Goal: Task Accomplishment & Management: Use online tool/utility

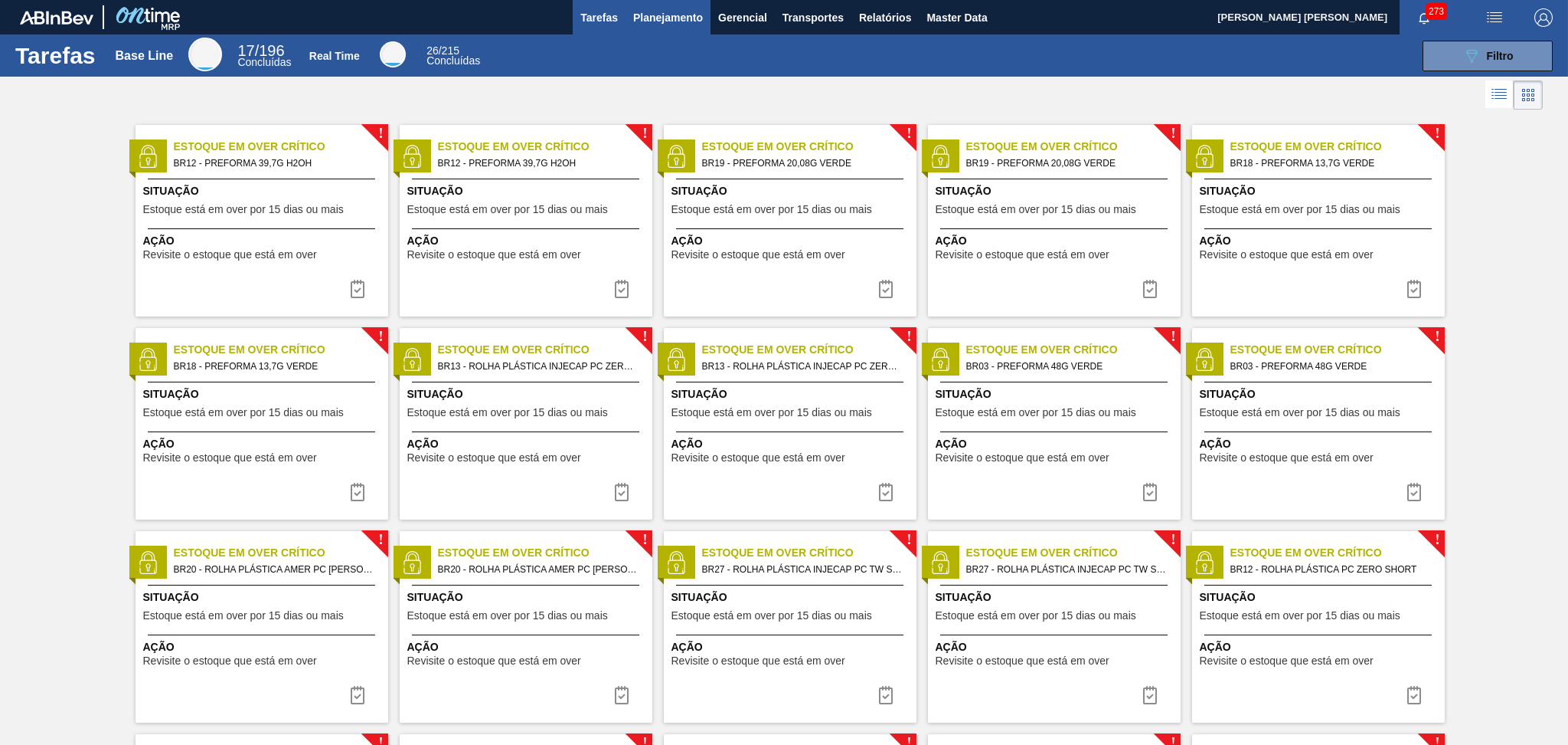
click at [661, 25] on span "Planejamento" at bounding box center [668, 17] width 70 height 18
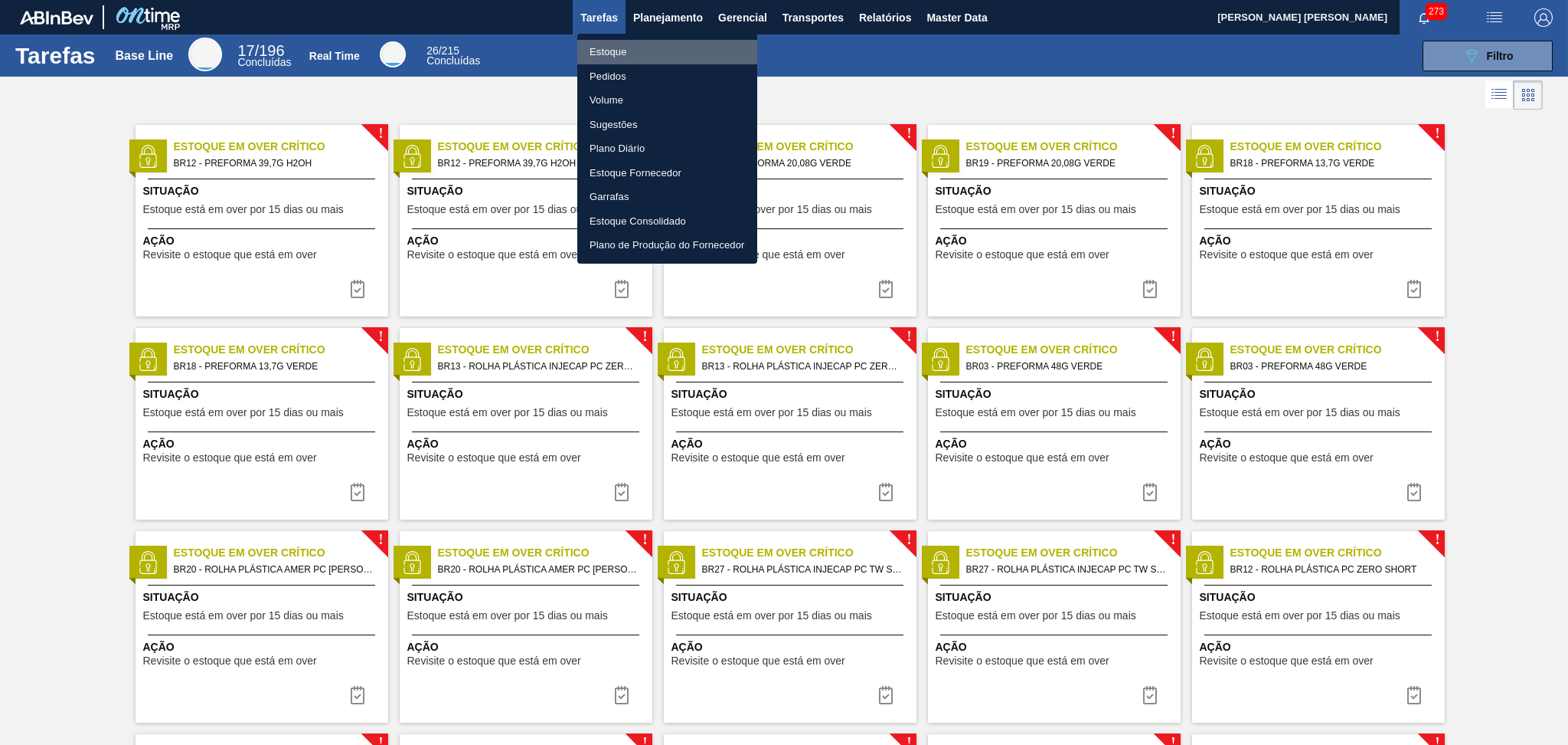
click at [645, 54] on li "Estoque" at bounding box center [667, 51] width 180 height 24
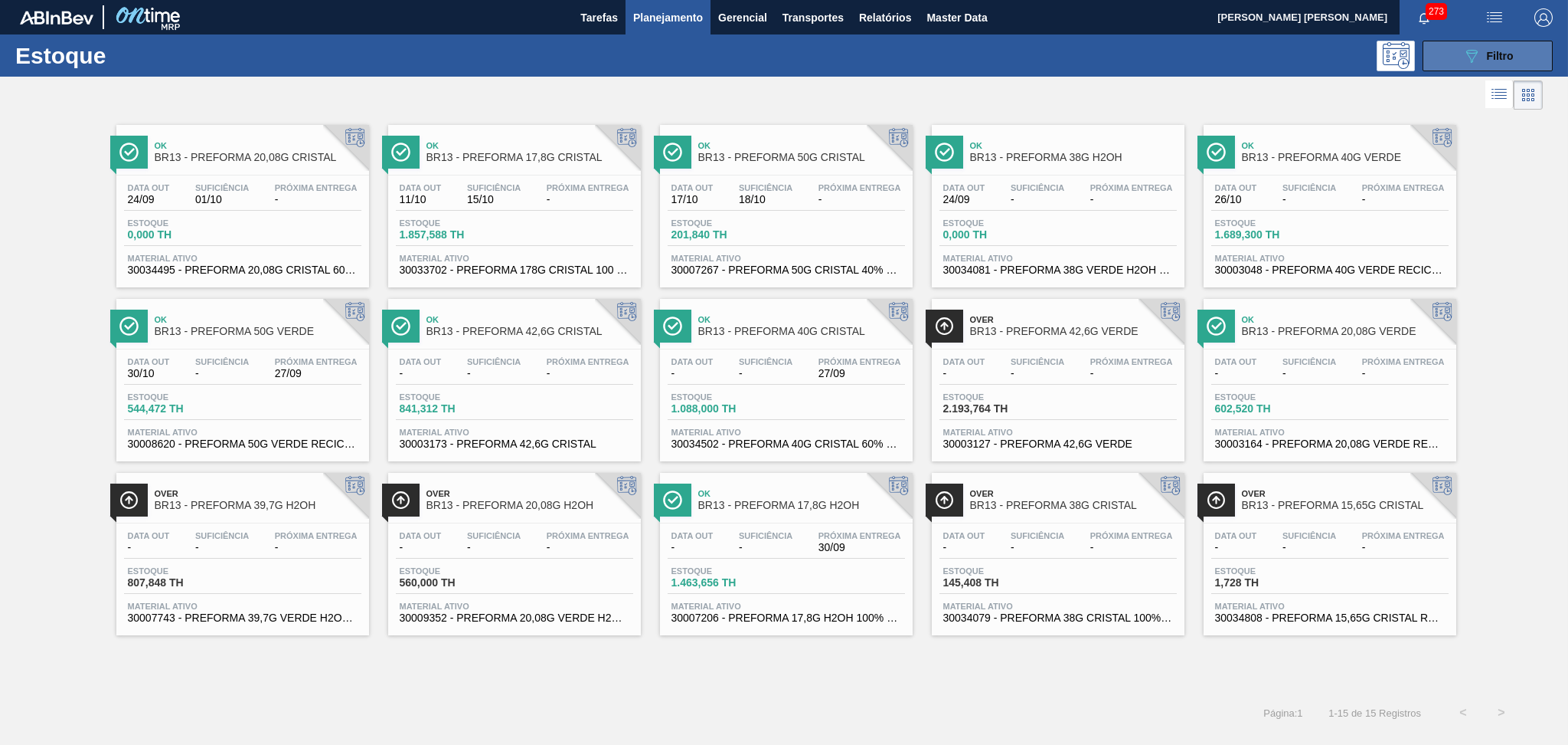
click at [1450, 51] on button "089F7B8B-B2A5-4AFE-B5C0-19BA573D28AC Filtro" at bounding box center [1487, 56] width 130 height 31
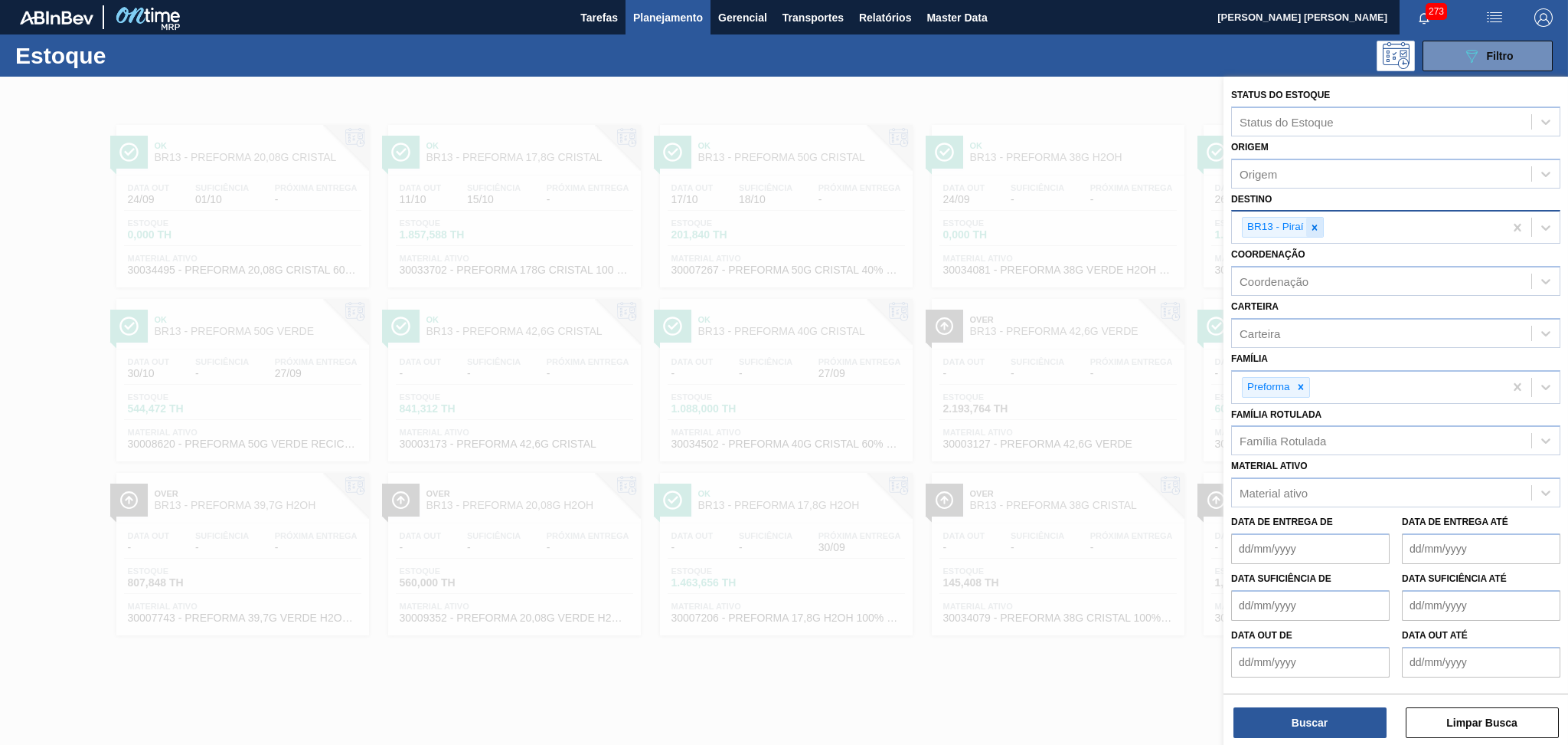
click at [1320, 219] on div at bounding box center [1315, 227] width 17 height 19
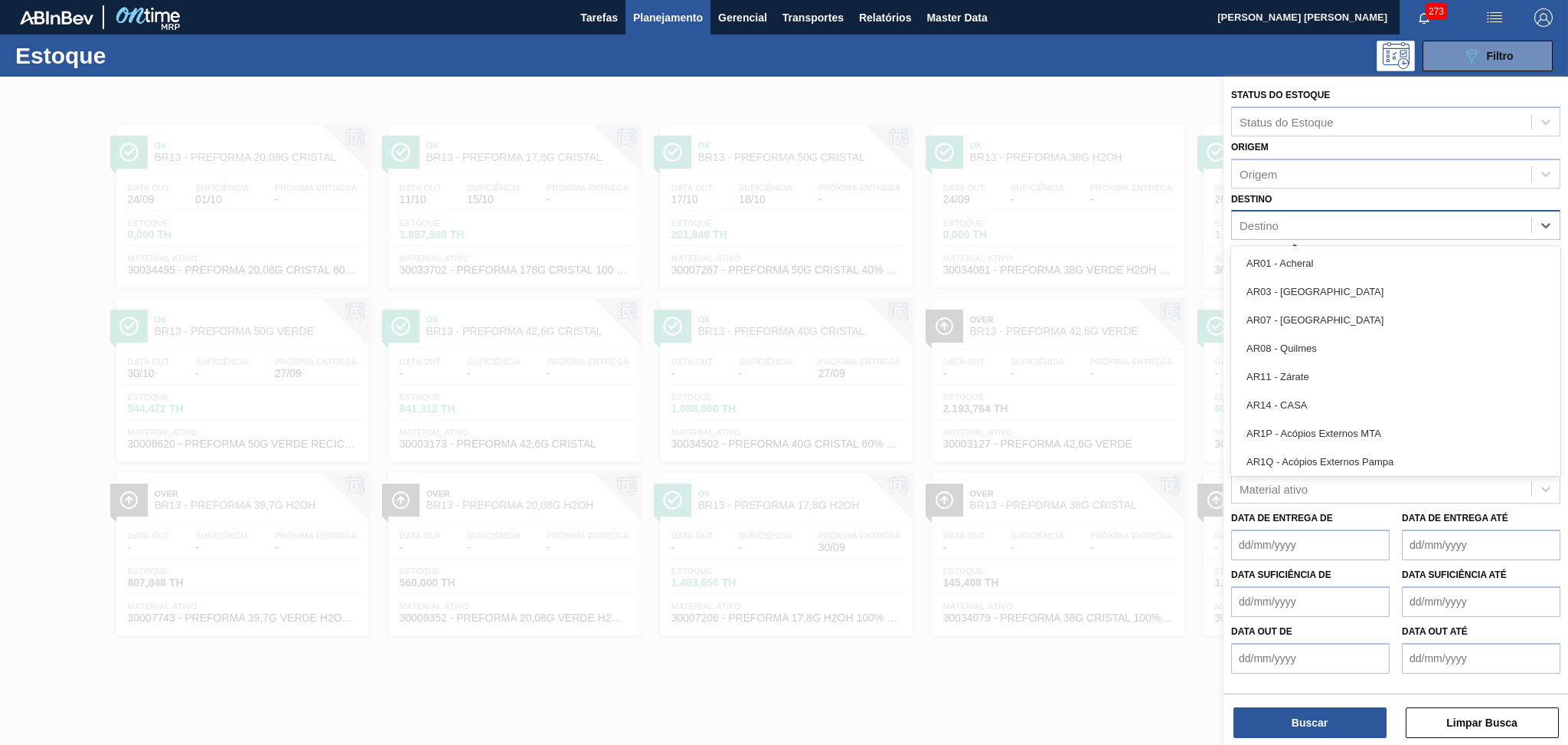
click at [1320, 219] on div "Destino" at bounding box center [1382, 225] width 299 height 22
type input "13"
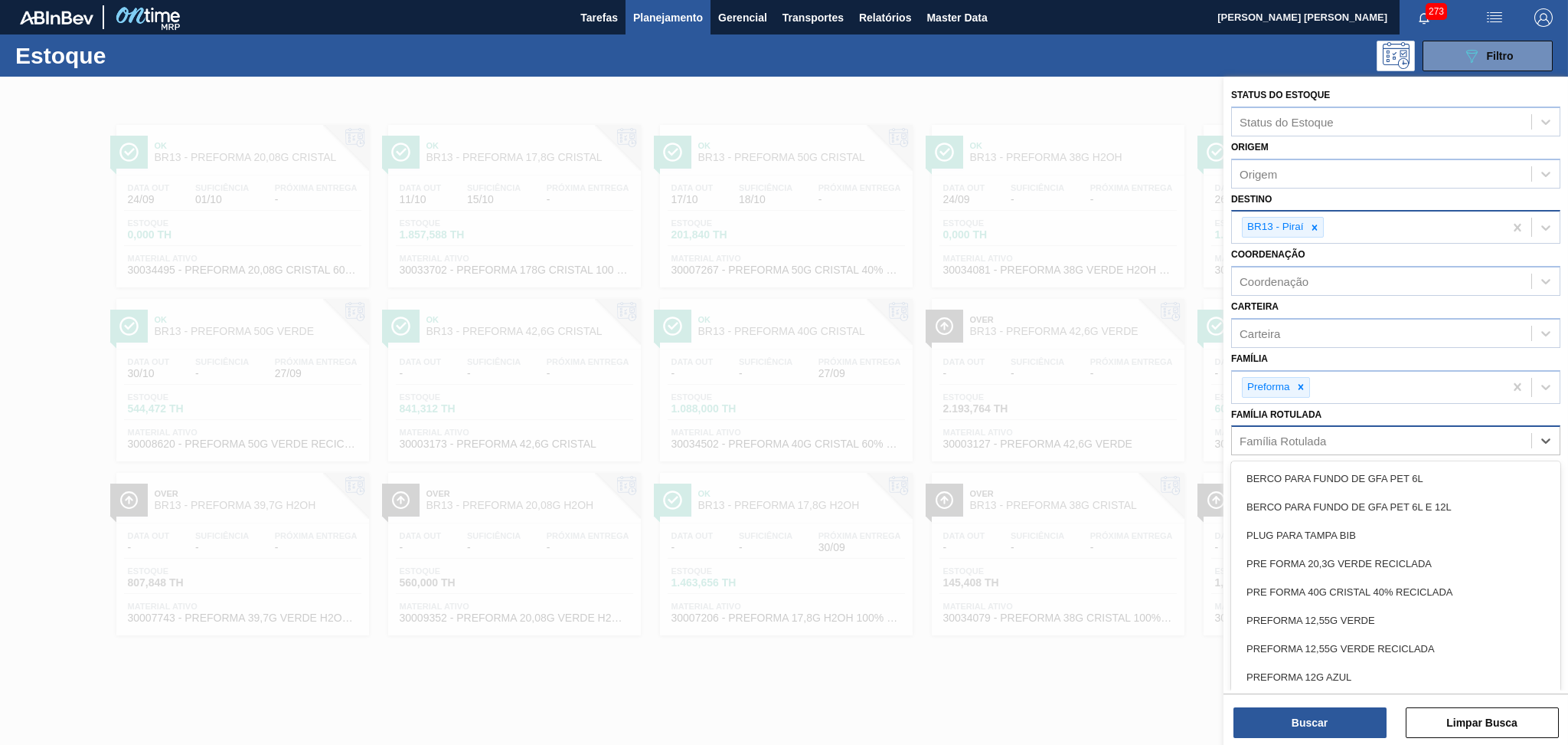
click at [1271, 440] on div "Família Rotulada" at bounding box center [1283, 440] width 86 height 13
type Rotulada "50"
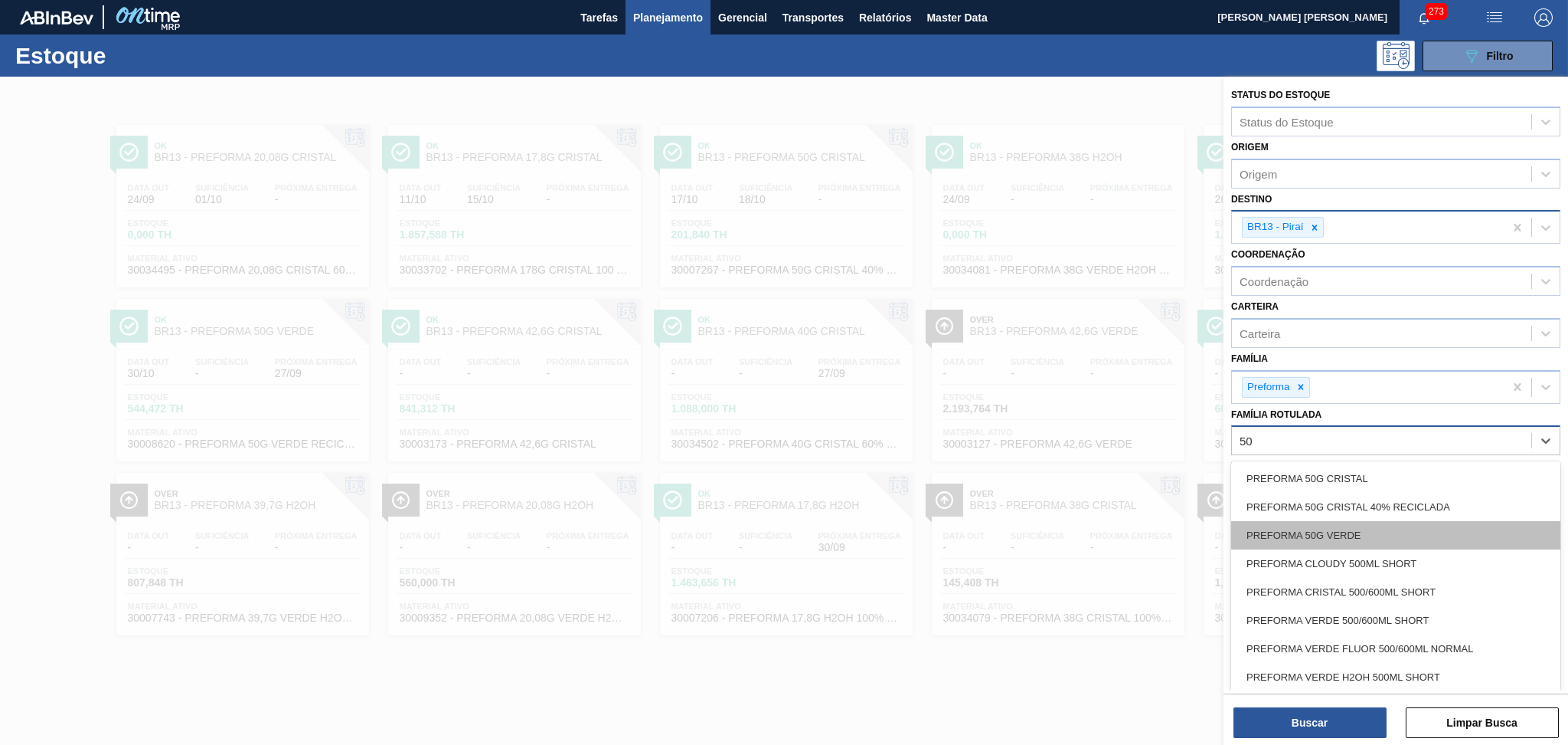
click at [1289, 524] on div "PREFORMA 50G VERDE" at bounding box center [1395, 534] width 329 height 28
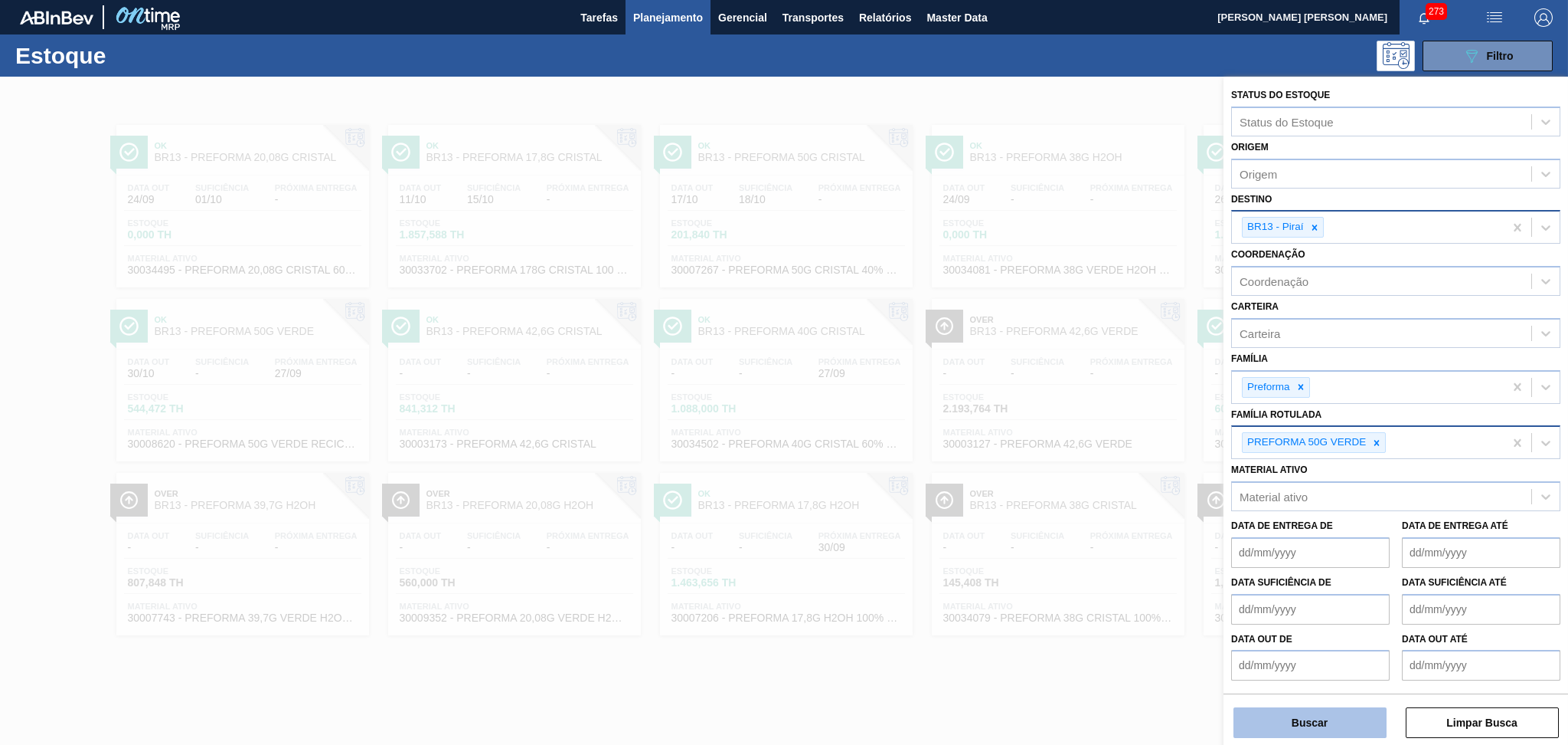
click at [1301, 715] on button "Buscar" at bounding box center [1311, 723] width 153 height 31
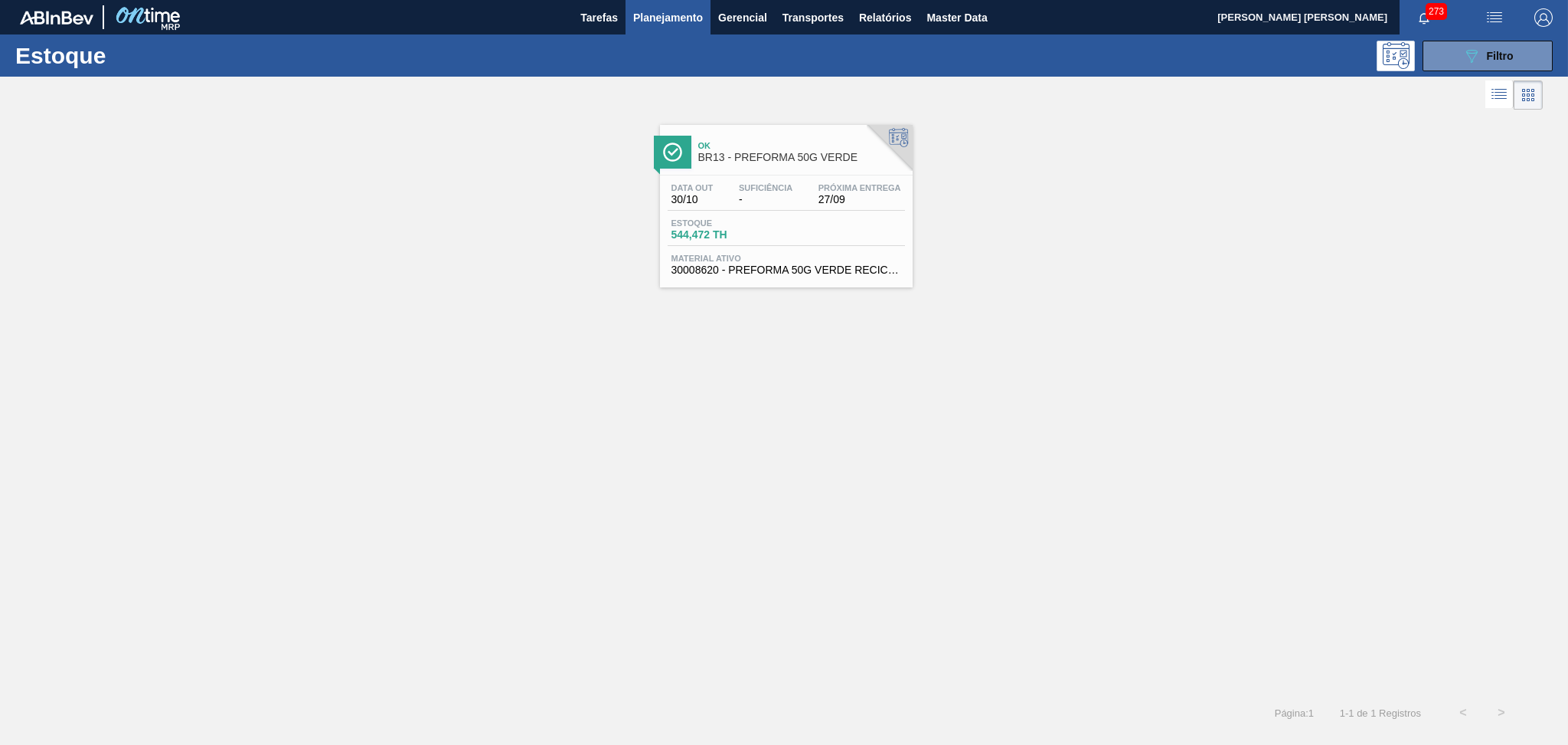
click at [856, 264] on span "30008620 - PREFORMA 50G VERDE RECICLADA" at bounding box center [786, 270] width 230 height 12
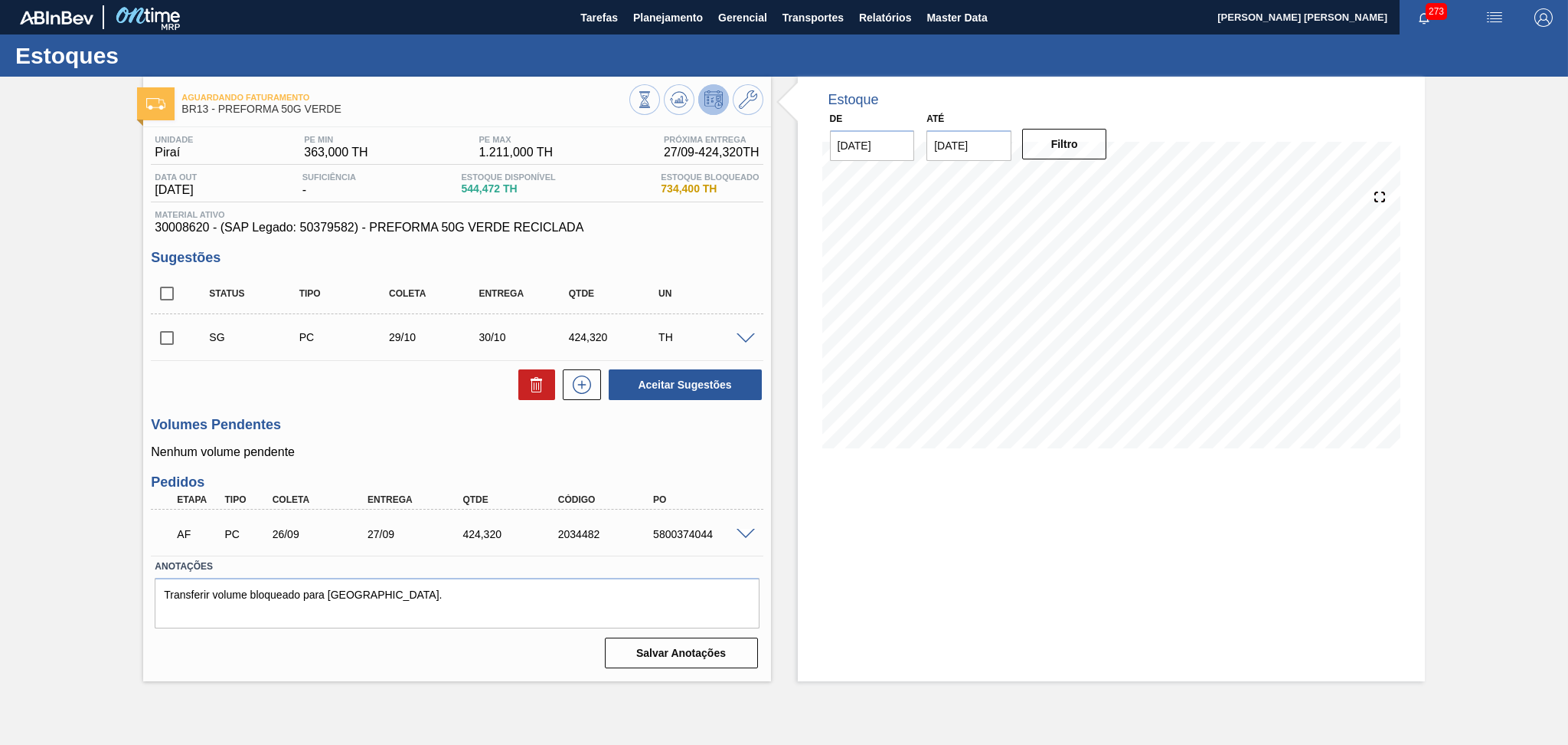
click at [792, 452] on div "Estoque De [DATE] Até [DATE] Filtro" at bounding box center [1098, 379] width 654 height 604
click at [639, 96] on icon at bounding box center [644, 99] width 17 height 17
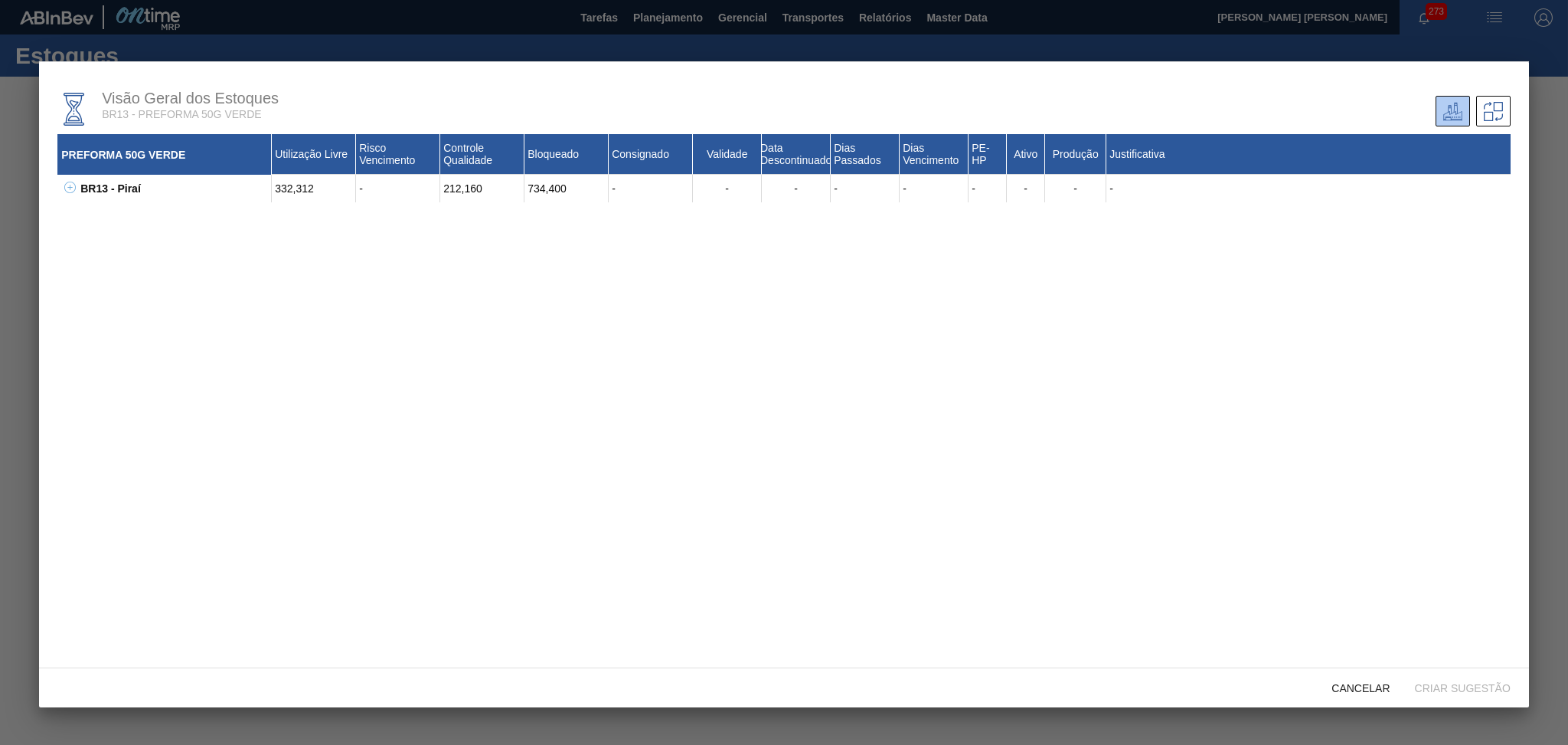
click at [69, 193] on icon at bounding box center [70, 187] width 12 height 12
click at [87, 216] on icon at bounding box center [89, 215] width 12 height 12
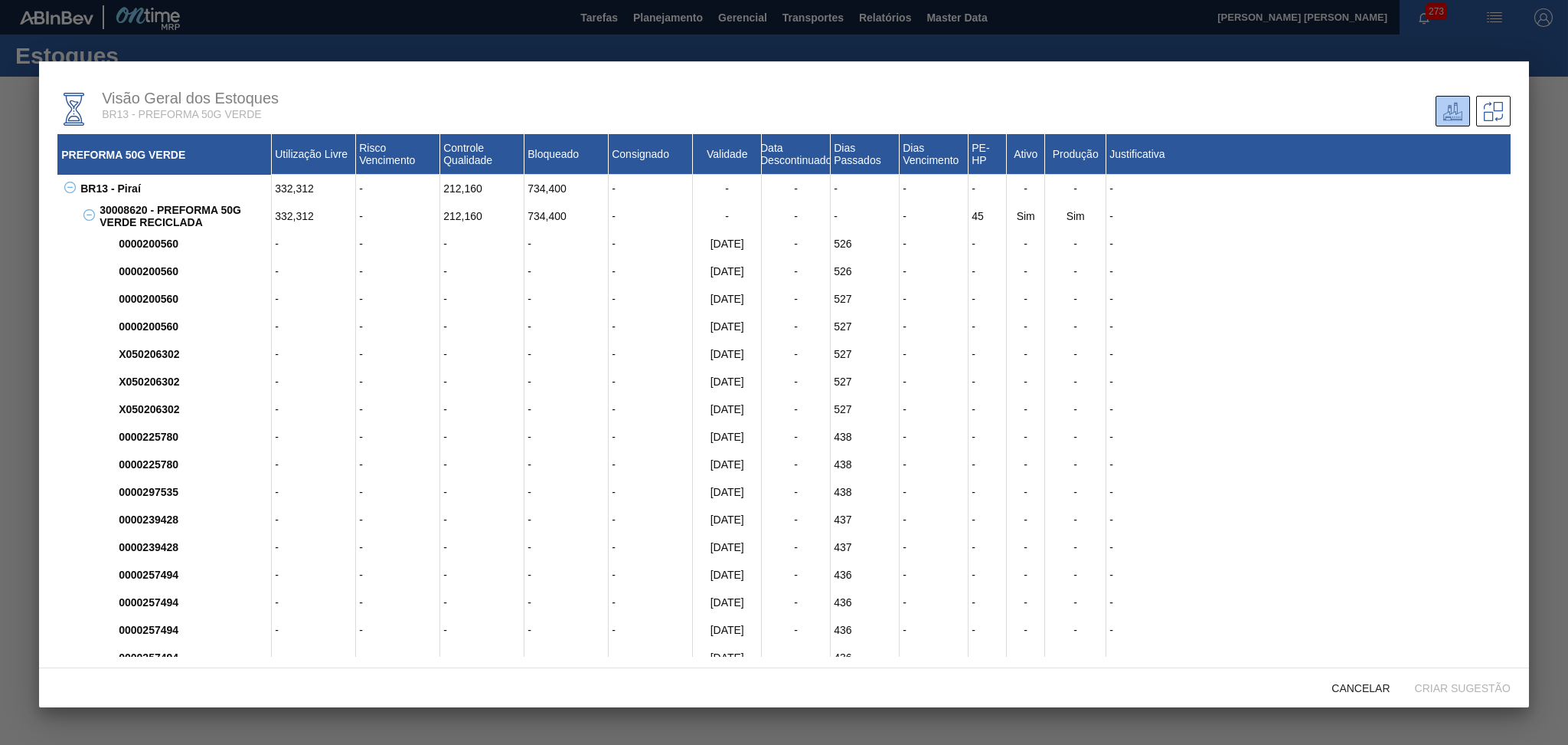
click at [87, 216] on icon at bounding box center [89, 215] width 12 height 12
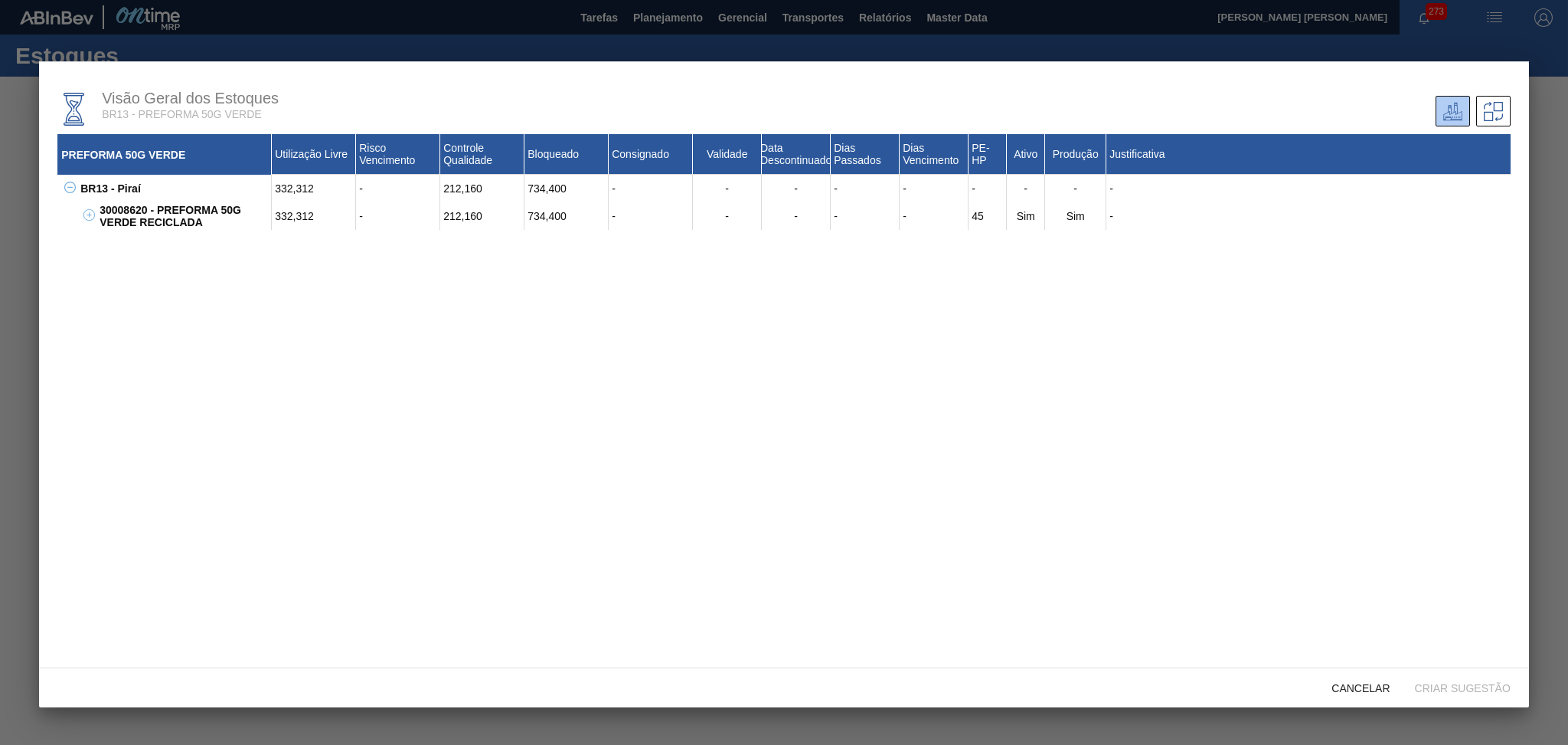
scroll to position [8, 0]
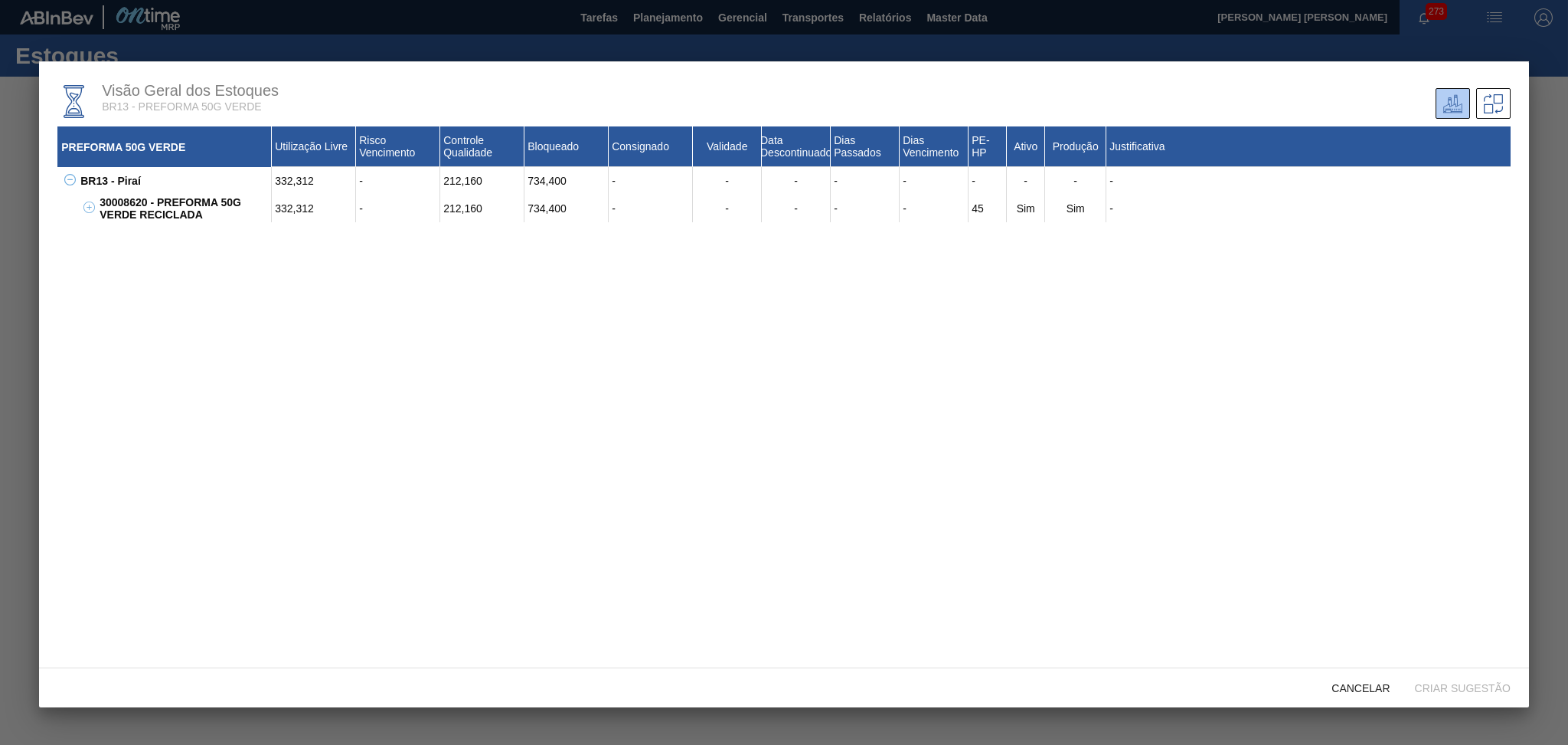
click at [89, 208] on icon at bounding box center [89, 207] width 12 height 12
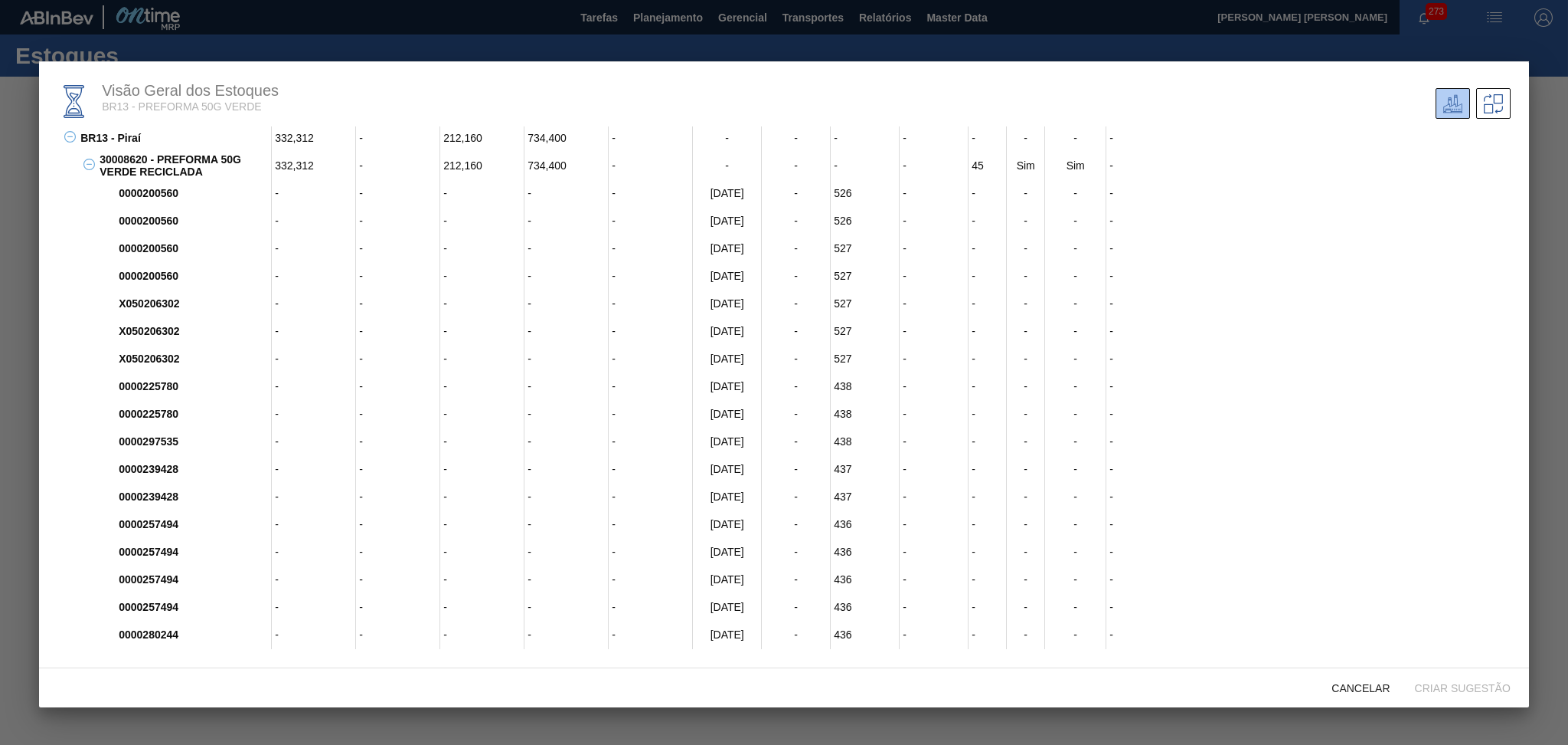
scroll to position [0, 0]
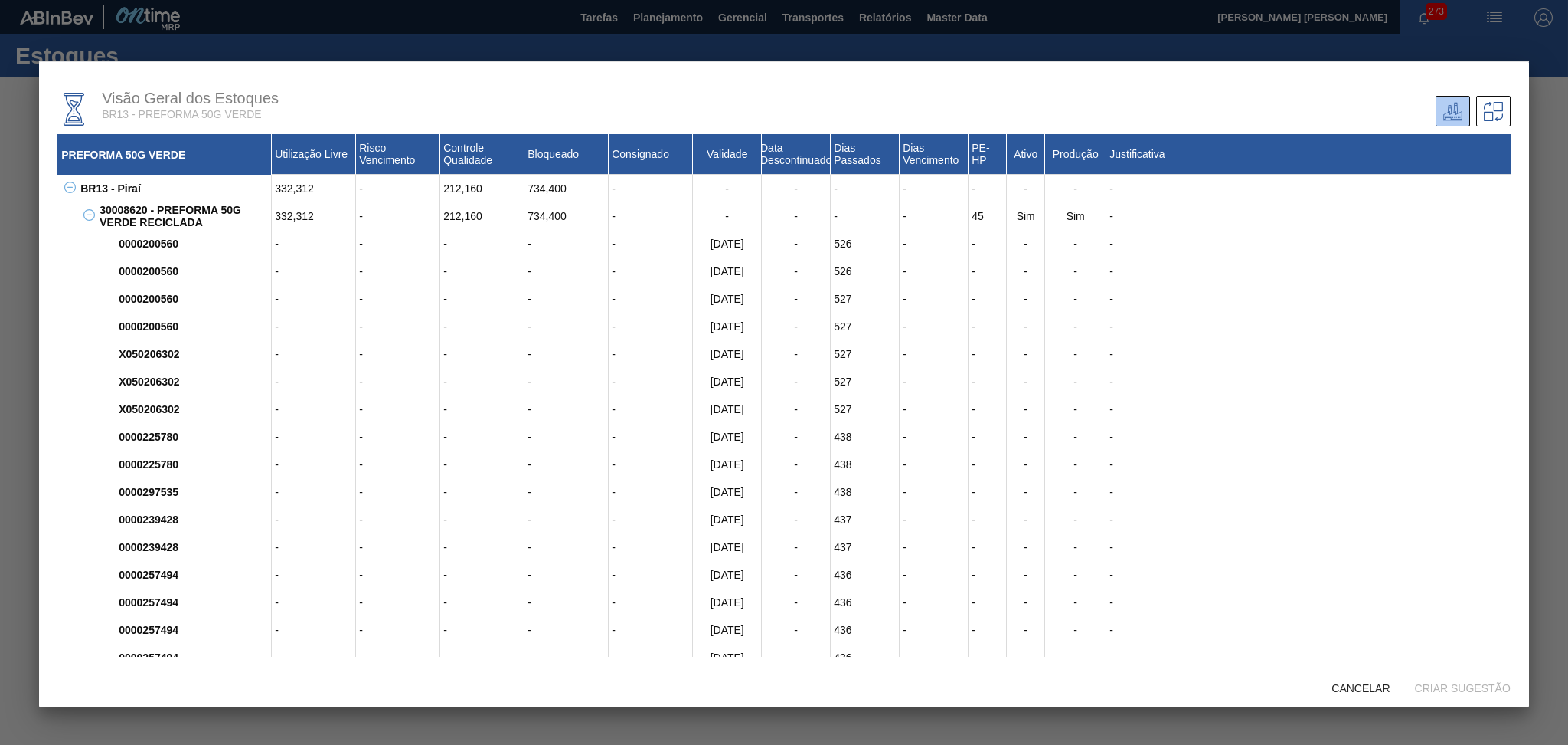
click at [88, 212] on icon at bounding box center [89, 215] width 12 height 12
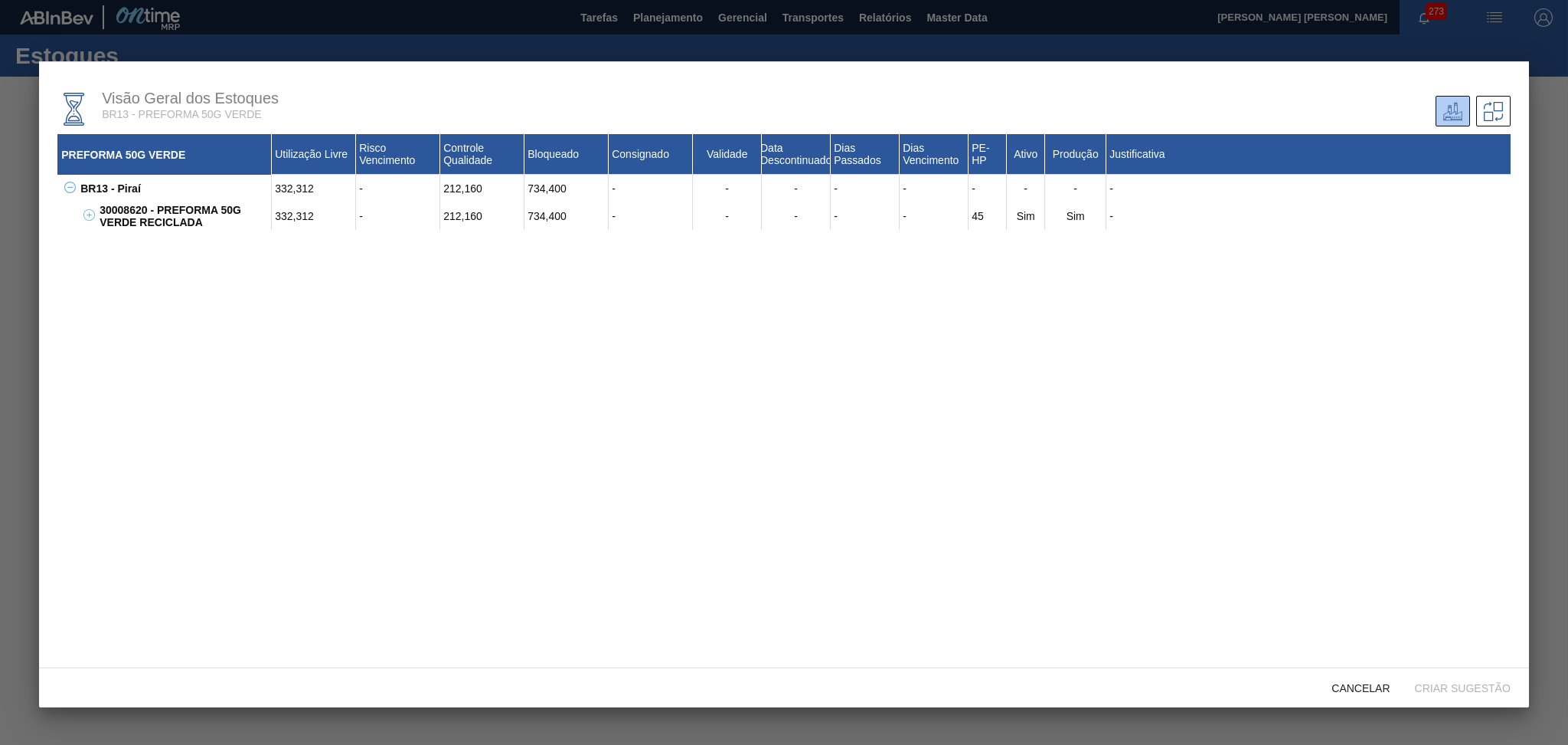
click at [450, 17] on div at bounding box center [784, 372] width 1568 height 745
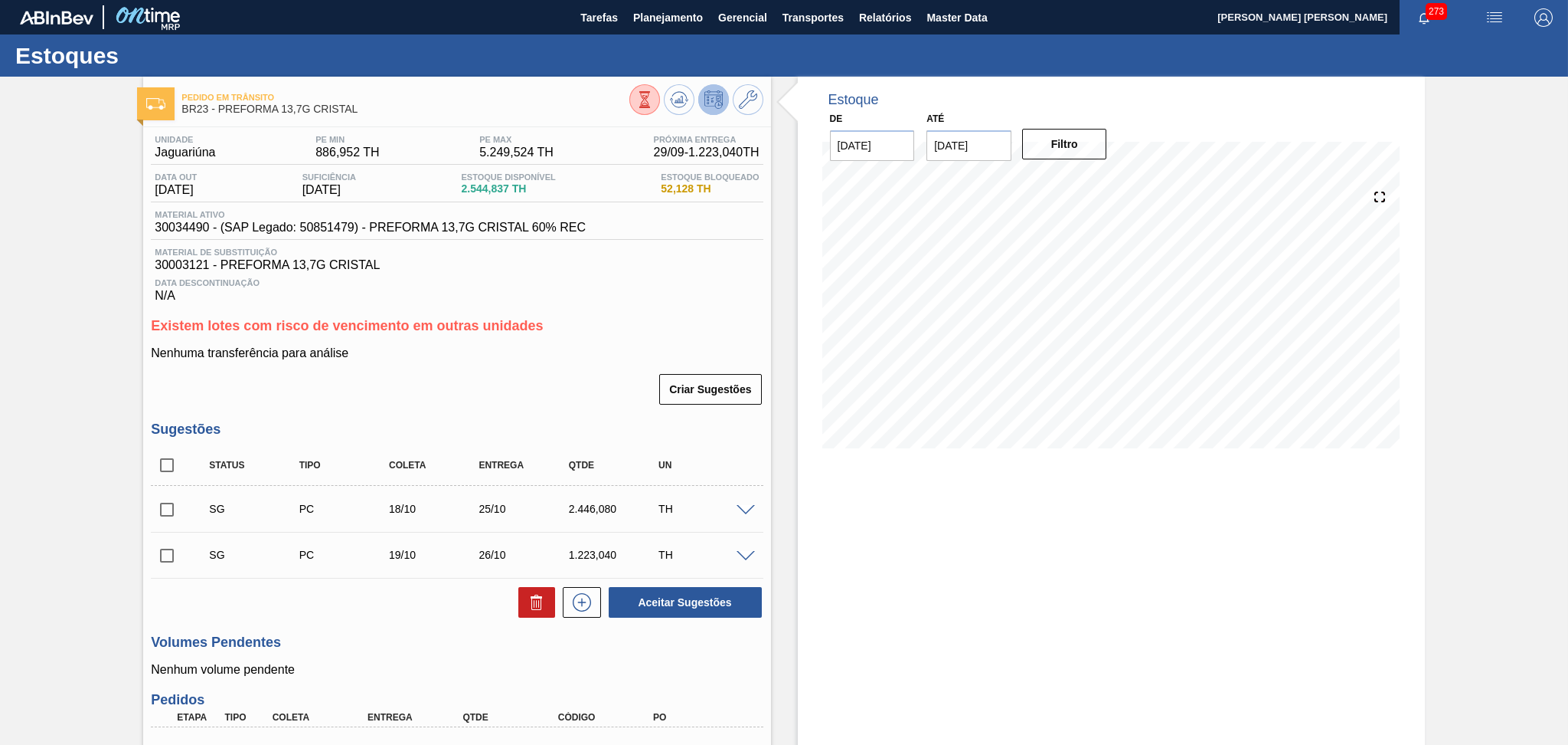
click at [628, 319] on h3 "Existem lotes com risco de vencimento em outras unidades" at bounding box center [456, 325] width 612 height 17
click at [670, 103] on icon at bounding box center [679, 99] width 18 height 18
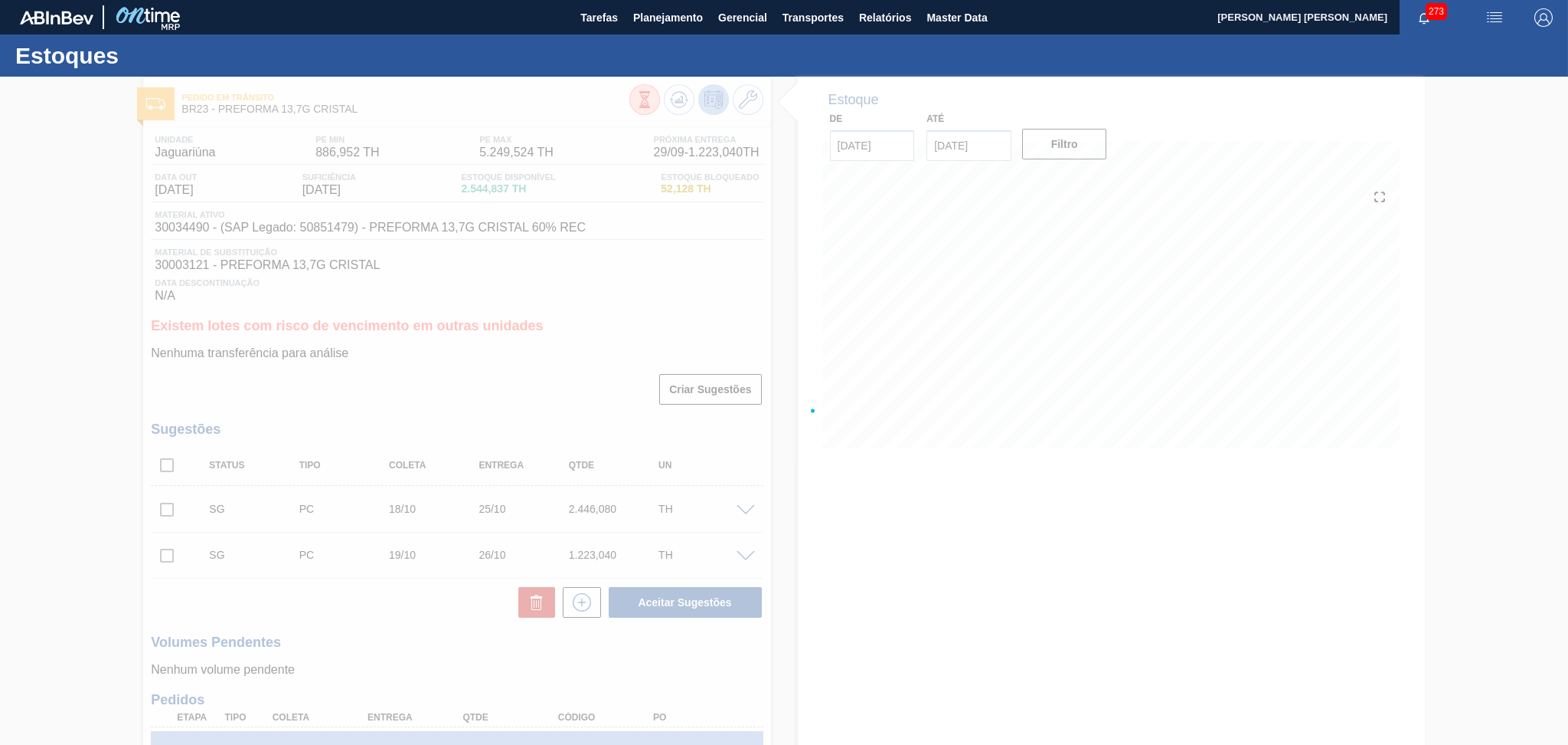
click at [517, 379] on div "Estoques Pedido em Trânsito BR23 - PREFORMA 13,7G CRISTAL Unidade Jaguariúna PE…" at bounding box center [784, 489] width 1568 height 910
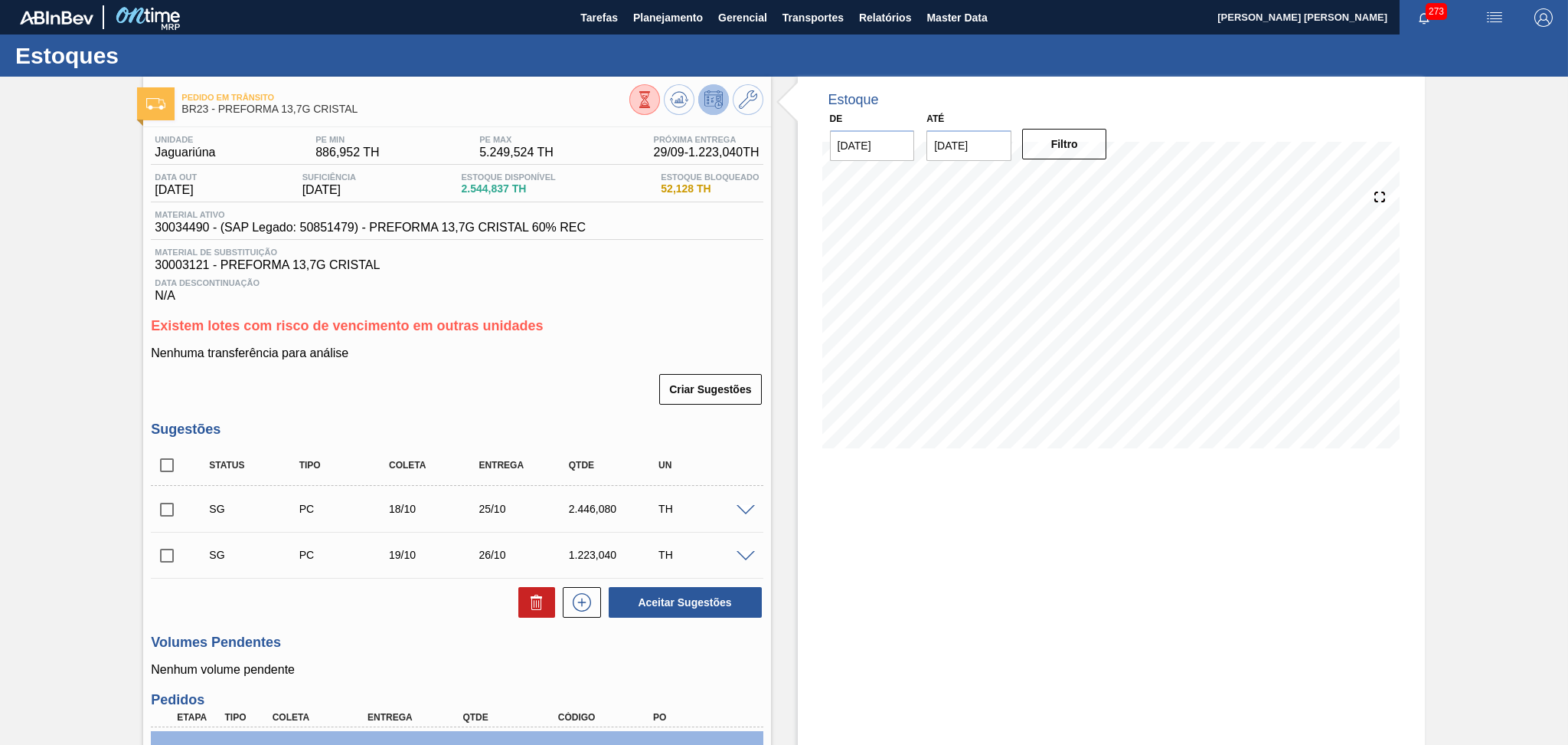
click at [934, 531] on div "Estoque De 24/09/2025 Até 15/11/2025 Filtro 19/10 Projeção de Estoque 1,499.865…" at bounding box center [1112, 511] width 627 height 868
click at [900, 473] on div "Estoque De 24/09/2025 Até 15/11/2025 Filtro 19/10 Projeção de Estoque 1,499.865…" at bounding box center [1112, 511] width 627 height 868
click at [651, 298] on div "Data Descontinuação N/A" at bounding box center [456, 288] width 612 height 31
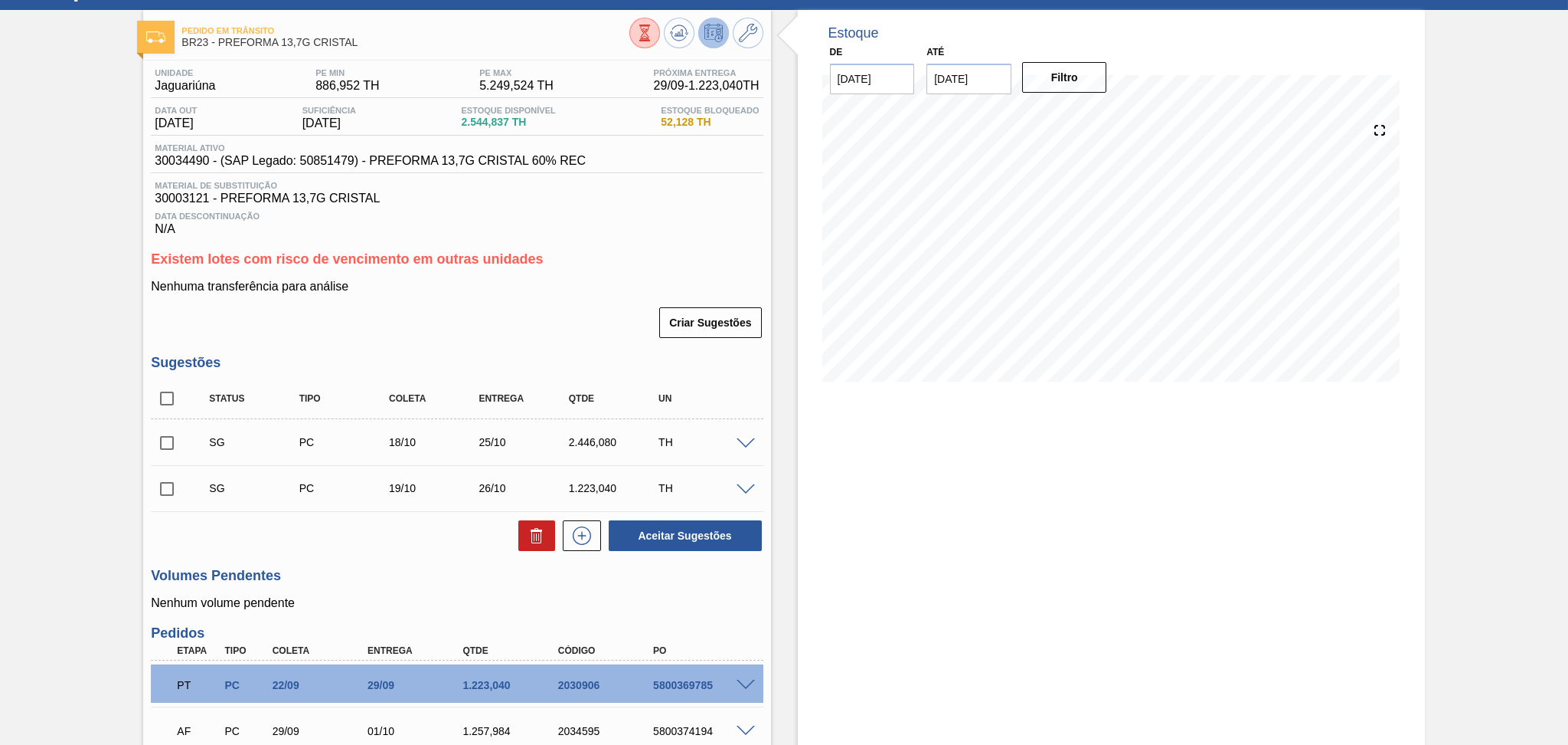
scroll to position [199, 0]
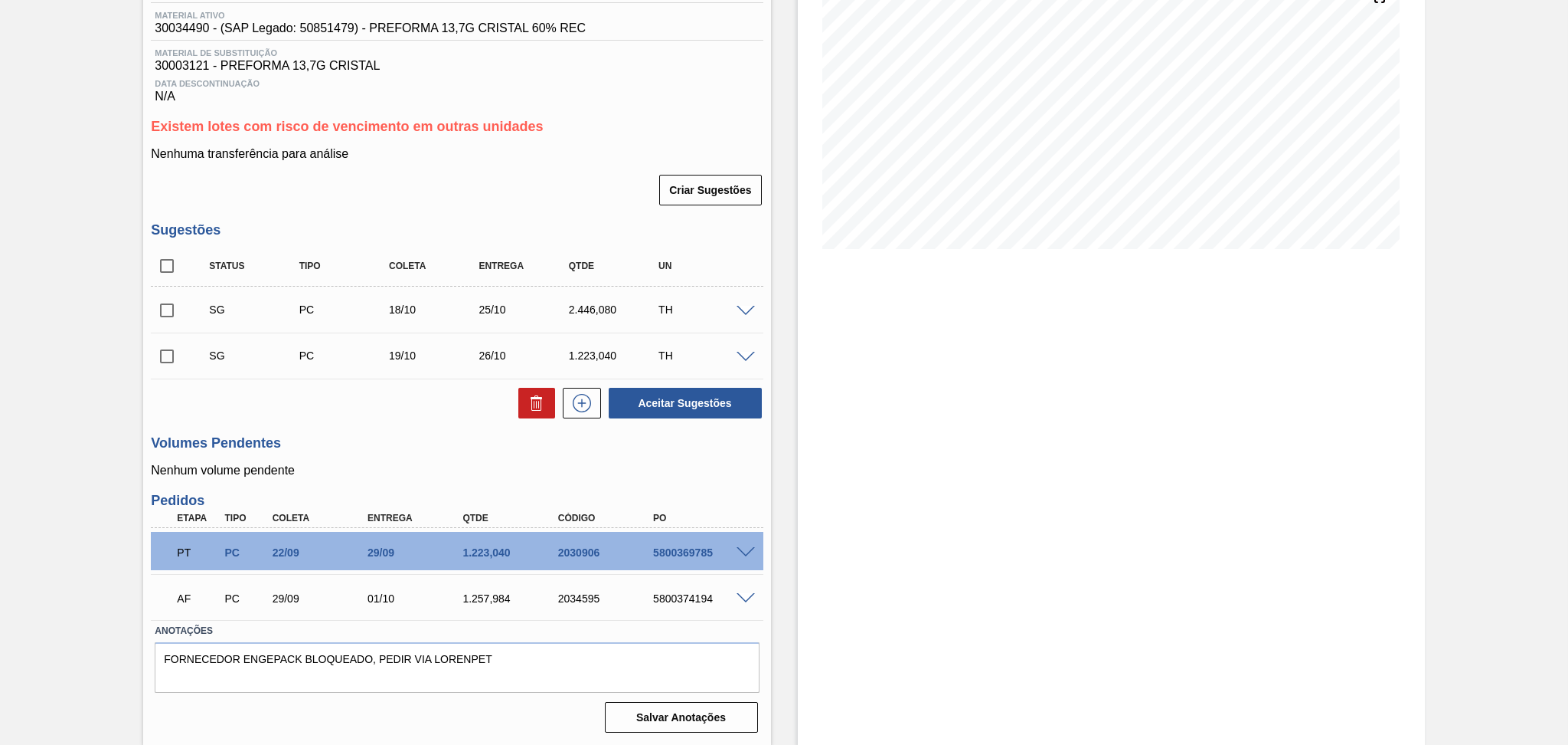
click at [356, 454] on div "Volumes Pendentes Nenhum volume pendente" at bounding box center [456, 456] width 612 height 42
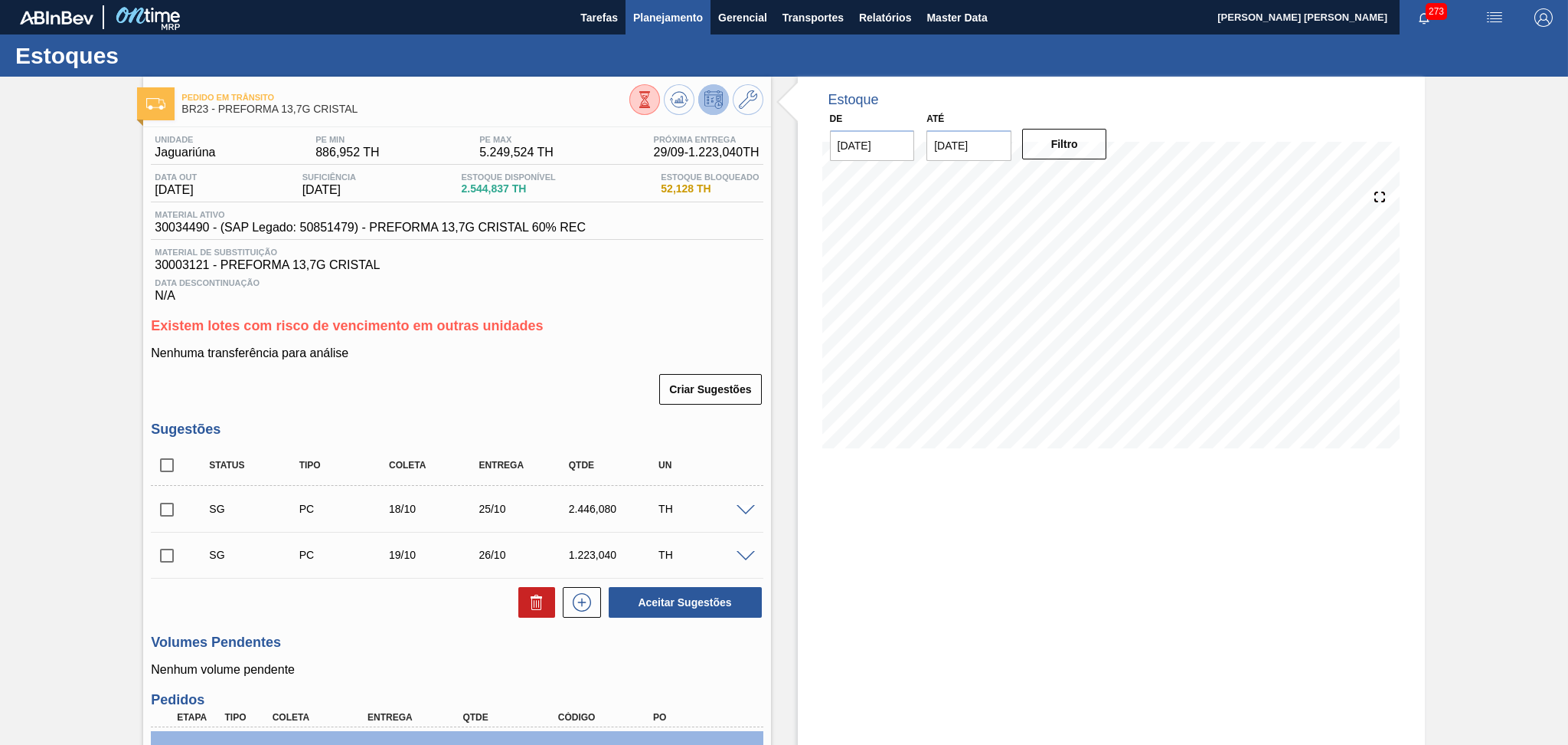
click at [654, 15] on span "Planejamento" at bounding box center [668, 17] width 70 height 18
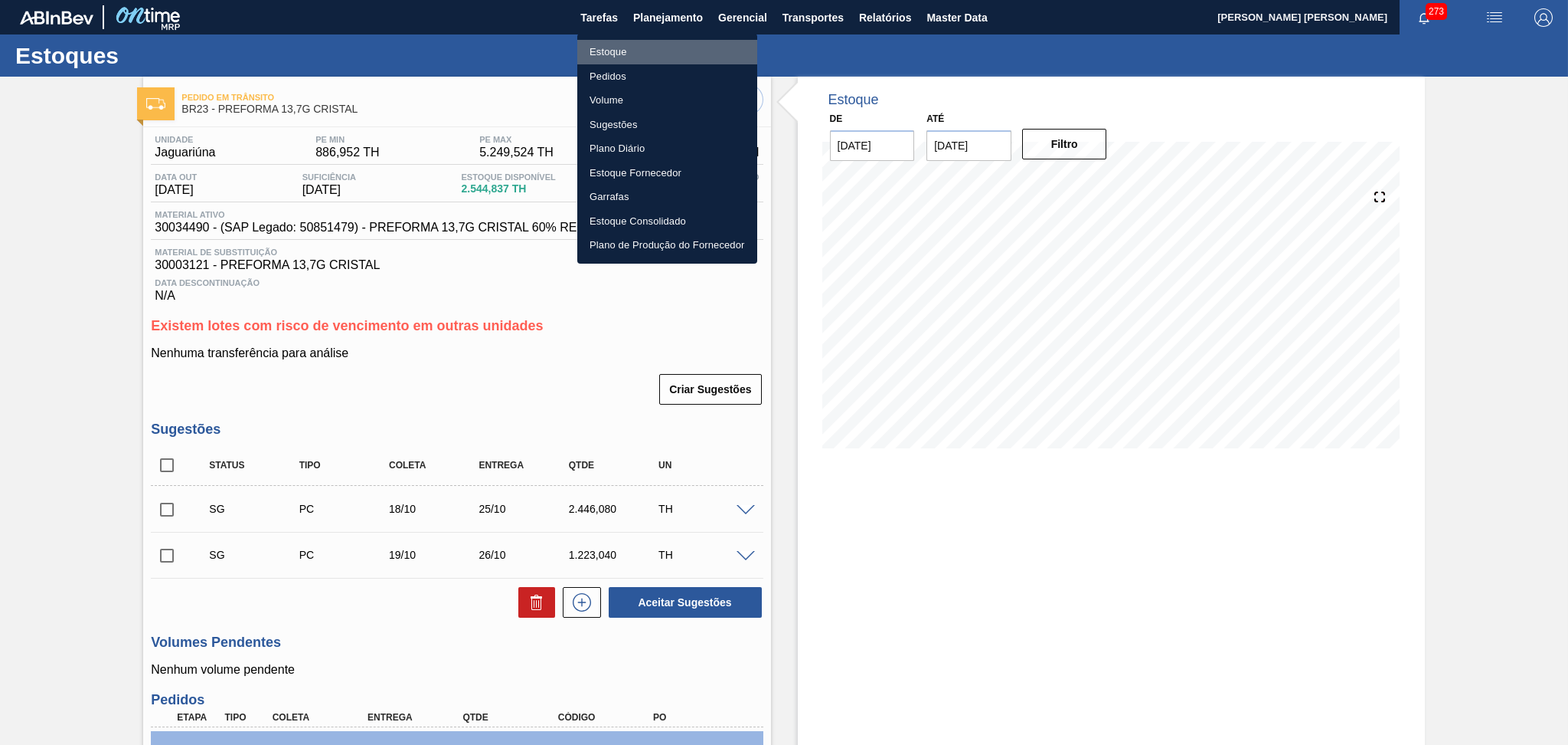
click at [621, 52] on li "Estoque" at bounding box center [667, 51] width 180 height 24
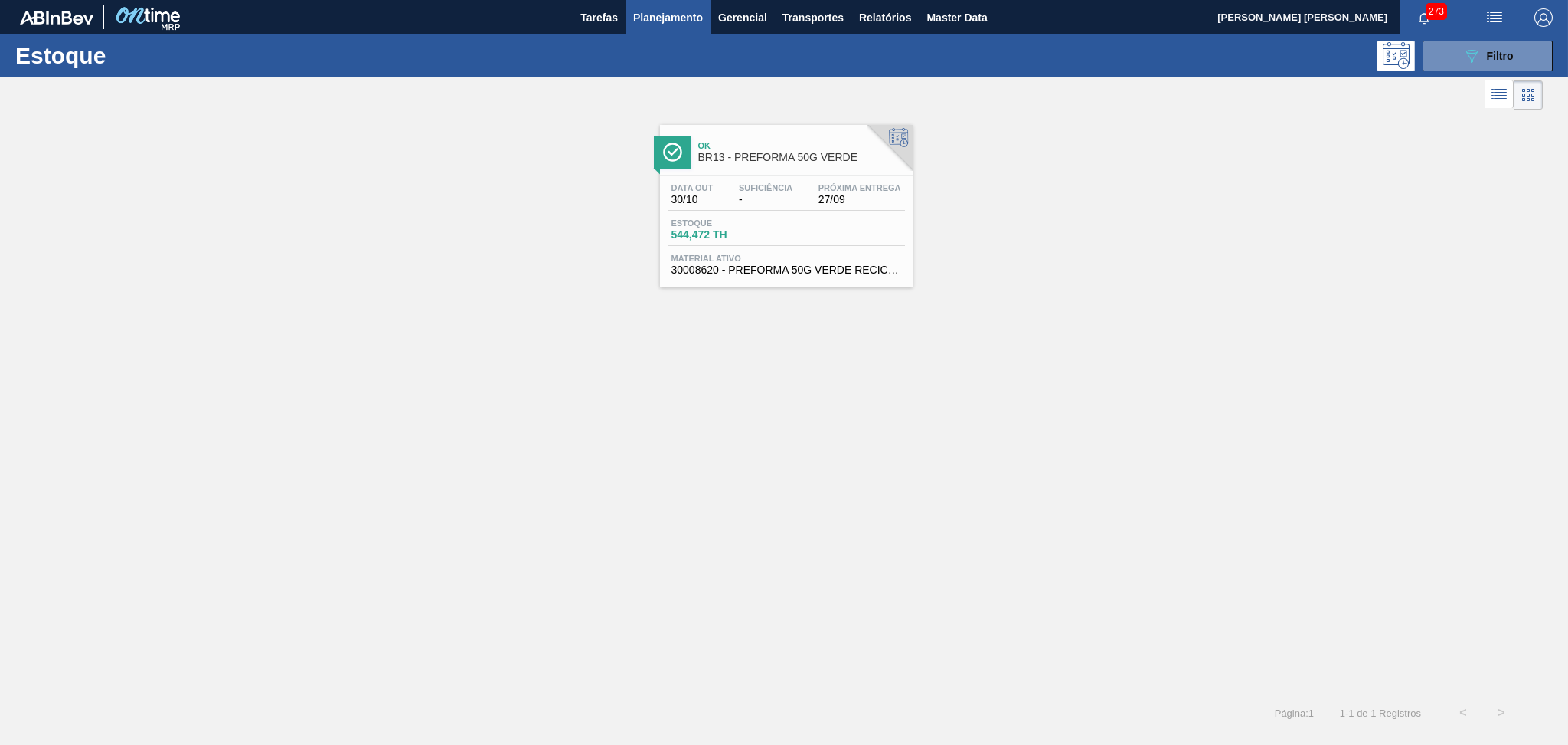
drag, startPoint x: 1238, startPoint y: 401, endPoint x: 1317, endPoint y: 360, distance: 89.0
click at [1242, 400] on div "Ok BR13 - PREFORMA 50G VERDE Data out 30/10 Suficiência - Próxima Entrega 27/09…" at bounding box center [784, 403] width 1568 height 580
click at [1512, 50] on span "Filtro" at bounding box center [1501, 55] width 27 height 13
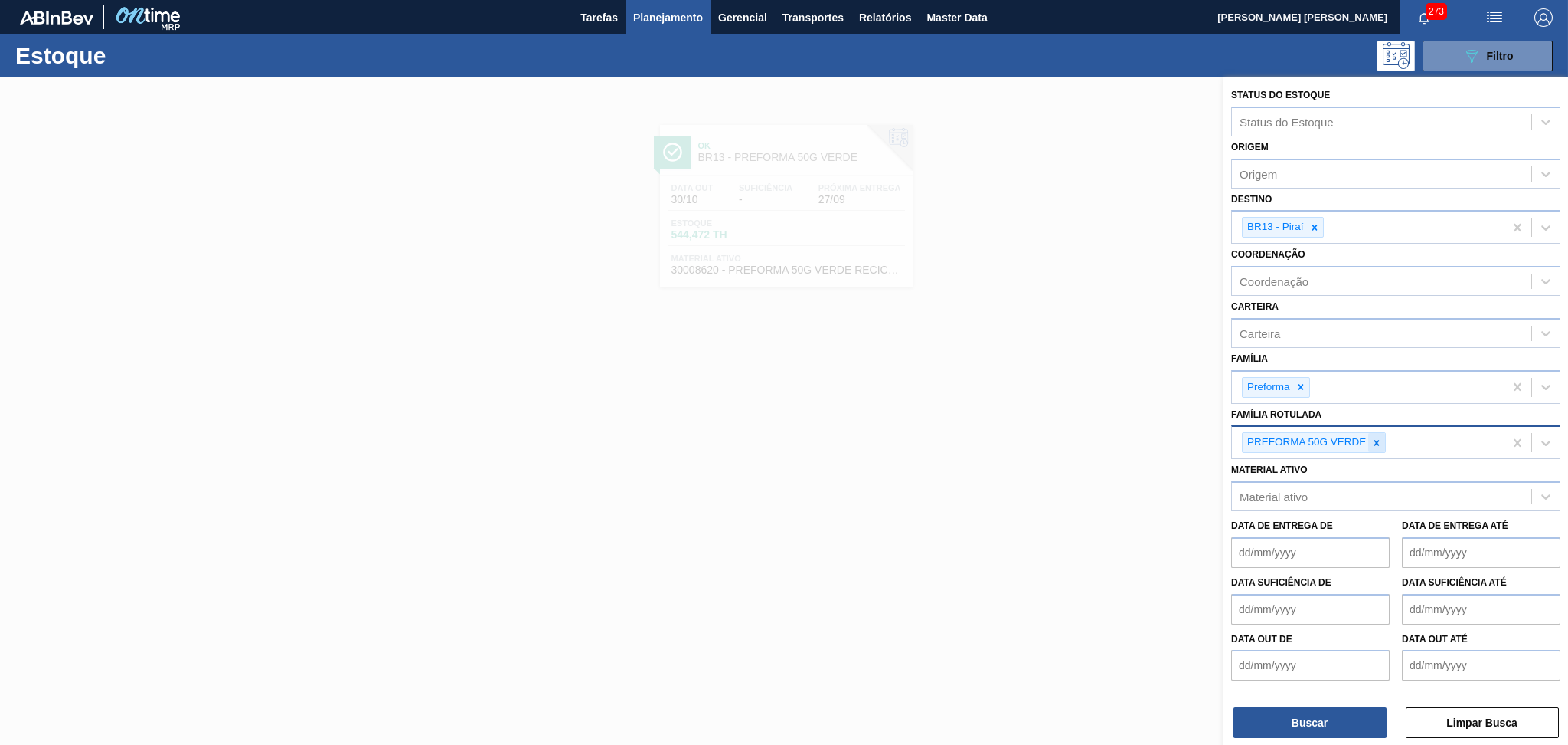
click at [1372, 446] on div at bounding box center [1376, 443] width 17 height 19
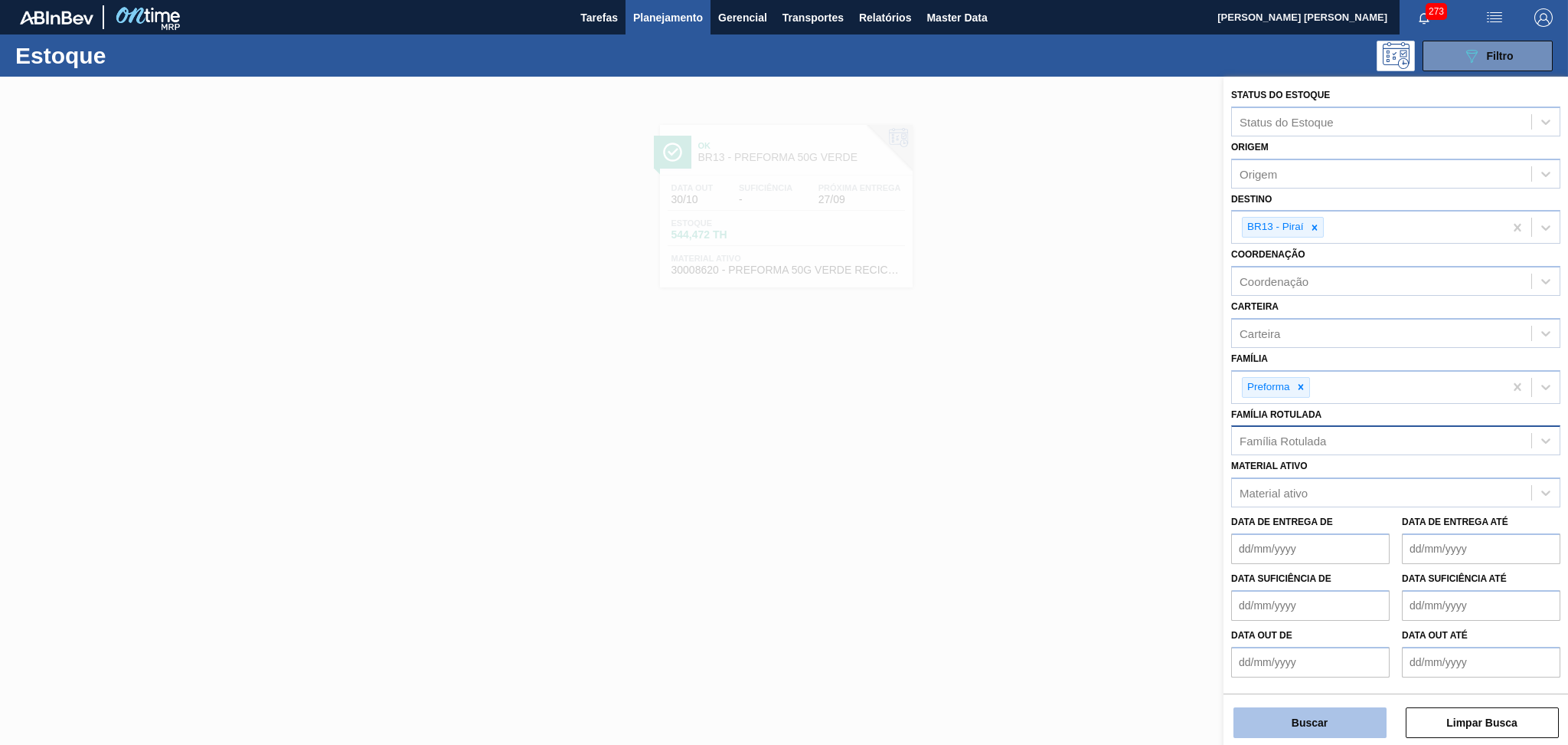
click at [1257, 716] on button "Buscar" at bounding box center [1311, 723] width 153 height 31
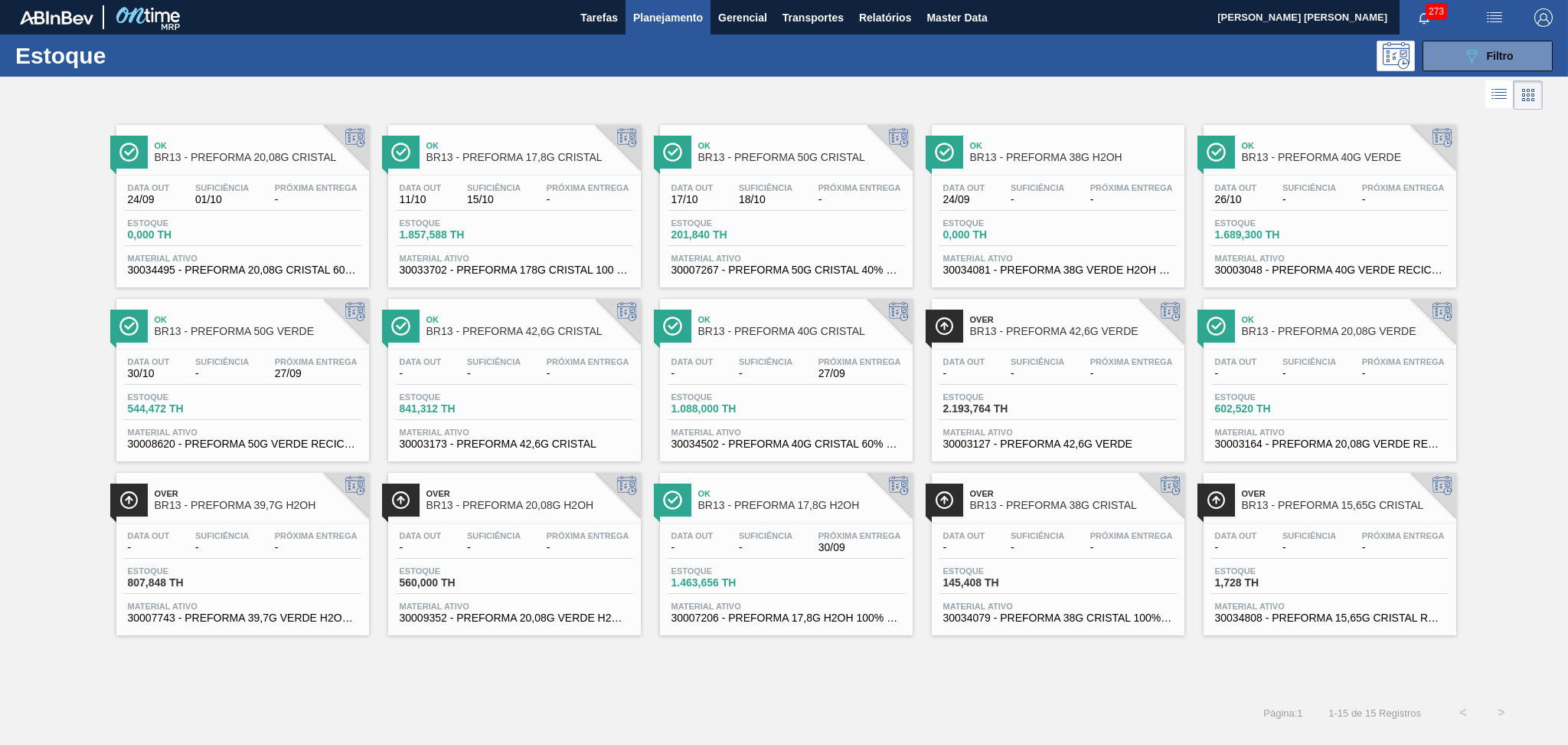
click at [1510, 34] on div "Estoque 089F7B8B-B2A5-4AFE-B5C0-19BA573D28AC Filtro" at bounding box center [784, 54] width 1568 height 42
click at [1506, 48] on div "089F7B8B-B2A5-4AFE-B5C0-19BA573D28AC Filtro" at bounding box center [1487, 55] width 51 height 18
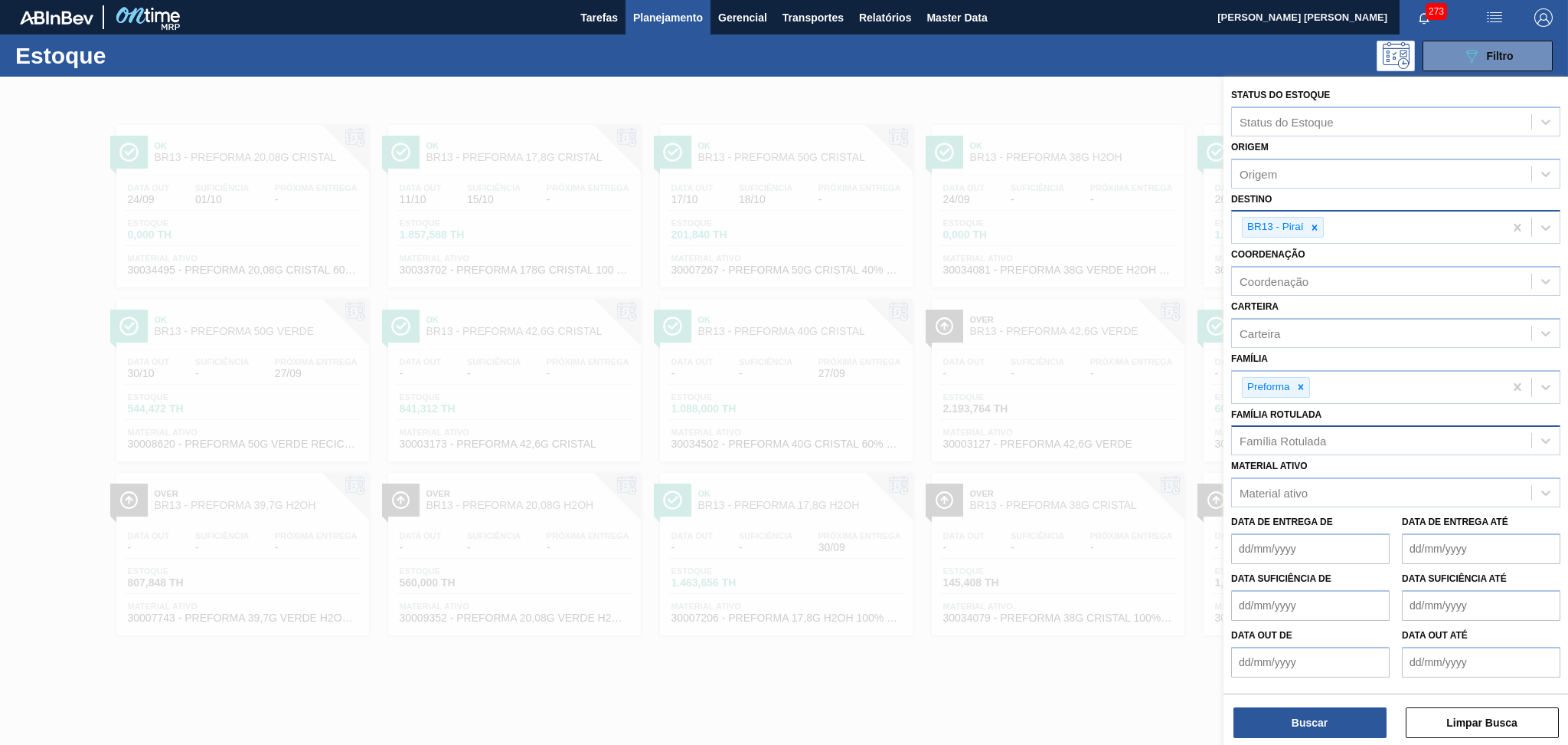
click at [1317, 223] on icon at bounding box center [1315, 227] width 11 height 11
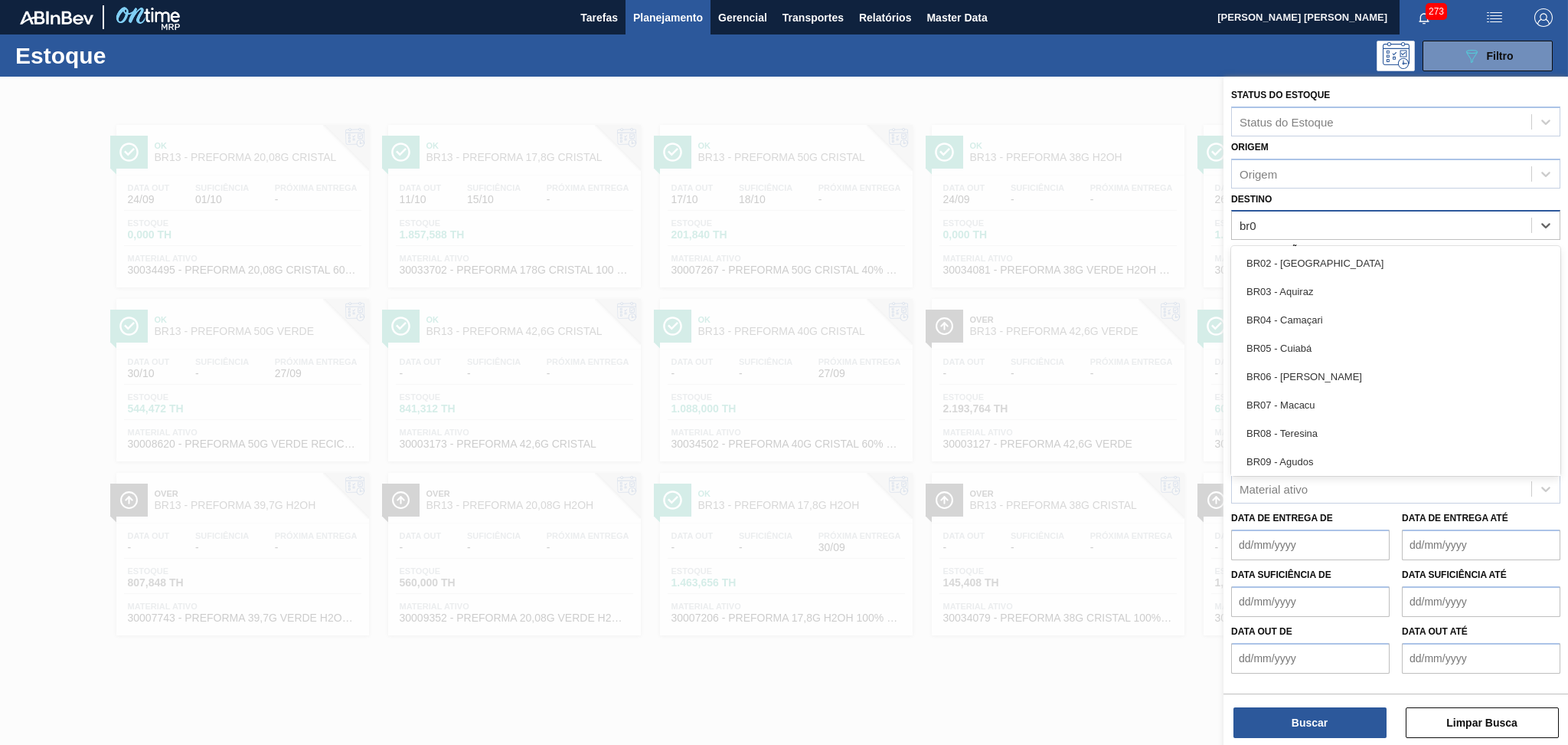
type input "br04"
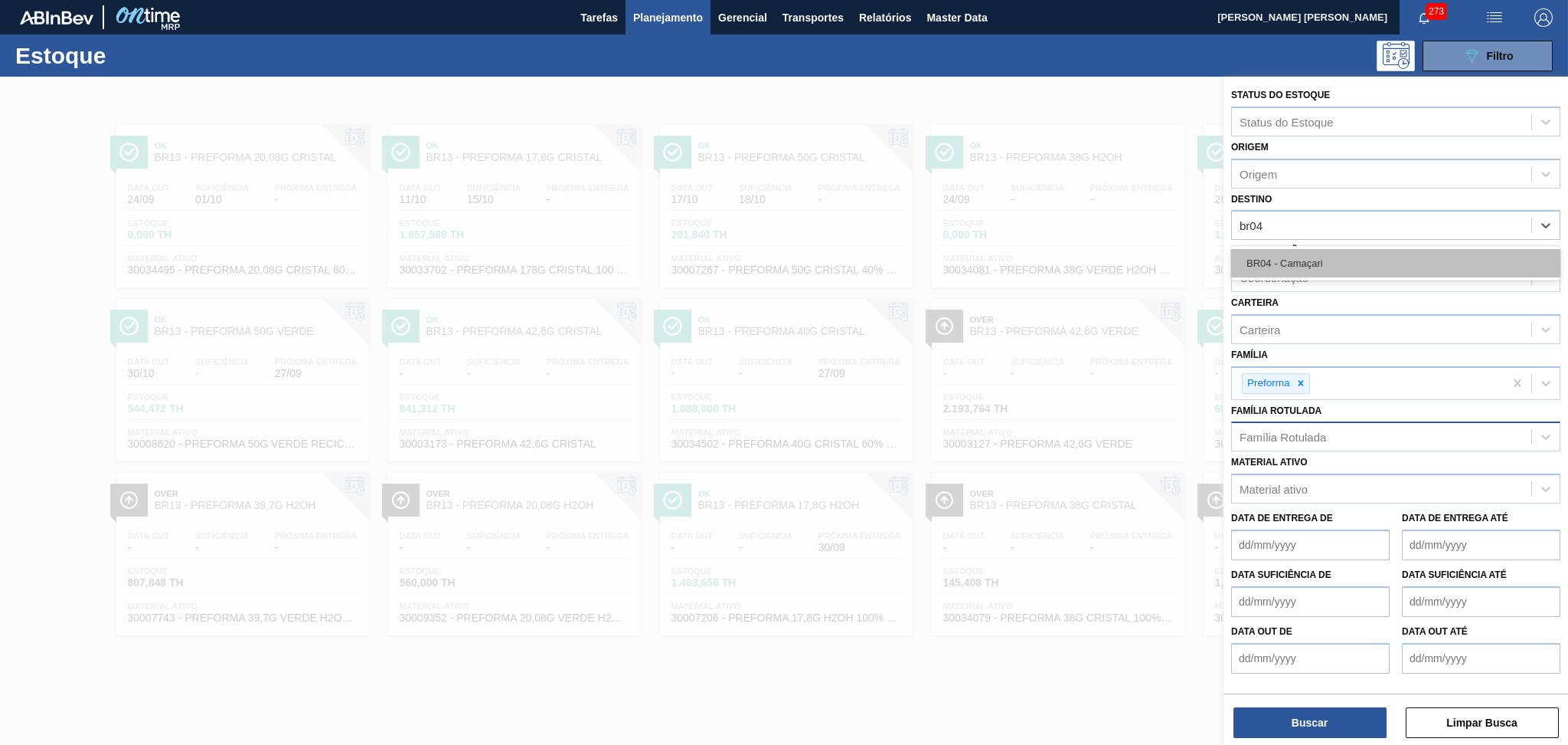
click at [1300, 252] on div "BR04 - Camaçari" at bounding box center [1395, 262] width 329 height 28
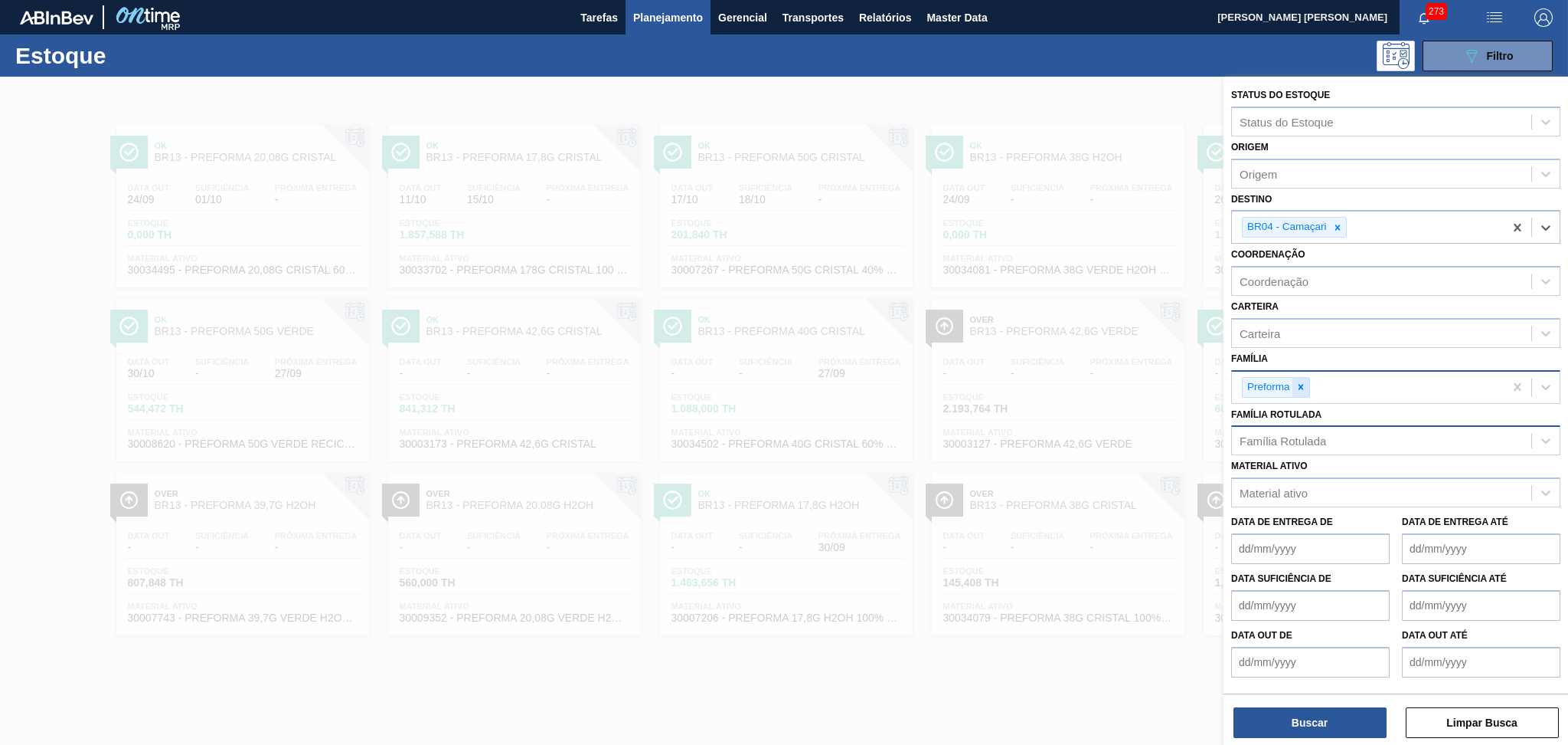
click at [1307, 383] on div at bounding box center [1300, 388] width 17 height 19
type input "rol"
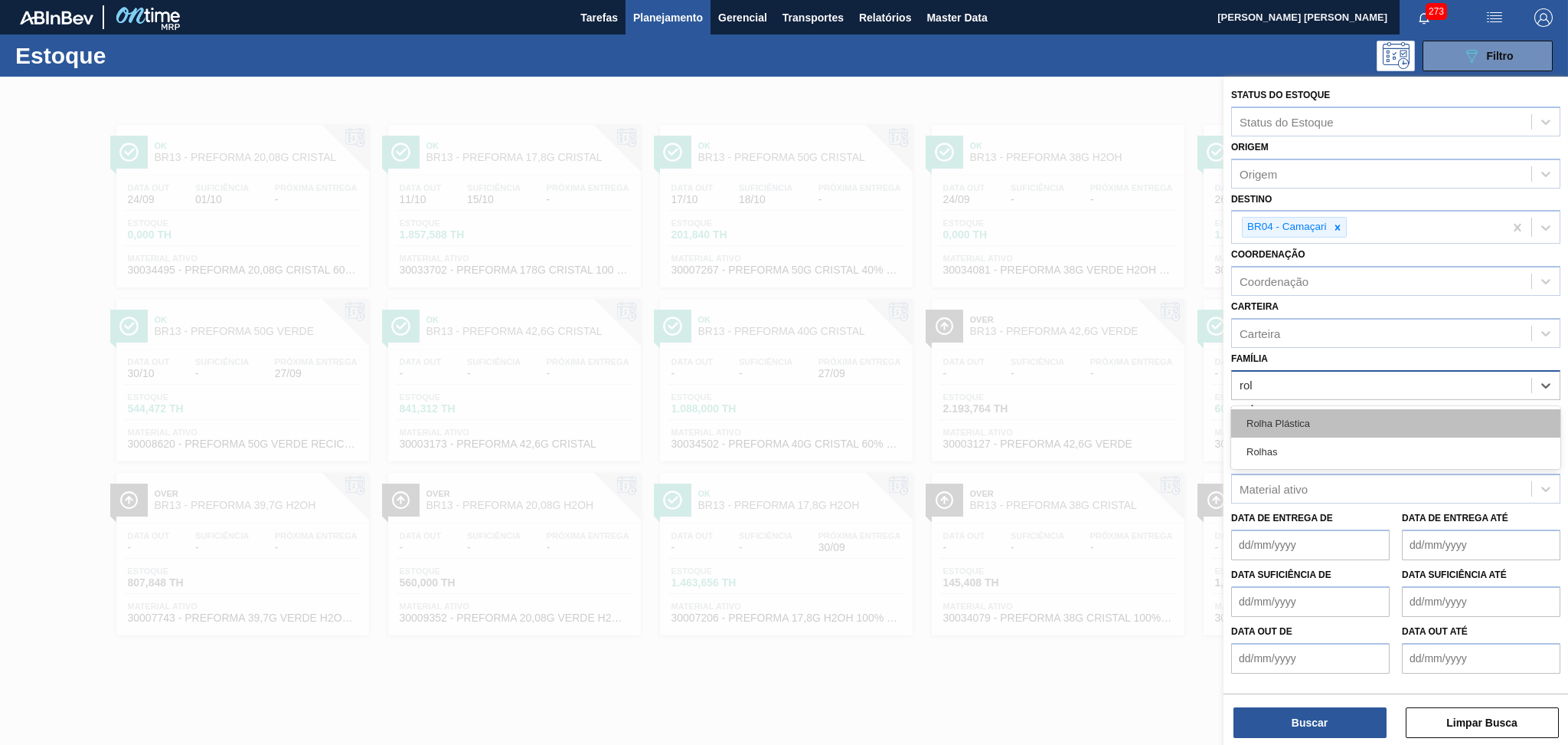
click at [1306, 409] on div "Rolha Plástica" at bounding box center [1395, 423] width 329 height 28
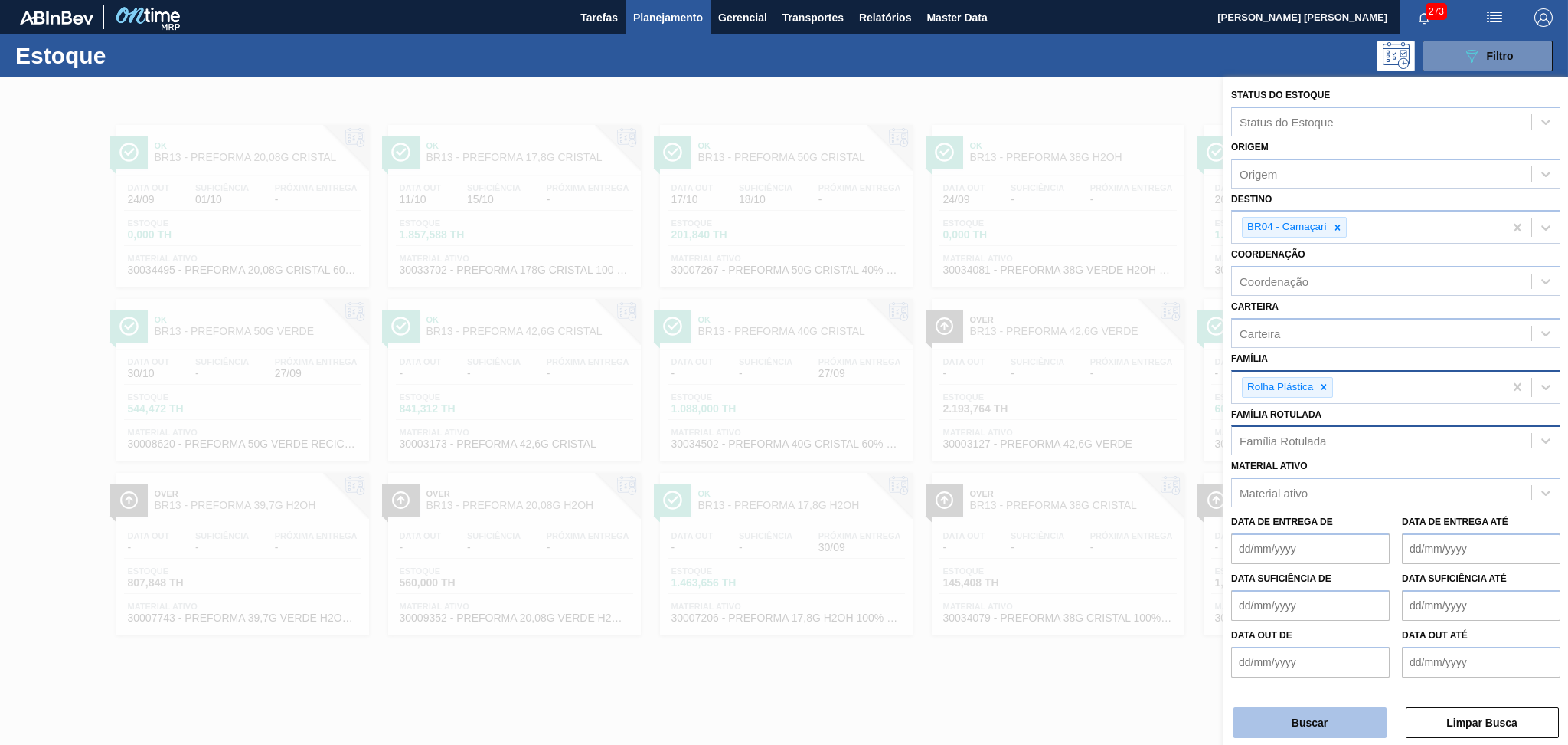
click at [1289, 714] on button "Buscar" at bounding box center [1311, 723] width 153 height 31
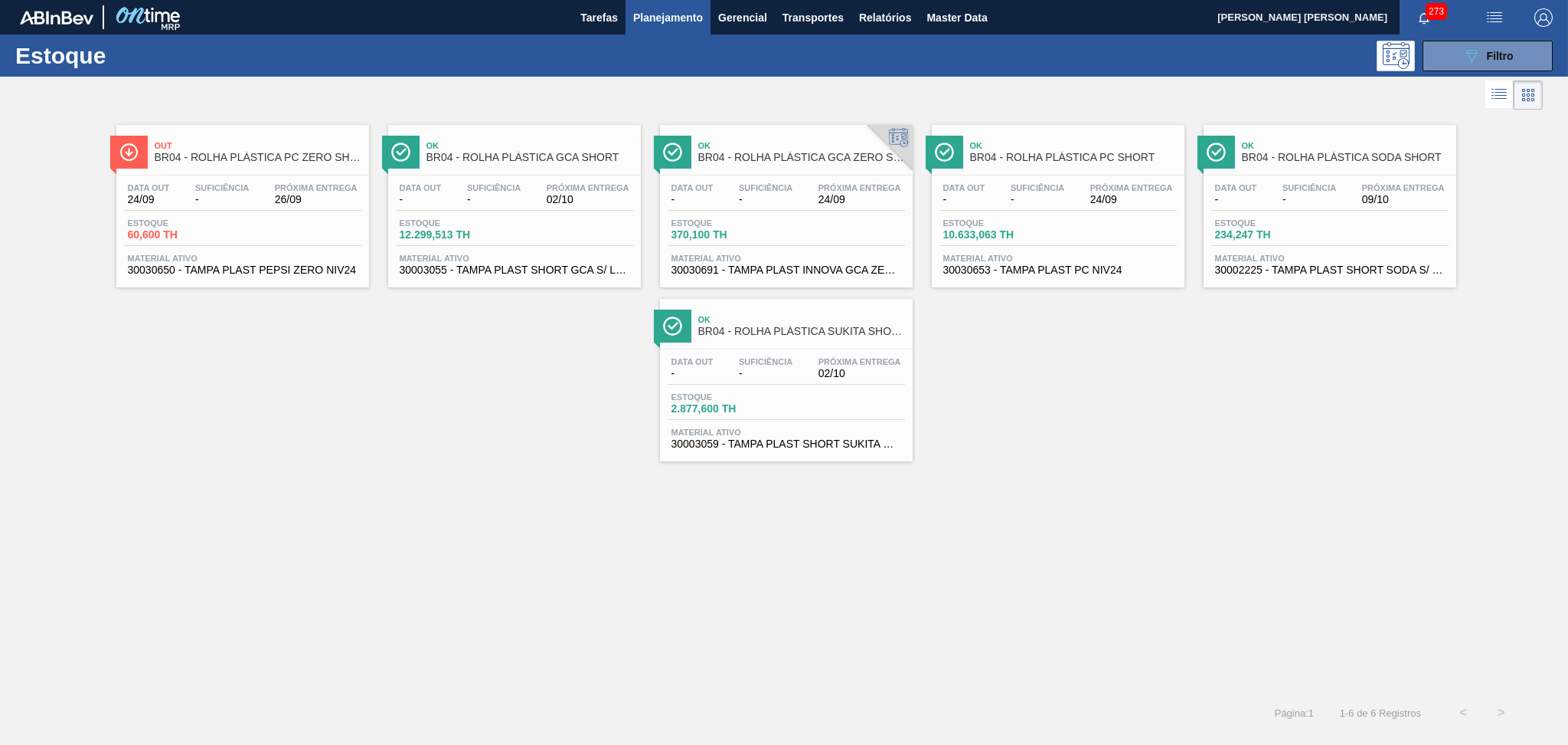
click at [266, 266] on span "30030650 - TAMPA PLAST PEPSI ZERO NIV24" at bounding box center [243, 270] width 230 height 12
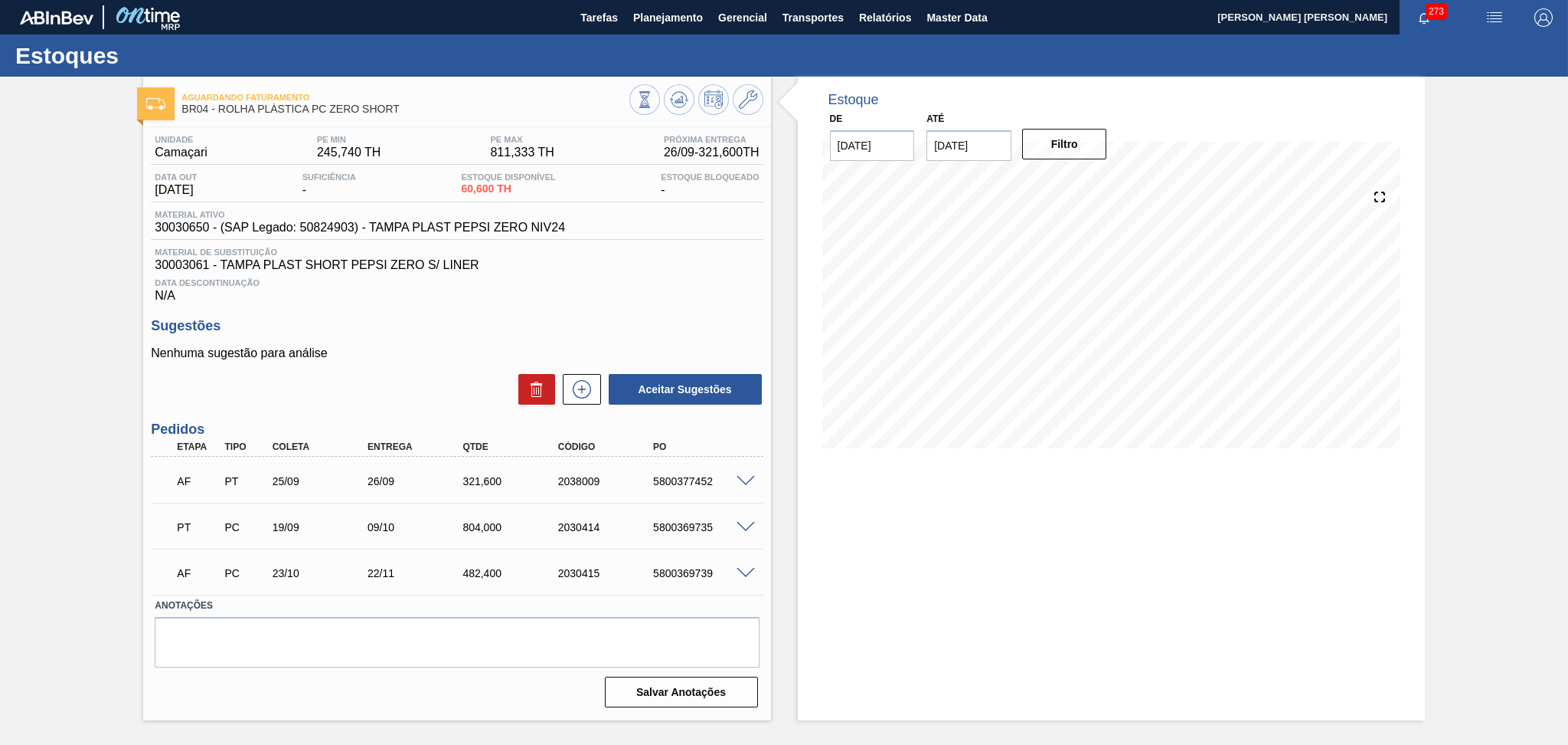
click at [394, 398] on div "Aceitar Sugestões" at bounding box center [456, 389] width 612 height 34
click at [676, 102] on icon at bounding box center [677, 101] width 2 height 2
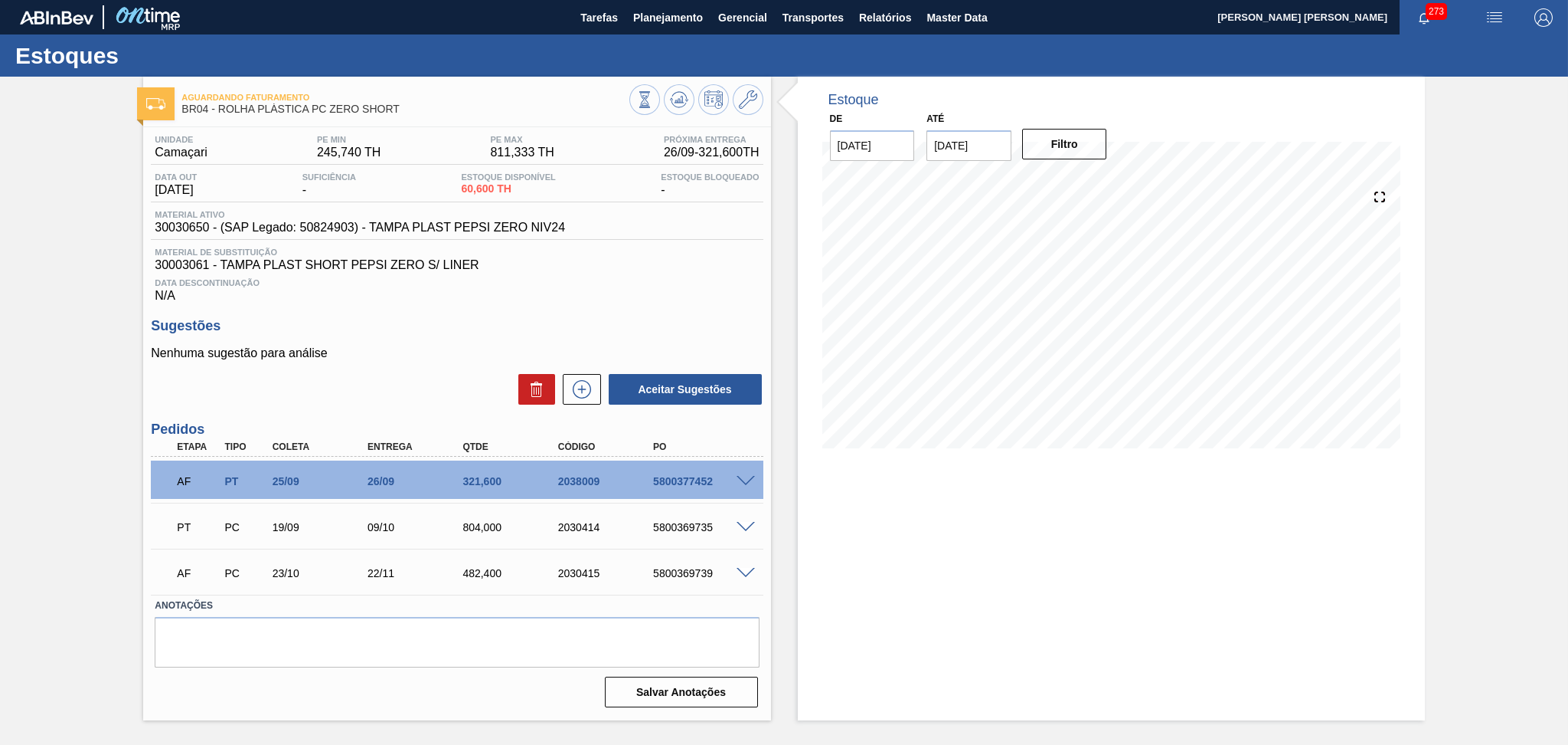
click at [745, 476] on span at bounding box center [746, 482] width 18 height 12
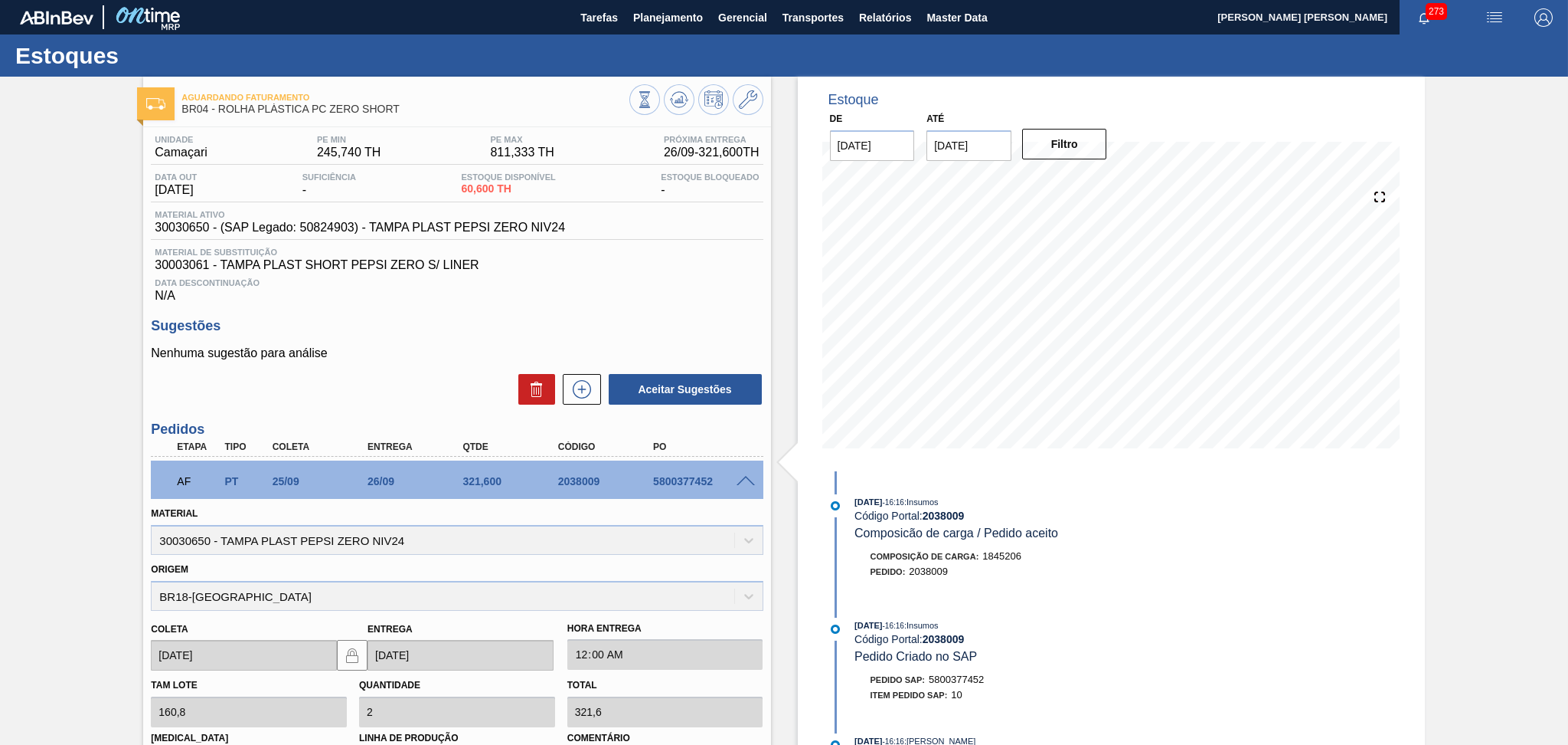
click at [708, 483] on div "5800377452" at bounding box center [703, 481] width 107 height 13
copy div "5800377452"
click at [609, 263] on span "30003061 - TAMPA PLAST SHORT PEPSI ZERO S/ LINER" at bounding box center [456, 265] width 604 height 14
click at [670, 100] on icon at bounding box center [679, 99] width 18 height 18
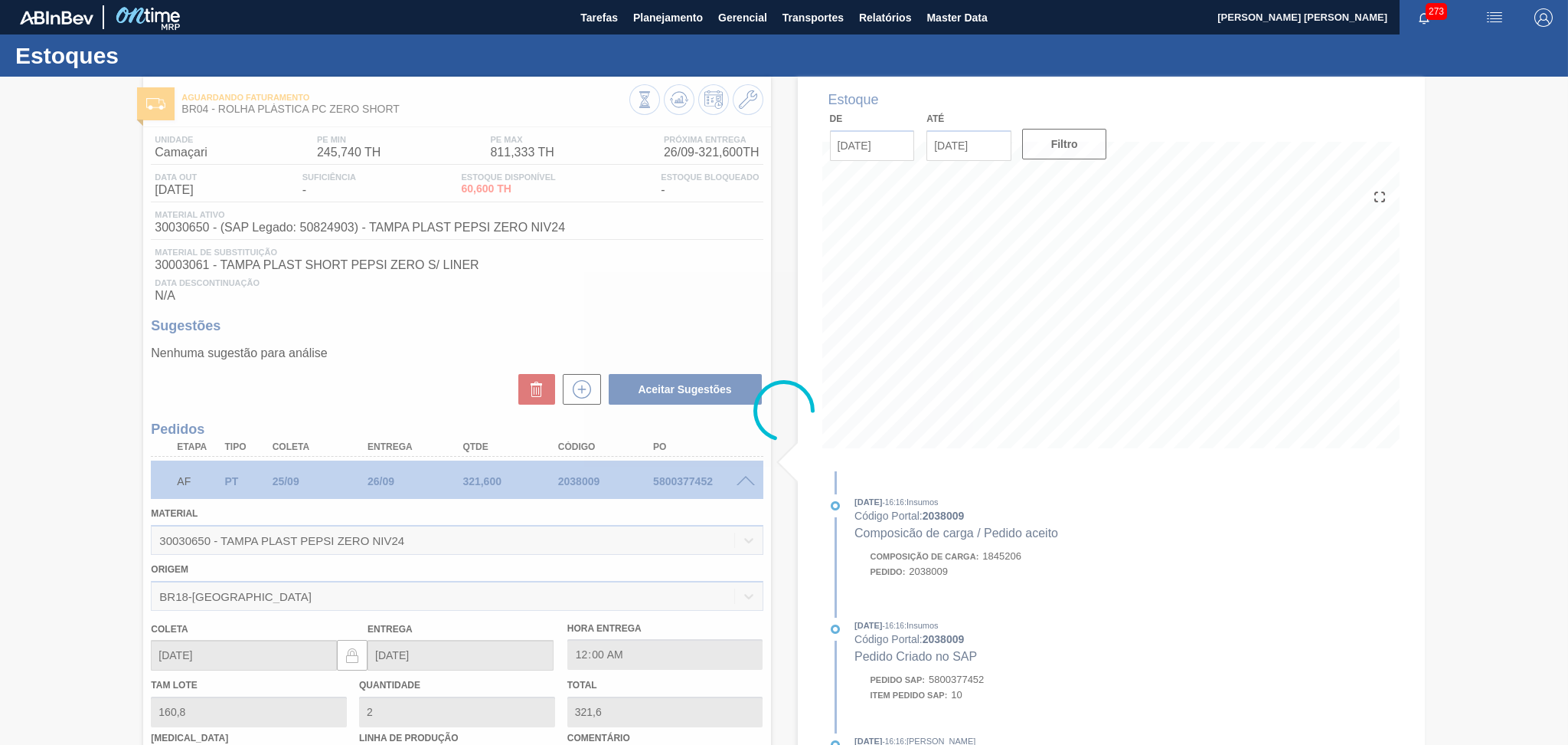
click at [432, 393] on div at bounding box center [784, 411] width 1568 height 668
click at [751, 486] on div at bounding box center [784, 411] width 1568 height 668
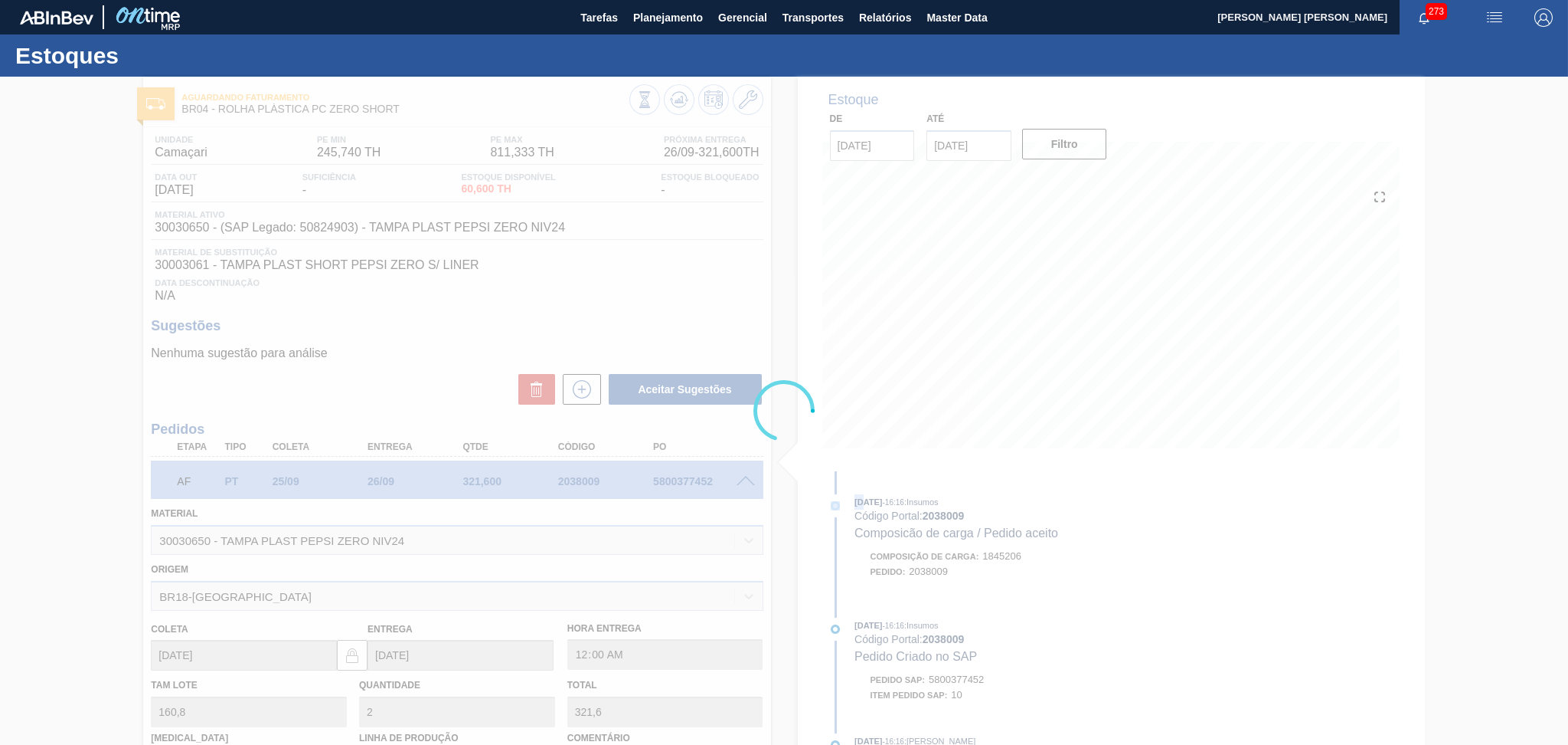
click at [749, 483] on div at bounding box center [784, 411] width 1568 height 668
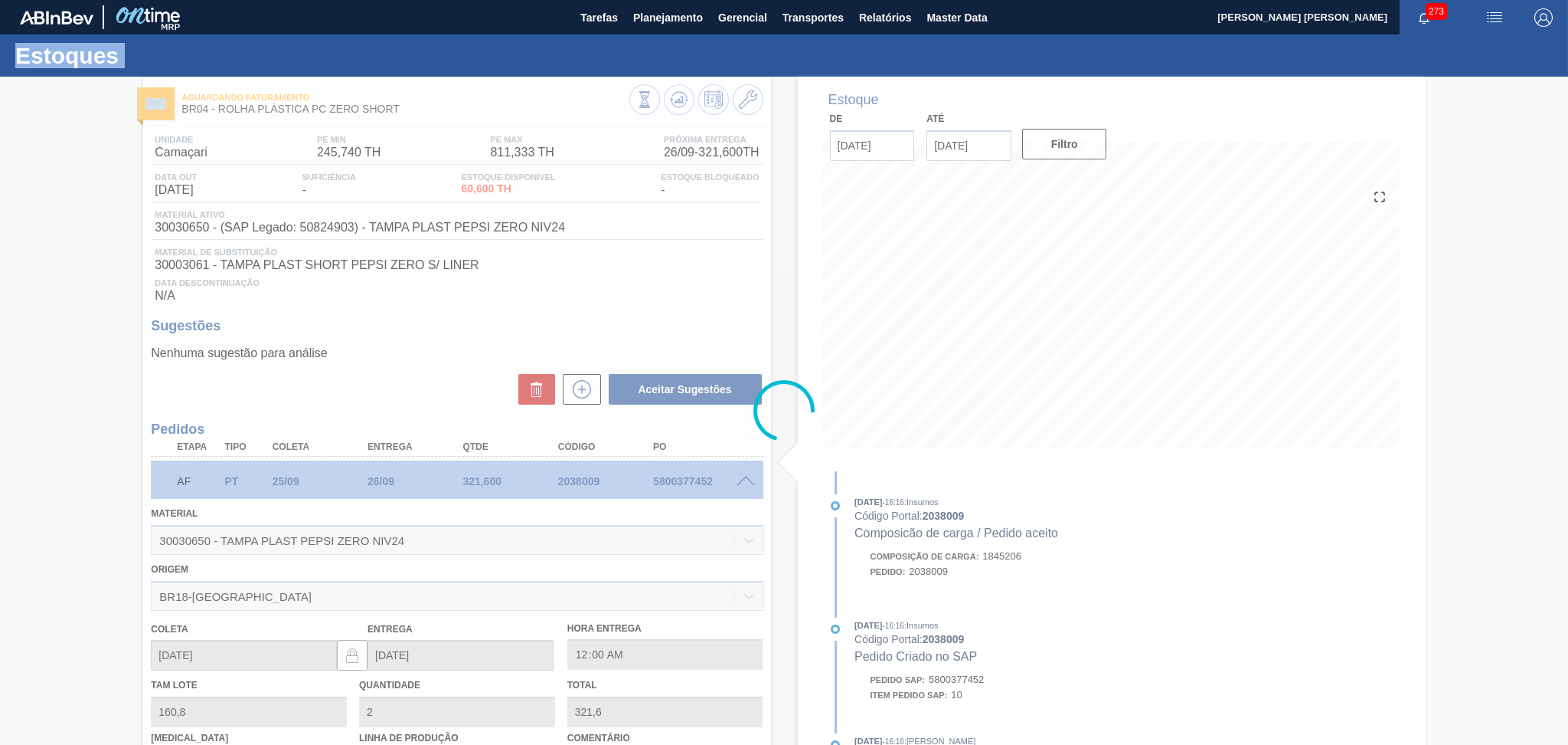
click at [749, 483] on div at bounding box center [784, 411] width 1568 height 668
click at [748, 478] on div at bounding box center [784, 411] width 1568 height 668
click at [743, 483] on div at bounding box center [784, 411] width 1568 height 668
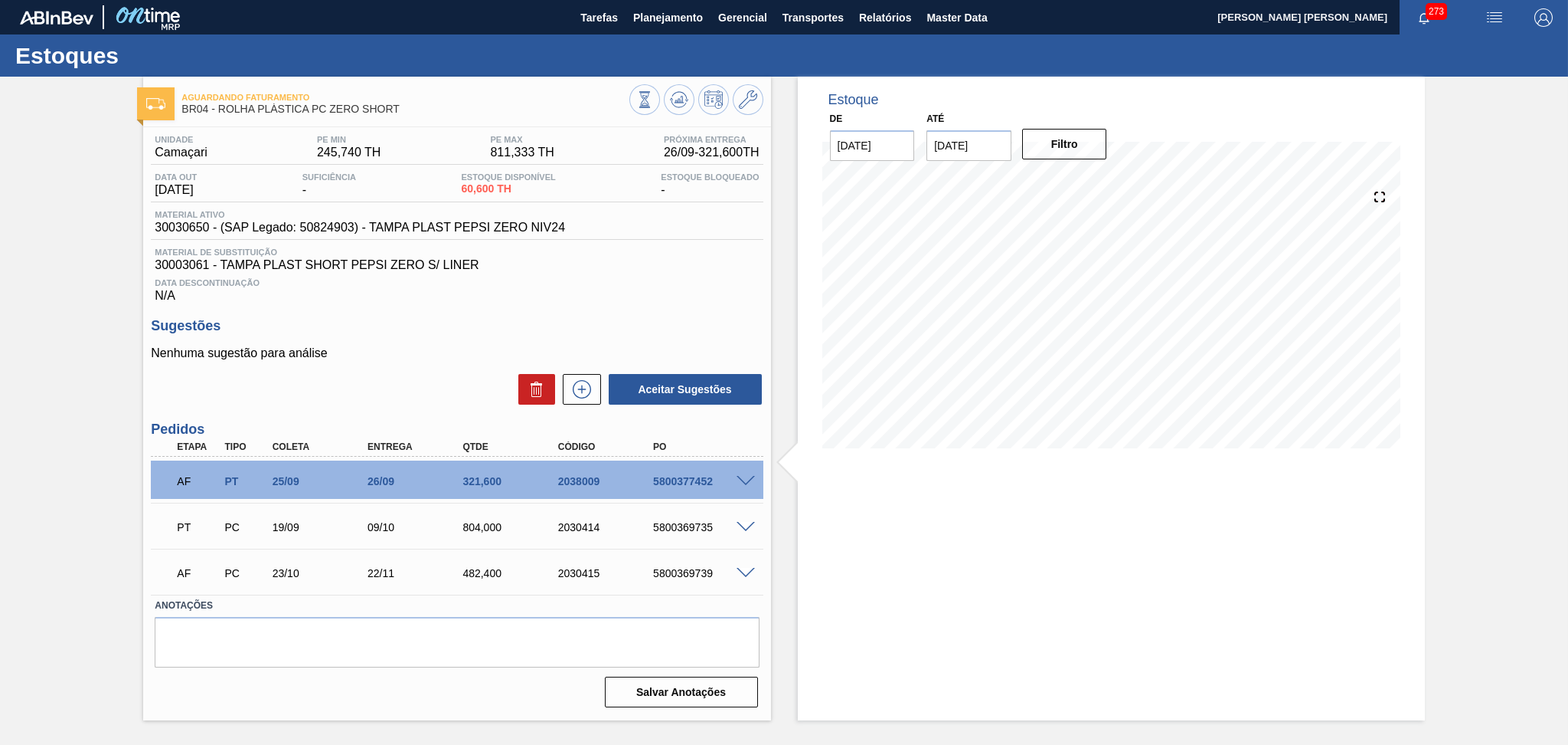
click at [741, 527] on span at bounding box center [746, 527] width 18 height 12
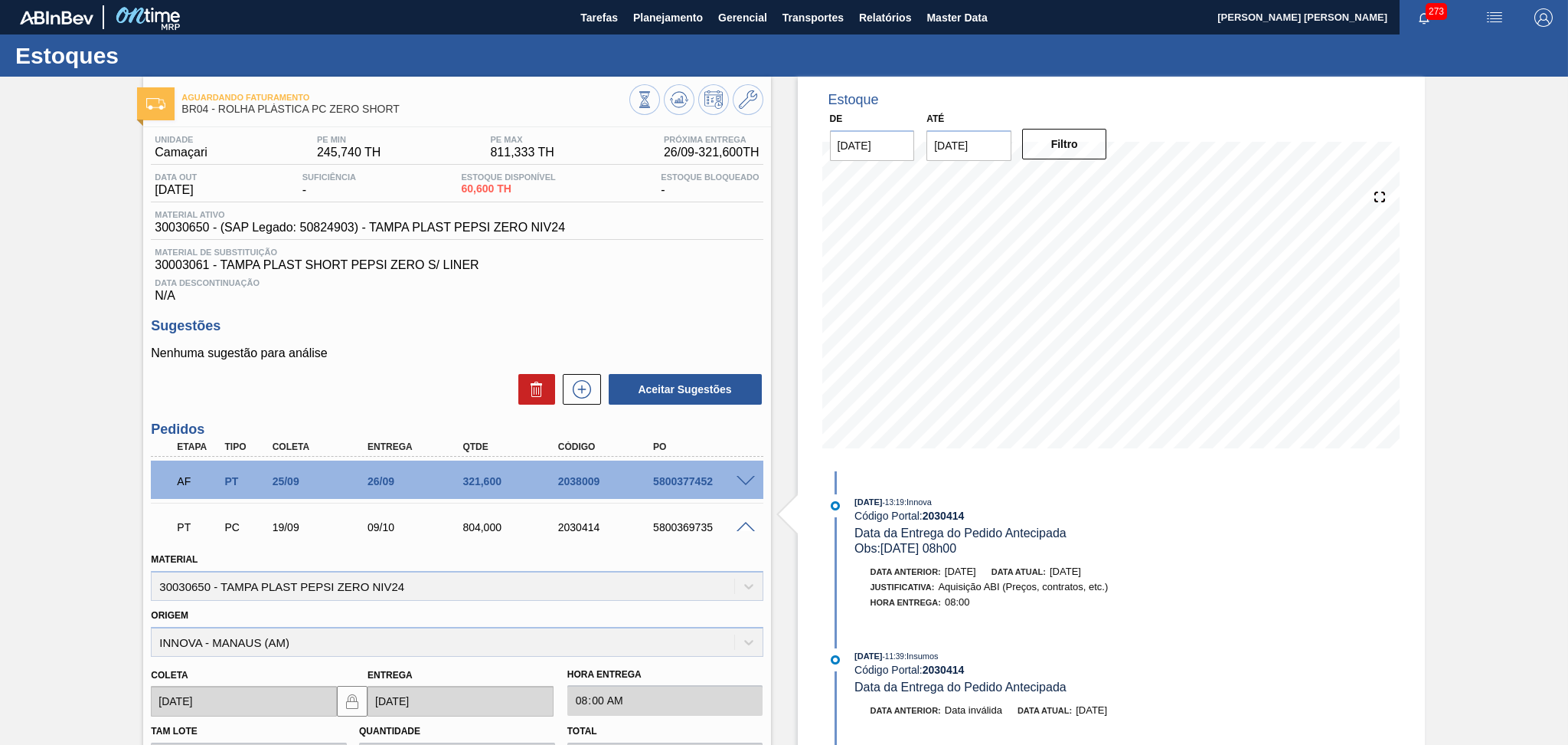
scroll to position [204, 0]
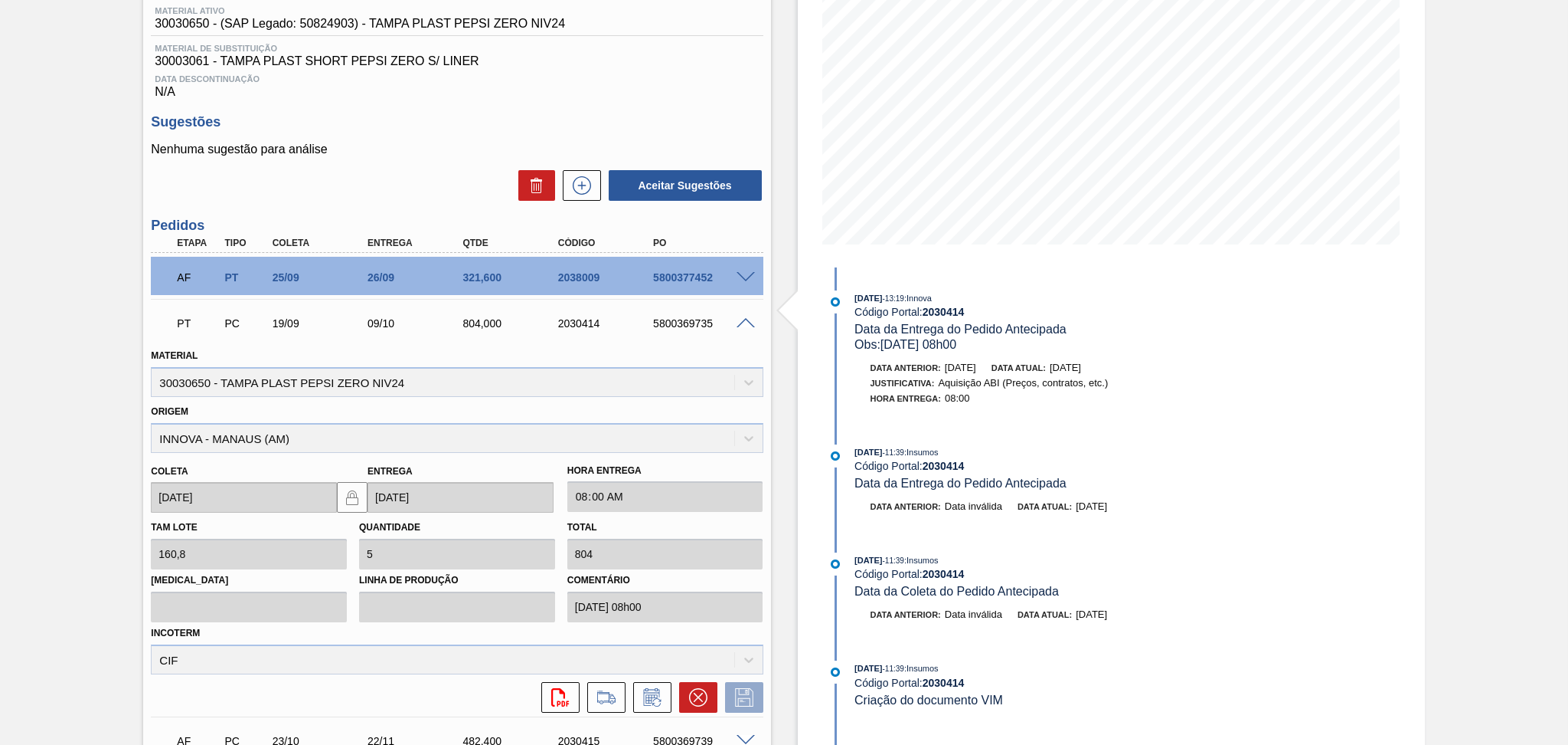
click at [753, 323] on div at bounding box center [749, 322] width 31 height 12
click at [737, 324] on span at bounding box center [746, 323] width 18 height 12
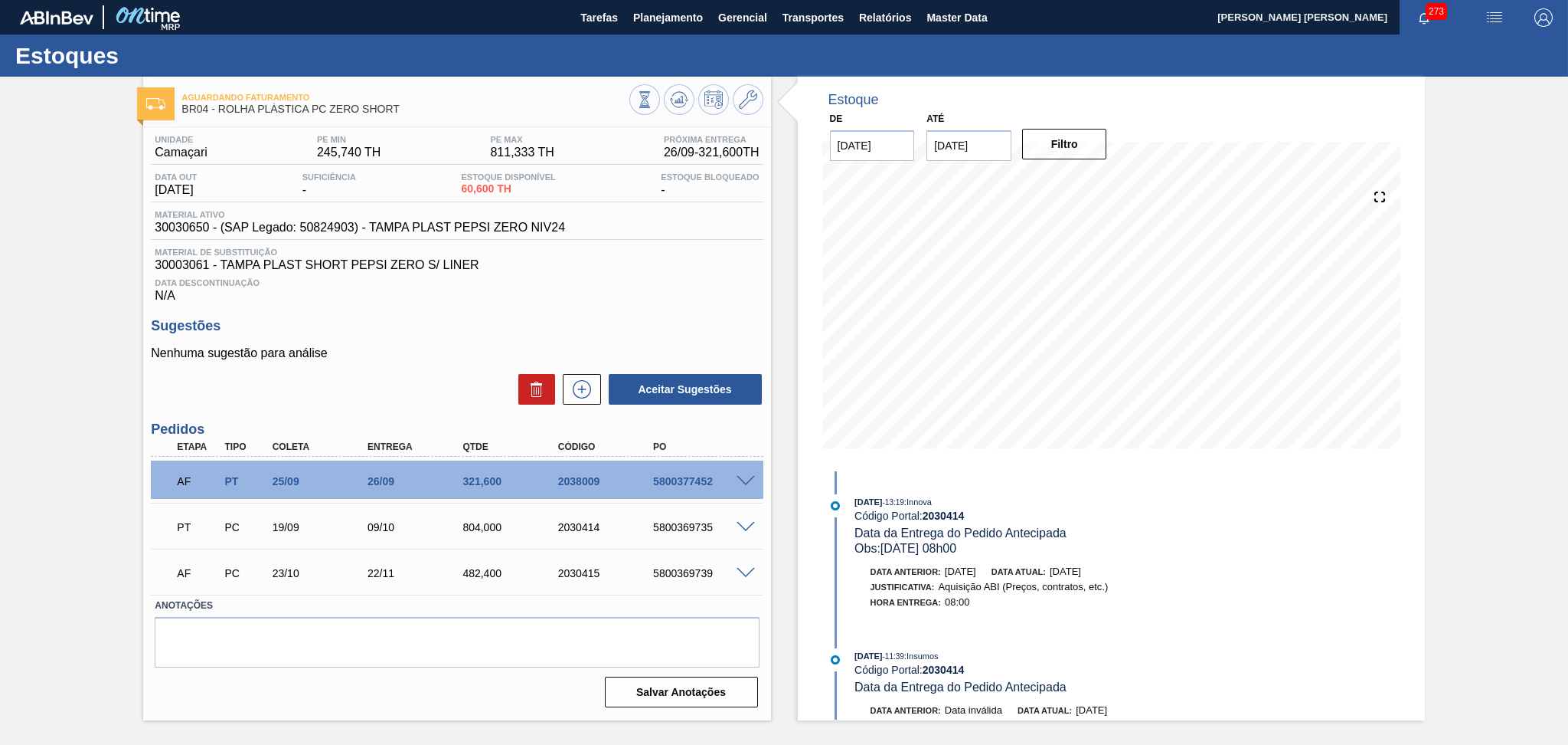
click at [659, 303] on div "Unidade Camaçari PE MIN 245,740 TH PE MAX 811,333 TH Próxima Entrega 26/09 - 32…" at bounding box center [456, 420] width 627 height 586
click at [412, 332] on h3 "Sugestões" at bounding box center [456, 325] width 612 height 17
click at [606, 288] on div "Data Descontinuação N/A" at bounding box center [456, 288] width 612 height 31
click at [574, 307] on div "Unidade Camaçari PE MIN 245,740 TH PE MAX 811,333 TH Próxima Entrega 26/09 - 32…" at bounding box center [456, 420] width 627 height 586
click at [740, 480] on span at bounding box center [746, 482] width 18 height 12
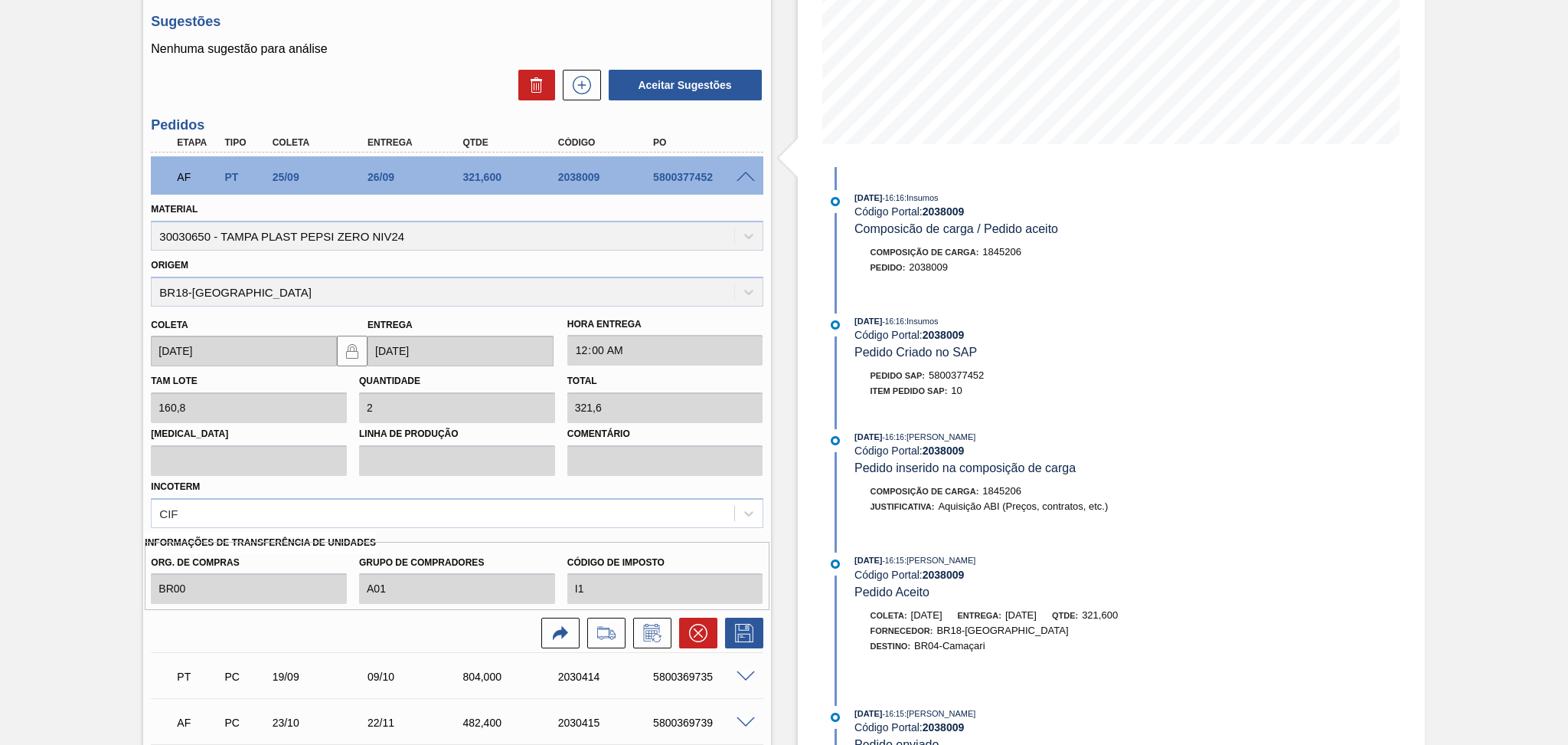
scroll to position [306, 0]
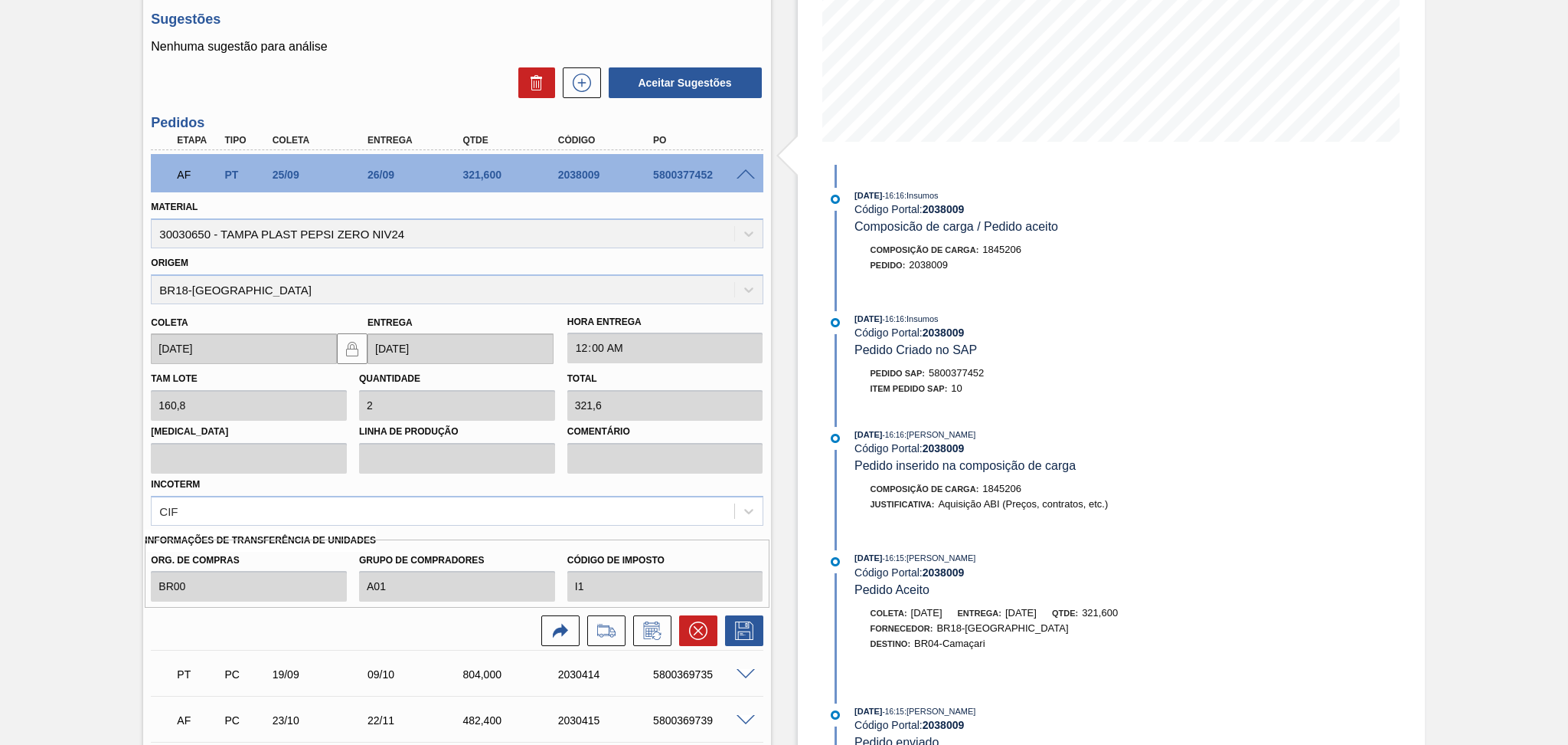
click at [62, 565] on div "Aguardando Faturamento BR04 - ROLHA PLÁSTICA PC ZERO SHORT Unidade Camaçari PE …" at bounding box center [784, 318] width 1568 height 1097
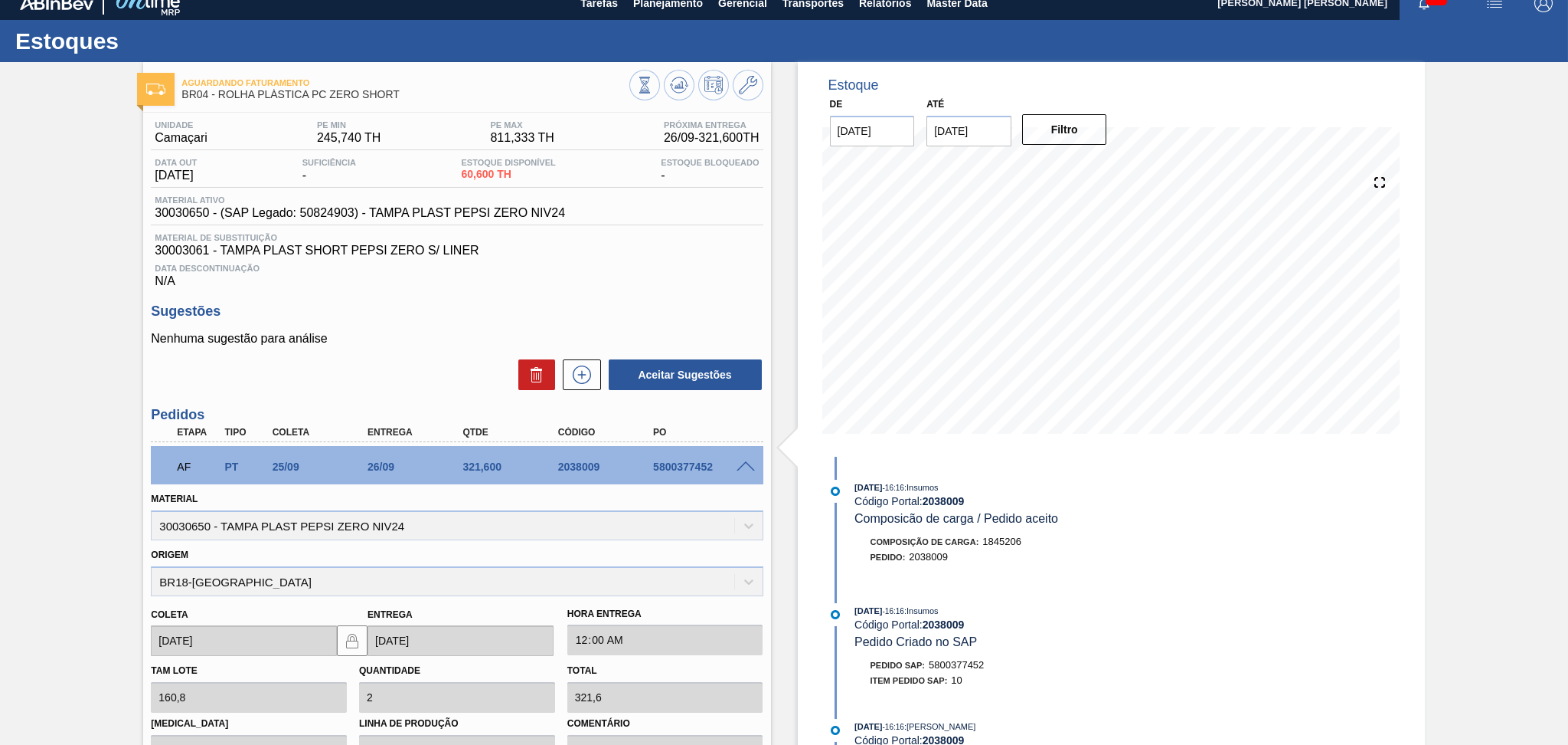
scroll to position [0, 0]
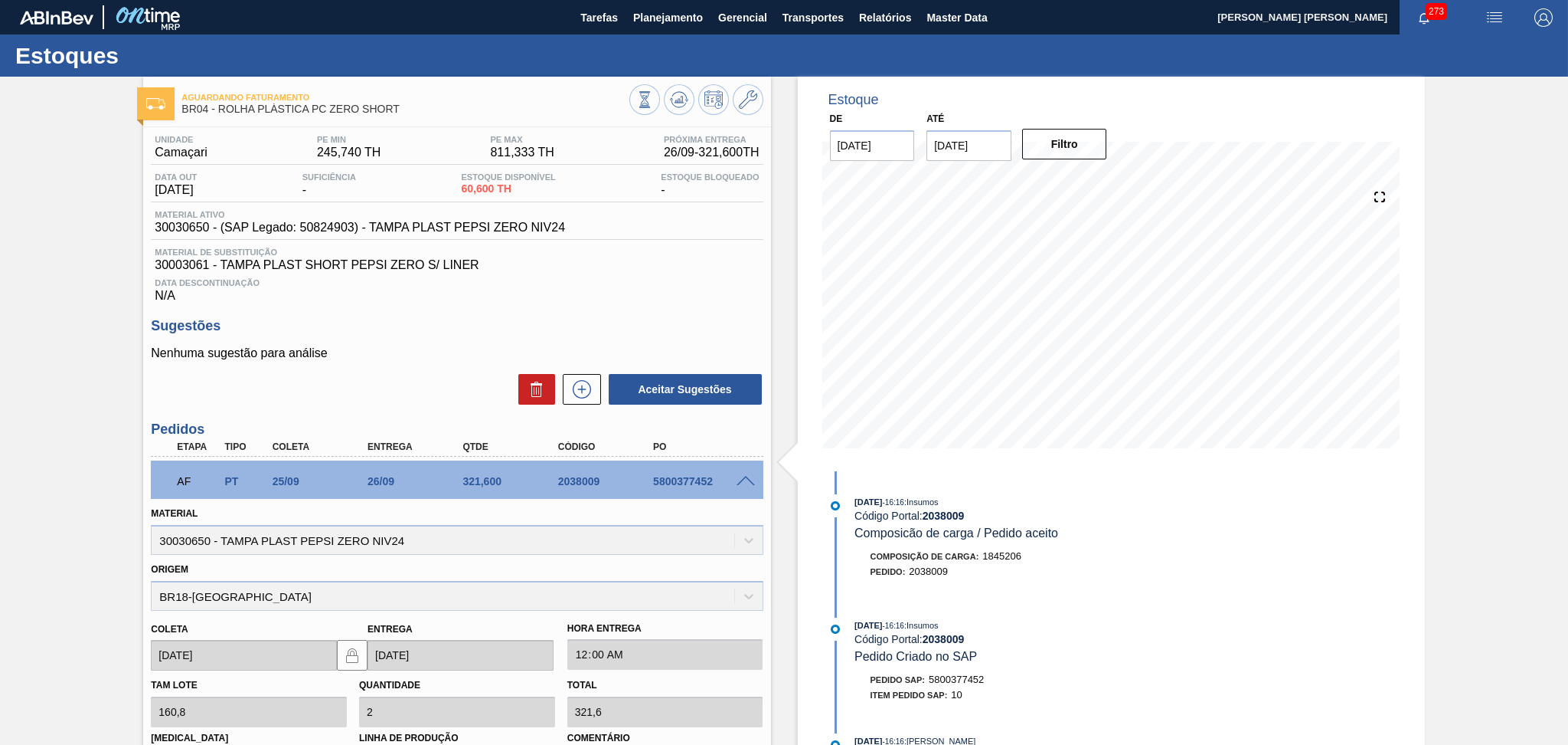
click at [745, 482] on span at bounding box center [746, 482] width 18 height 12
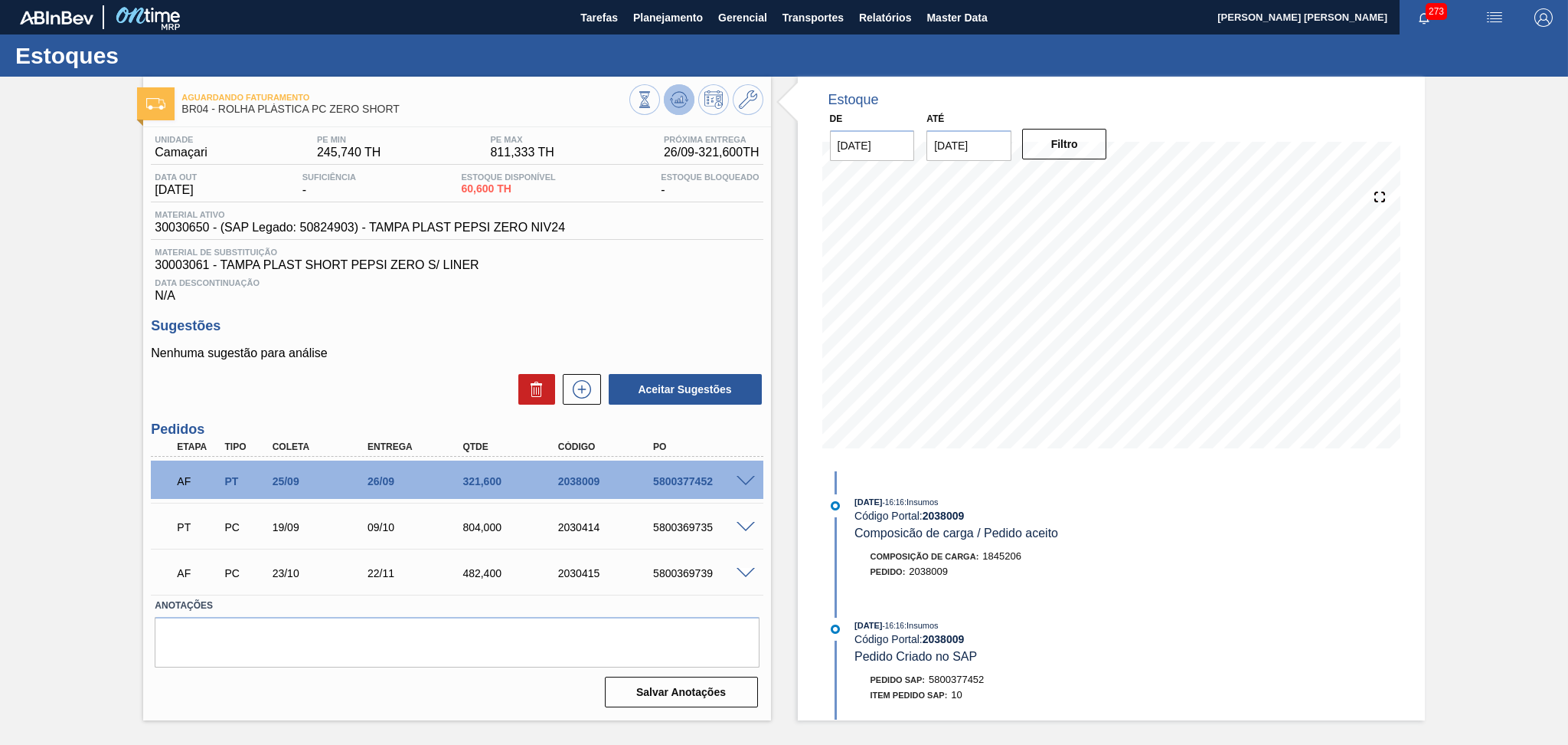
click at [669, 93] on button at bounding box center [680, 100] width 31 height 31
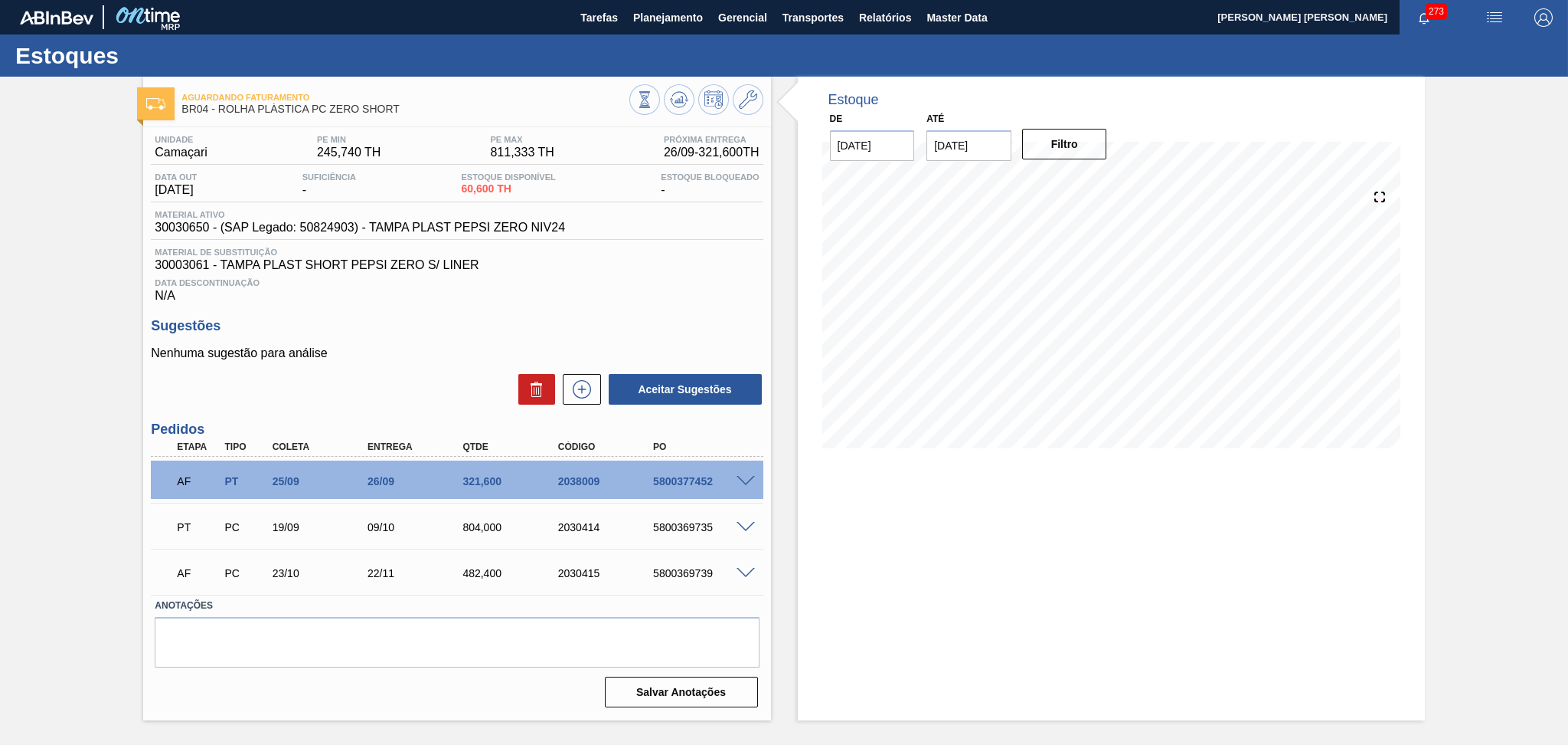
click at [402, 340] on div "Sugestões Nenhuma sugestão para análise Aceitar Sugestões" at bounding box center [456, 361] width 612 height 88
click at [749, 477] on span at bounding box center [746, 482] width 18 height 12
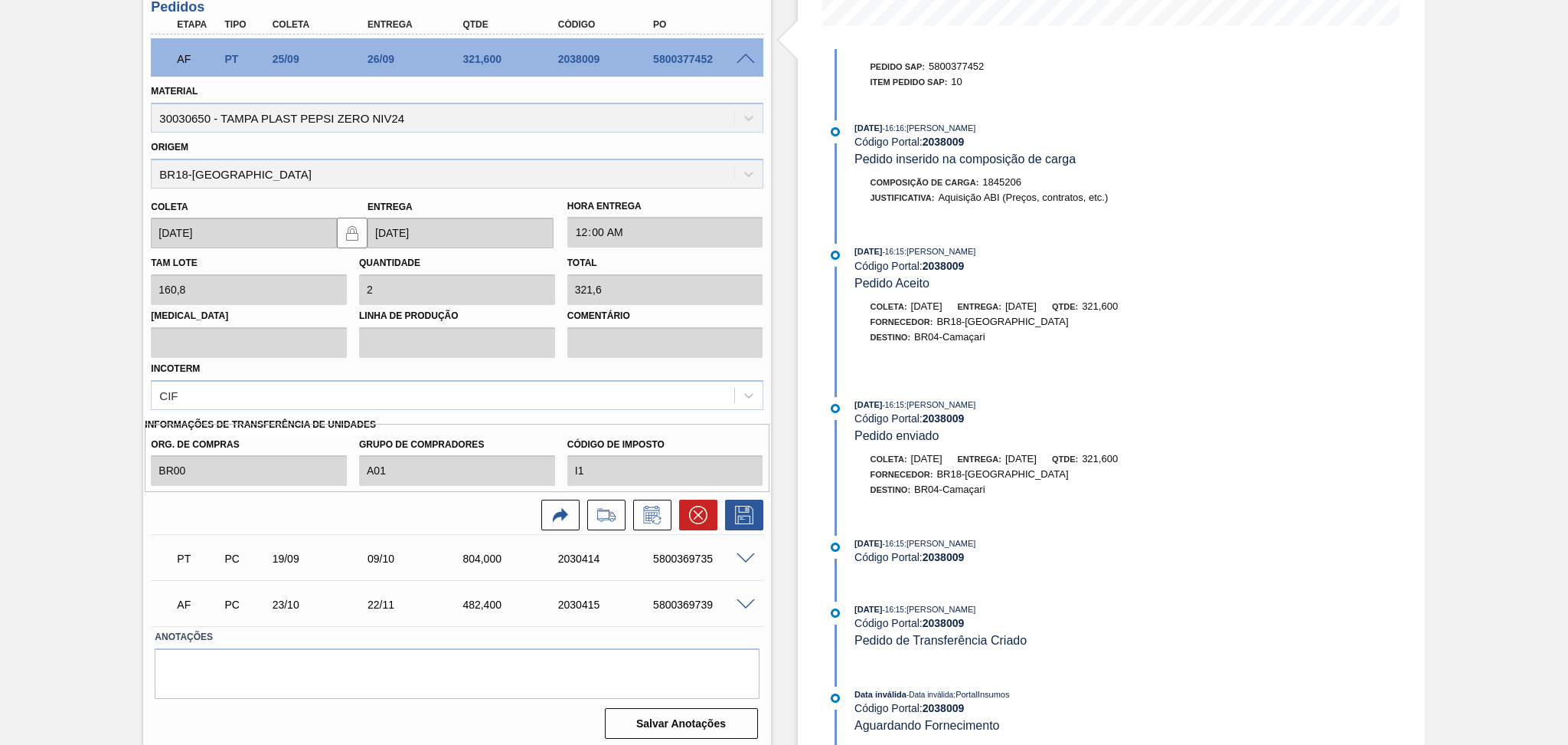
scroll to position [426, 0]
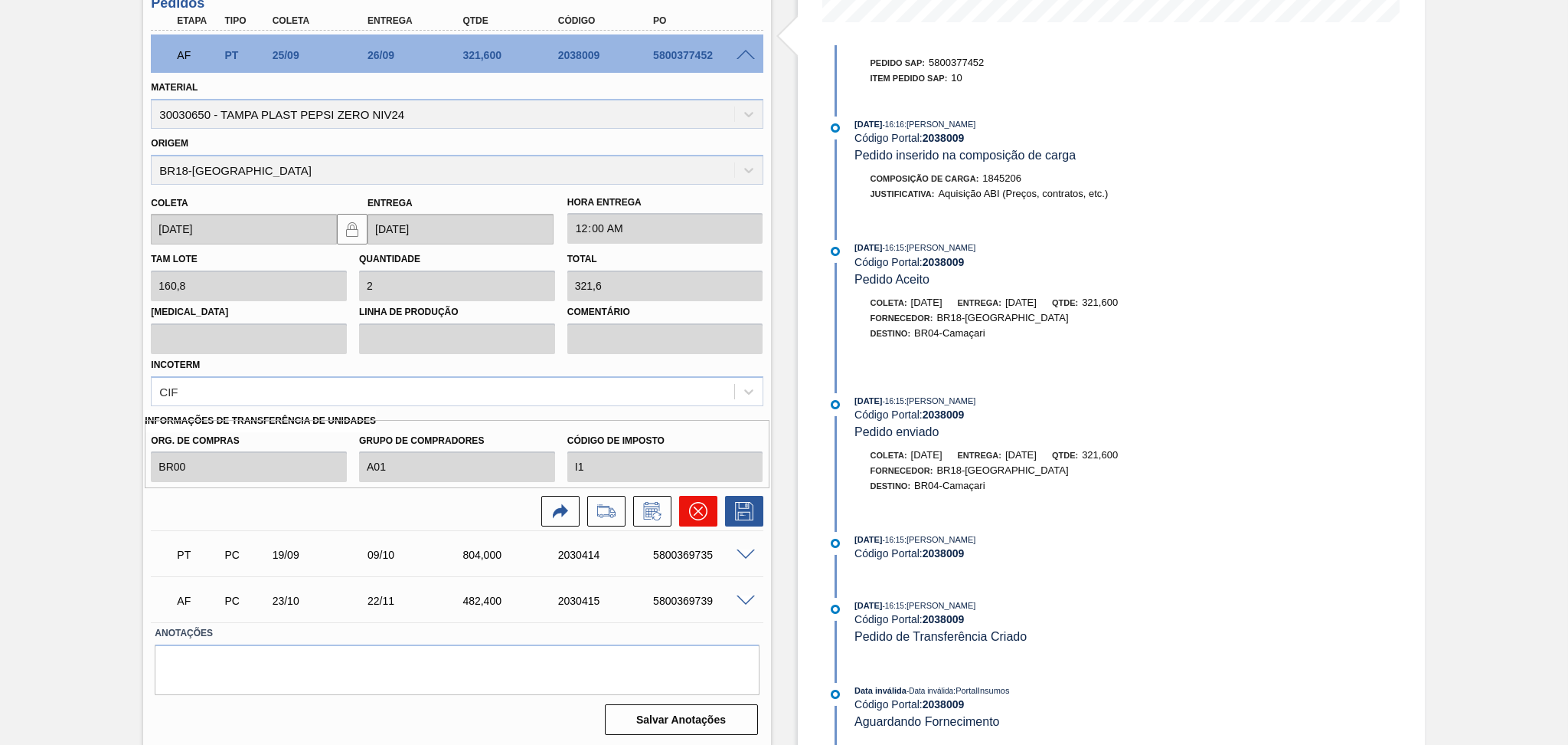
click at [703, 508] on icon at bounding box center [698, 511] width 18 height 18
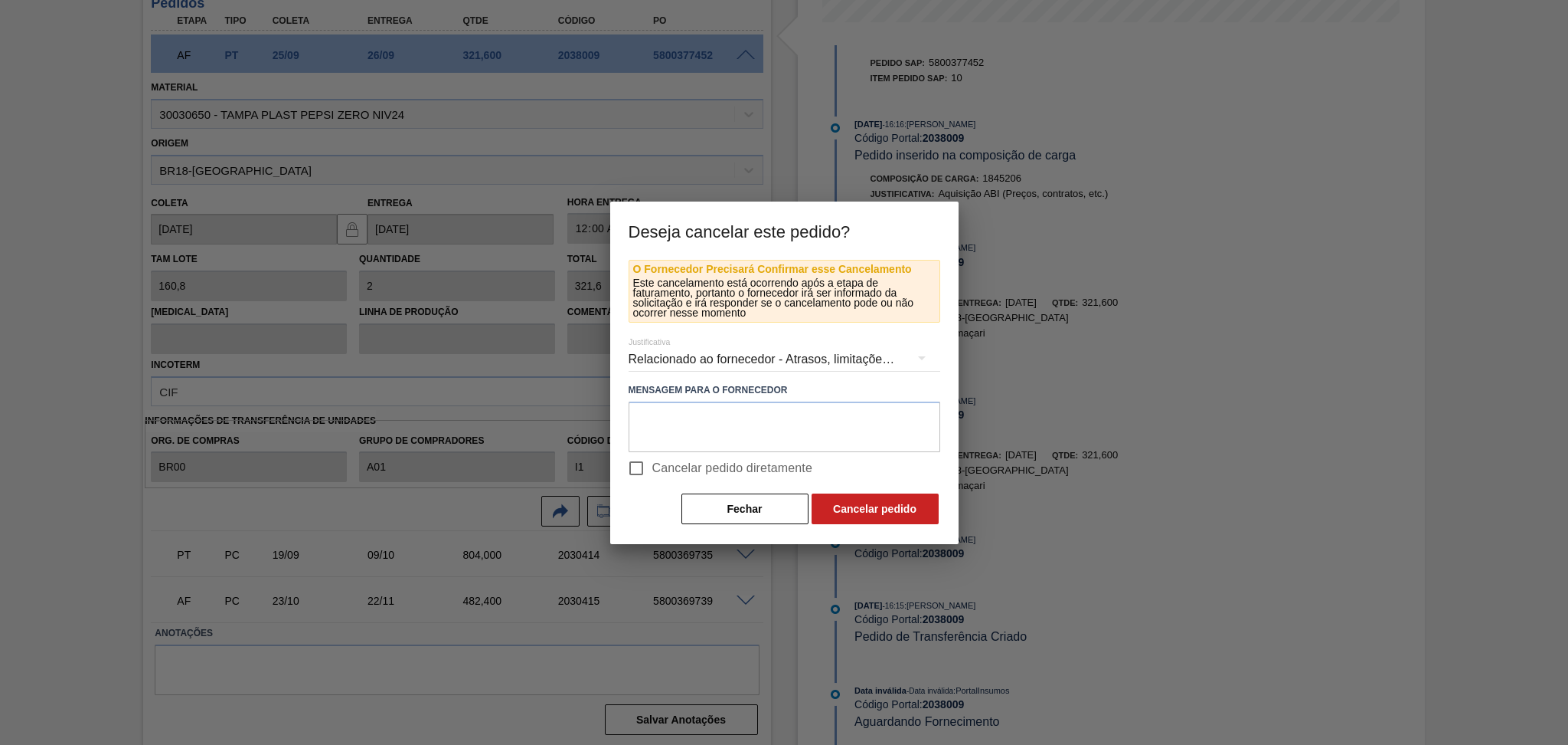
click at [667, 473] on span "Cancelar pedido diretamente" at bounding box center [733, 467] width 161 height 18
click at [652, 473] on input "Cancelar pedido diretamente" at bounding box center [636, 467] width 32 height 32
checkbox input "true"
click at [868, 505] on button "Cancelar pedido" at bounding box center [875, 509] width 127 height 31
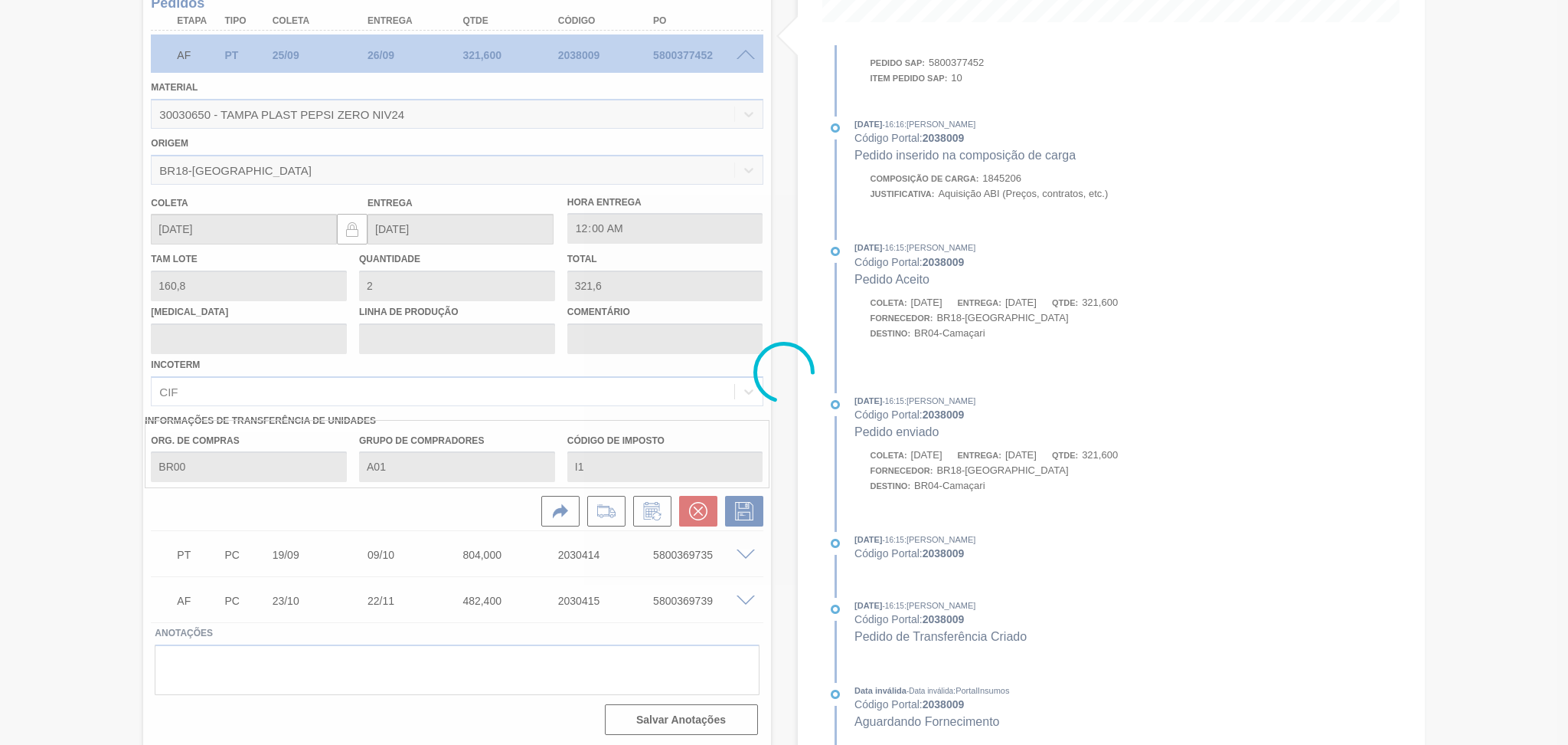
scroll to position [0, 0]
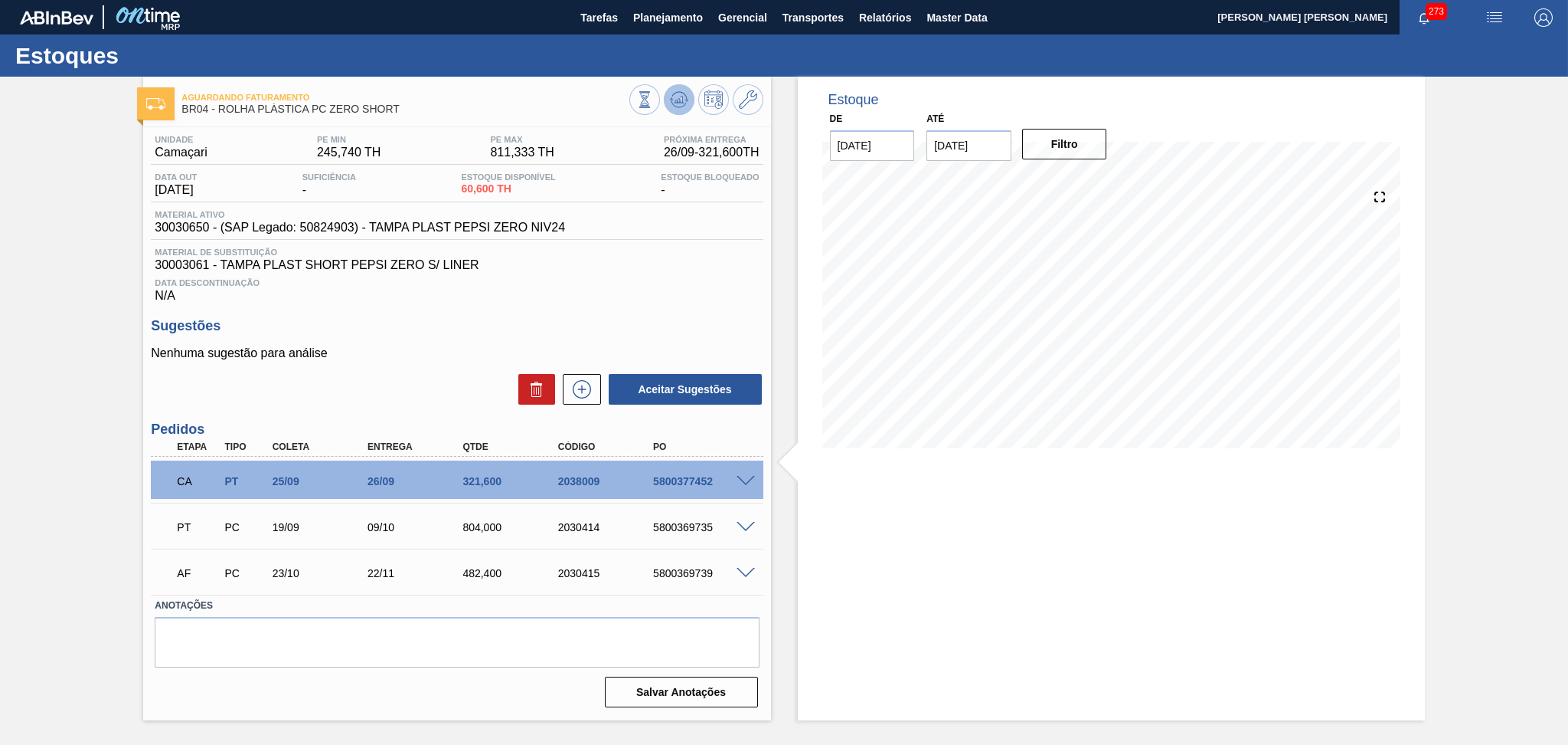
click at [684, 100] on icon at bounding box center [679, 99] width 18 height 18
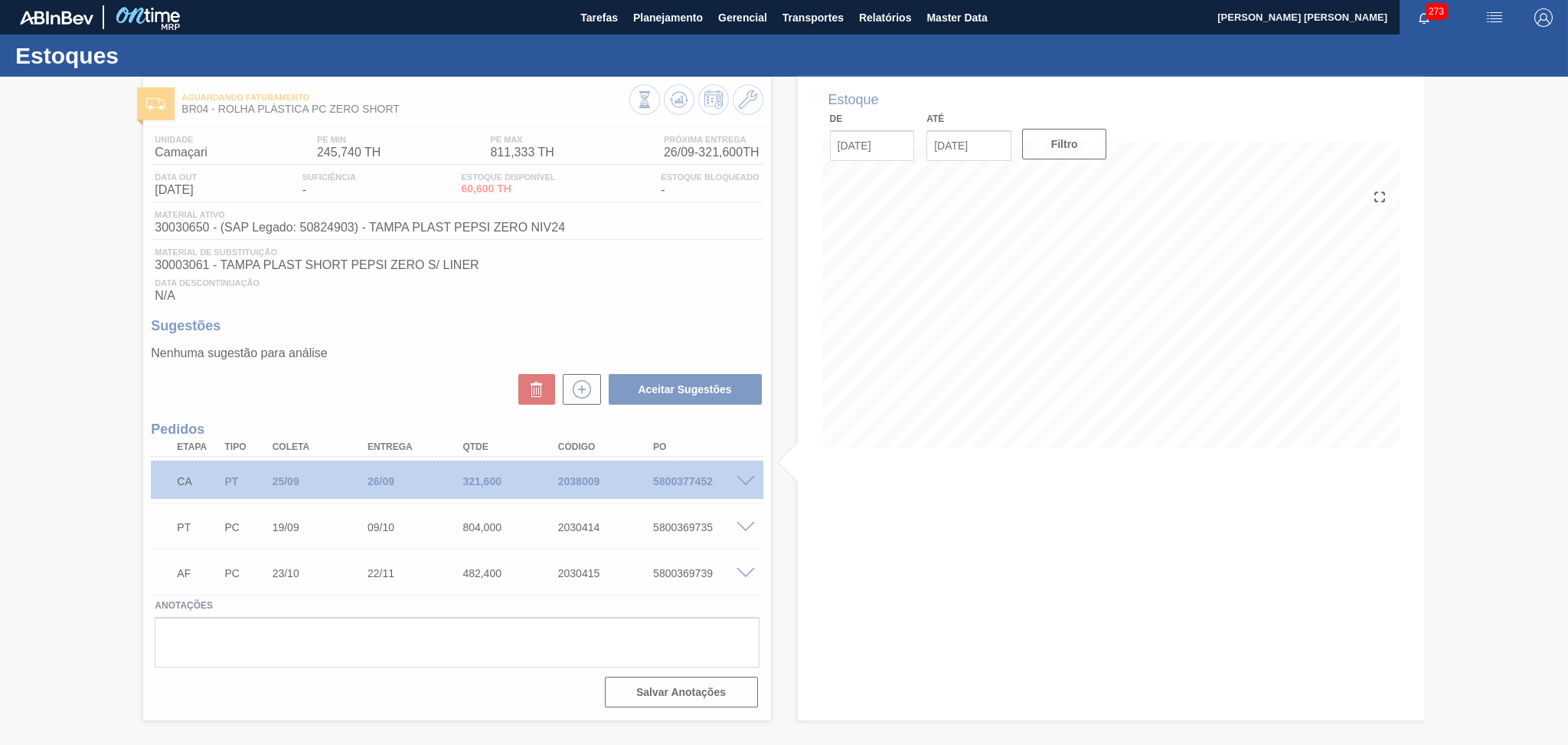
click at [378, 346] on div at bounding box center [784, 411] width 1568 height 668
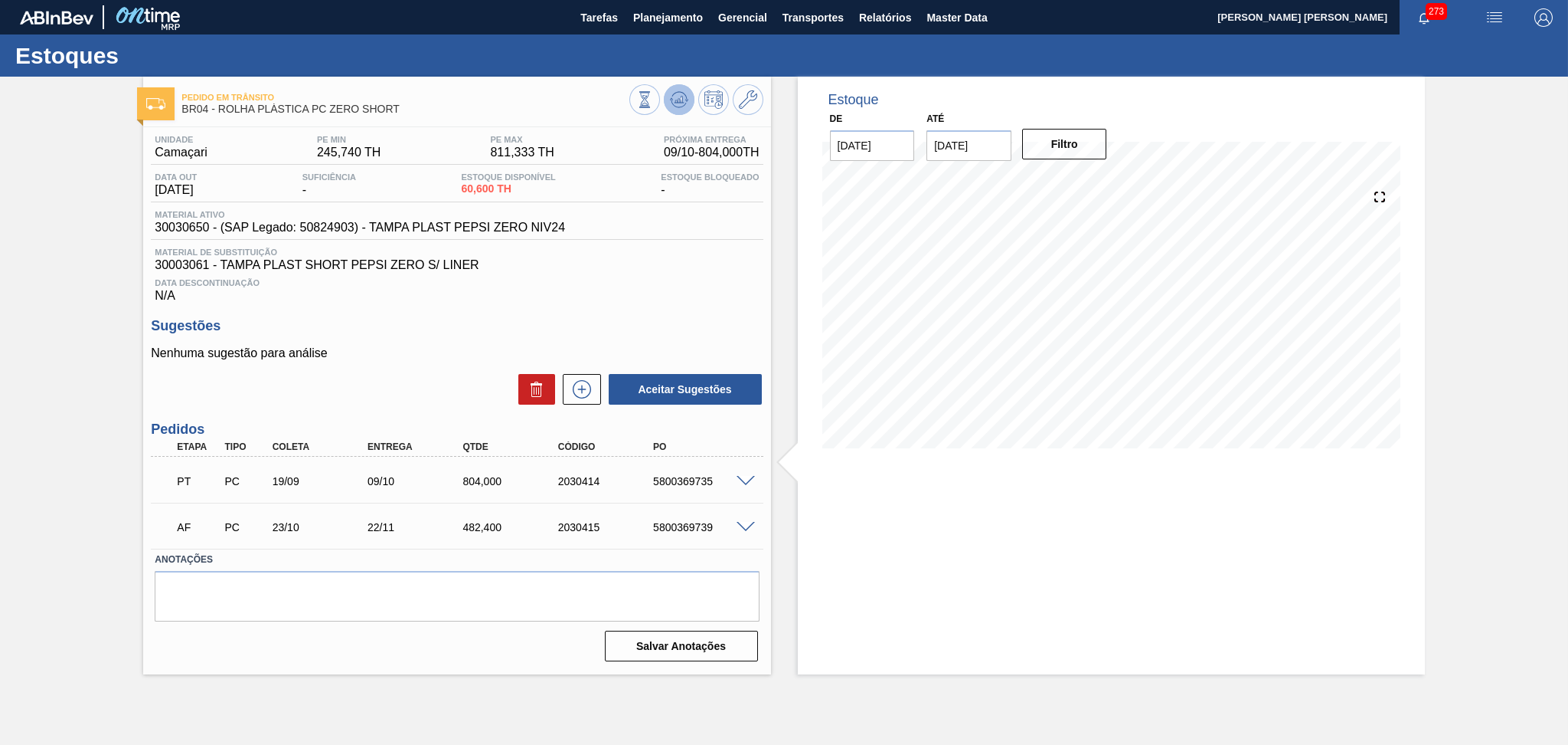
click at [677, 104] on icon at bounding box center [679, 99] width 18 height 18
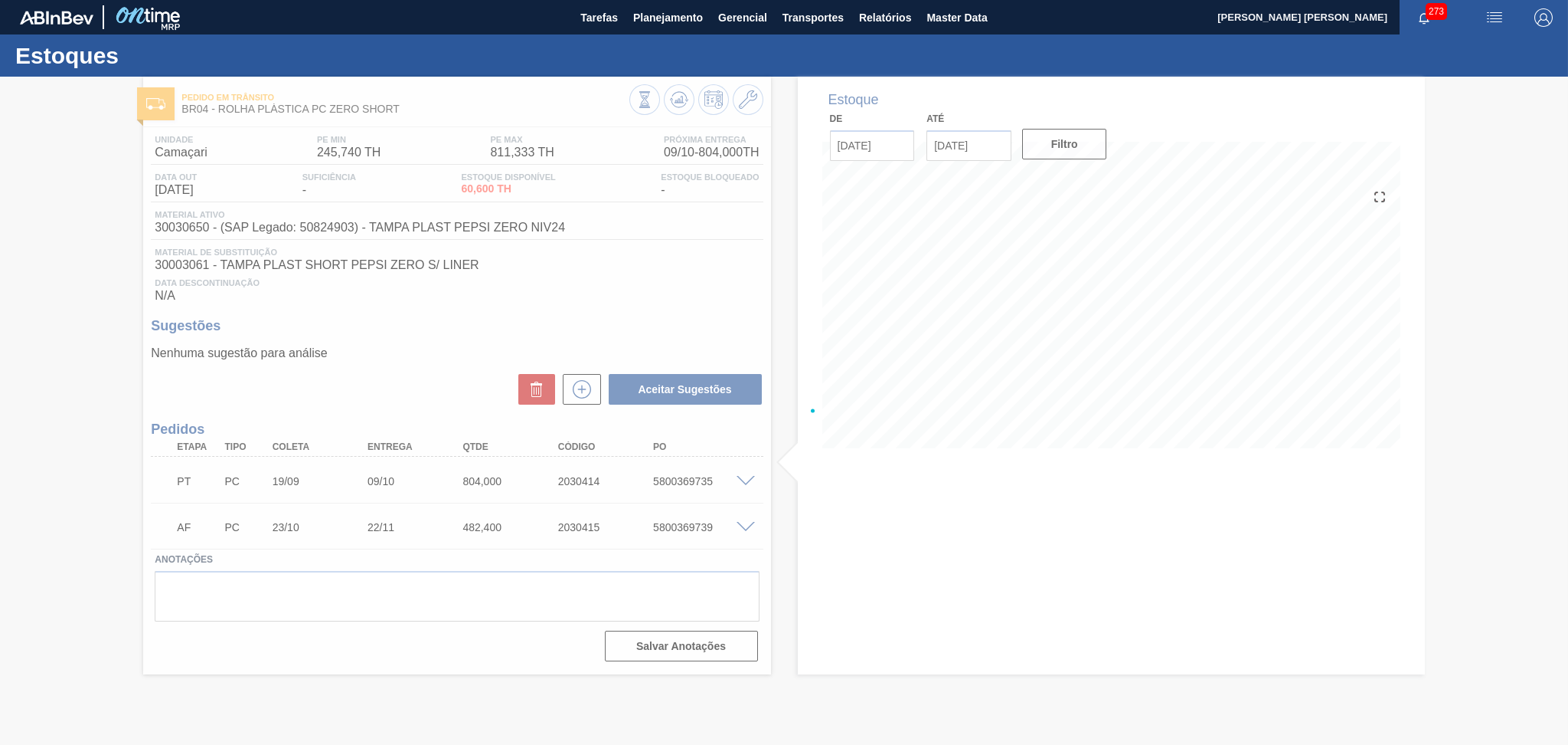
click at [782, 486] on div at bounding box center [784, 411] width 1568 height 668
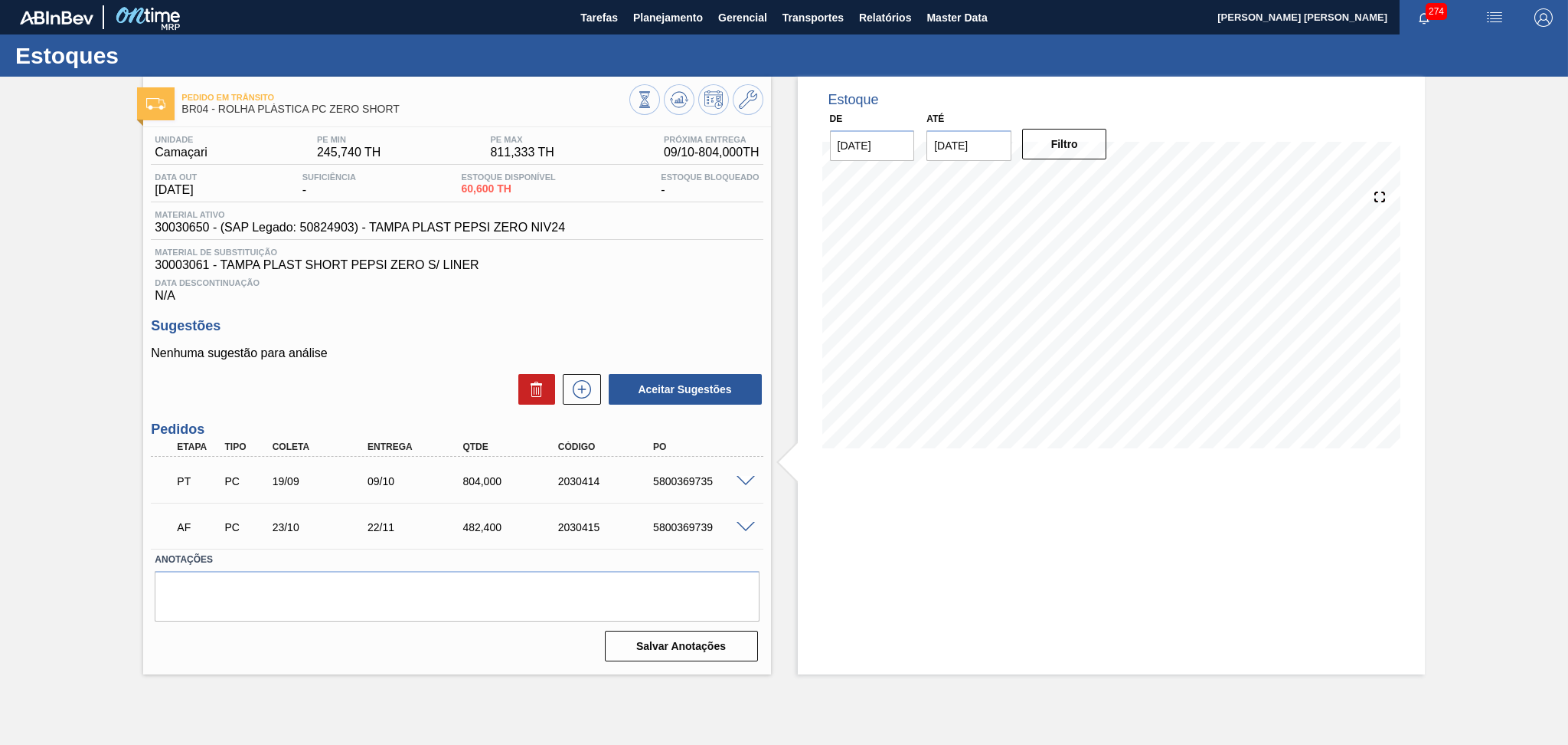
click at [621, 298] on div "Data Descontinuação N/A" at bounding box center [456, 288] width 612 height 31
click at [589, 382] on icon at bounding box center [582, 389] width 24 height 18
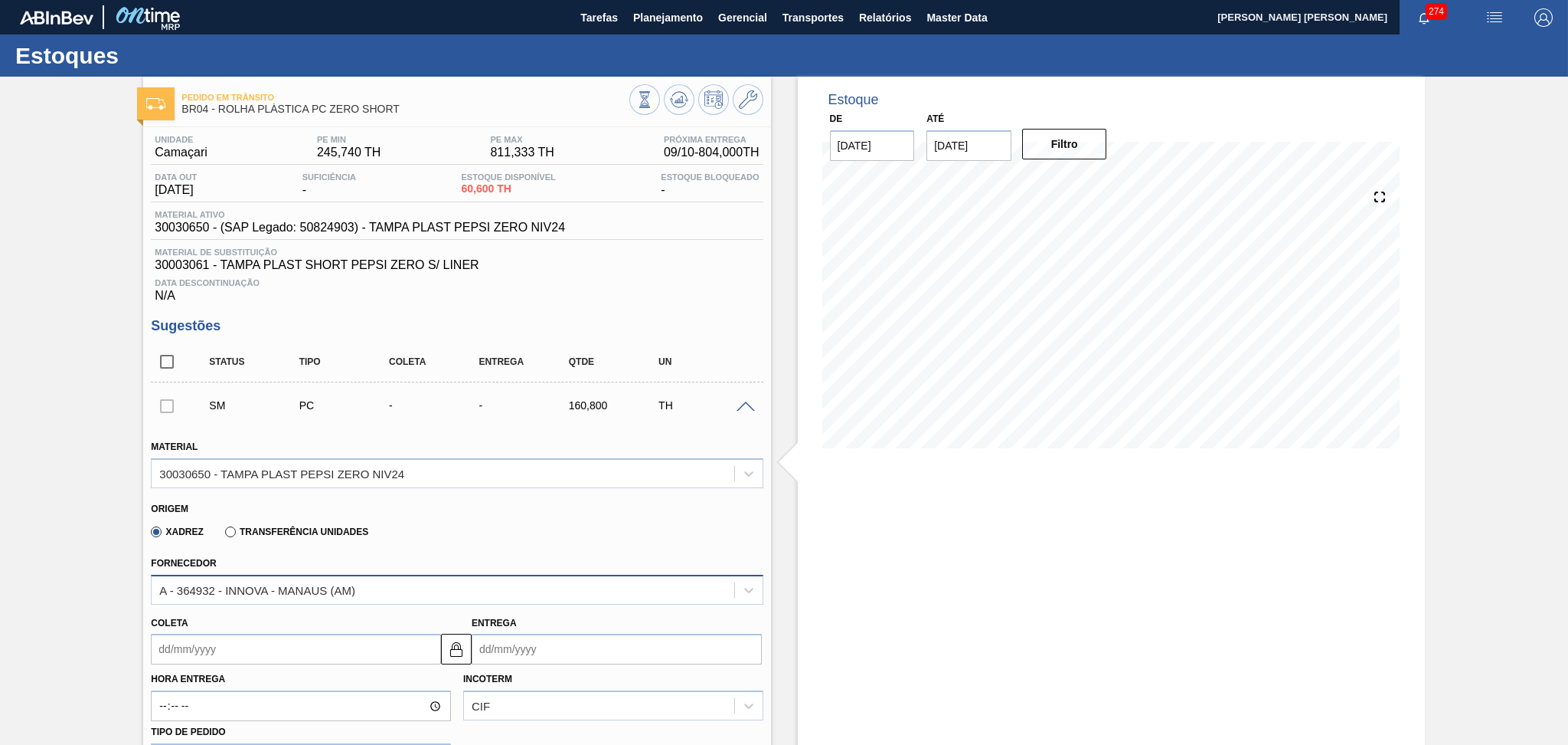
click at [235, 590] on div "A - 364932 - INNOVA - MANAUS (AM)" at bounding box center [257, 589] width 196 height 13
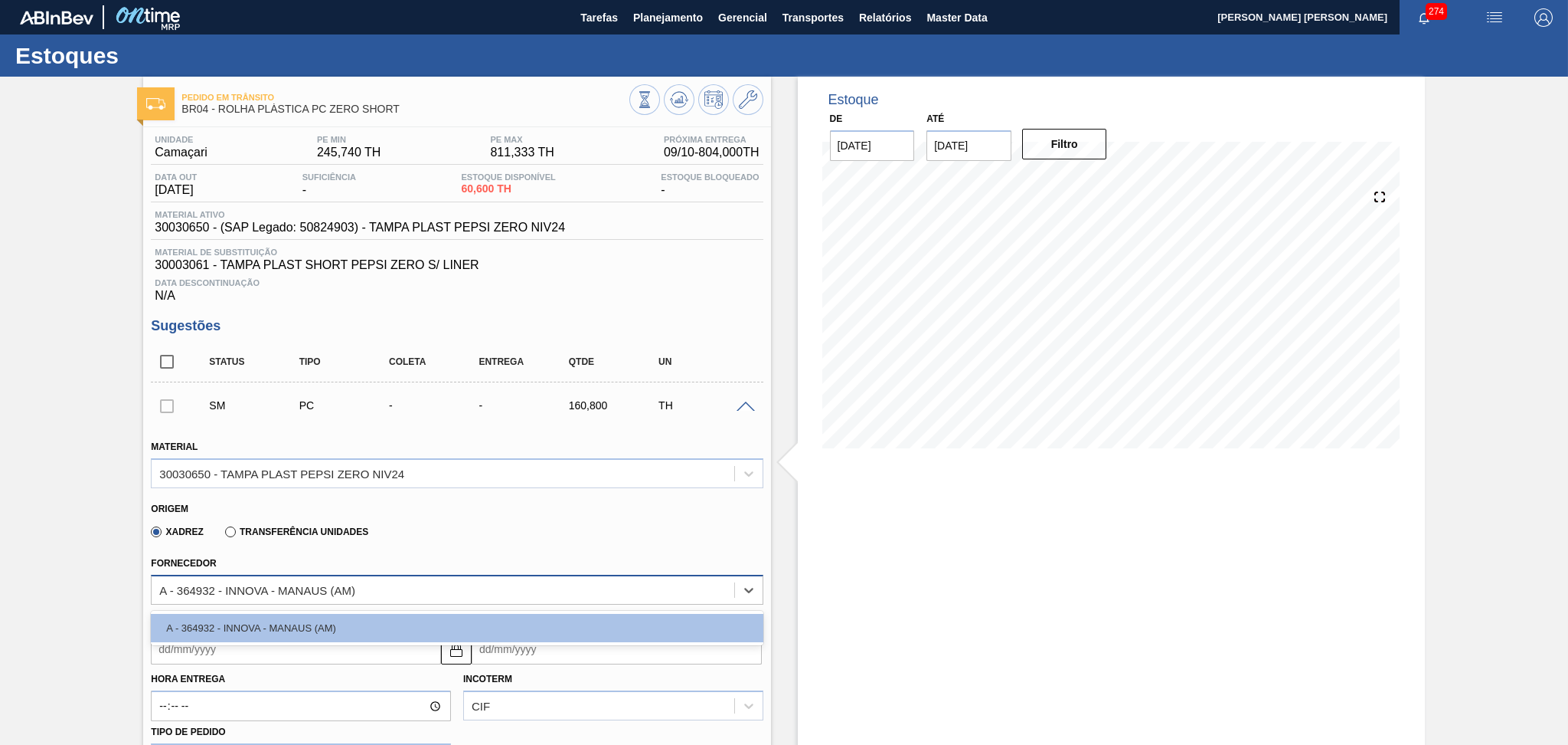
click at [236, 583] on div "A - 364932 - INNOVA - MANAUS (AM)" at bounding box center [257, 589] width 196 height 13
click at [233, 524] on div "Transferência Unidades" at bounding box center [294, 530] width 150 height 14
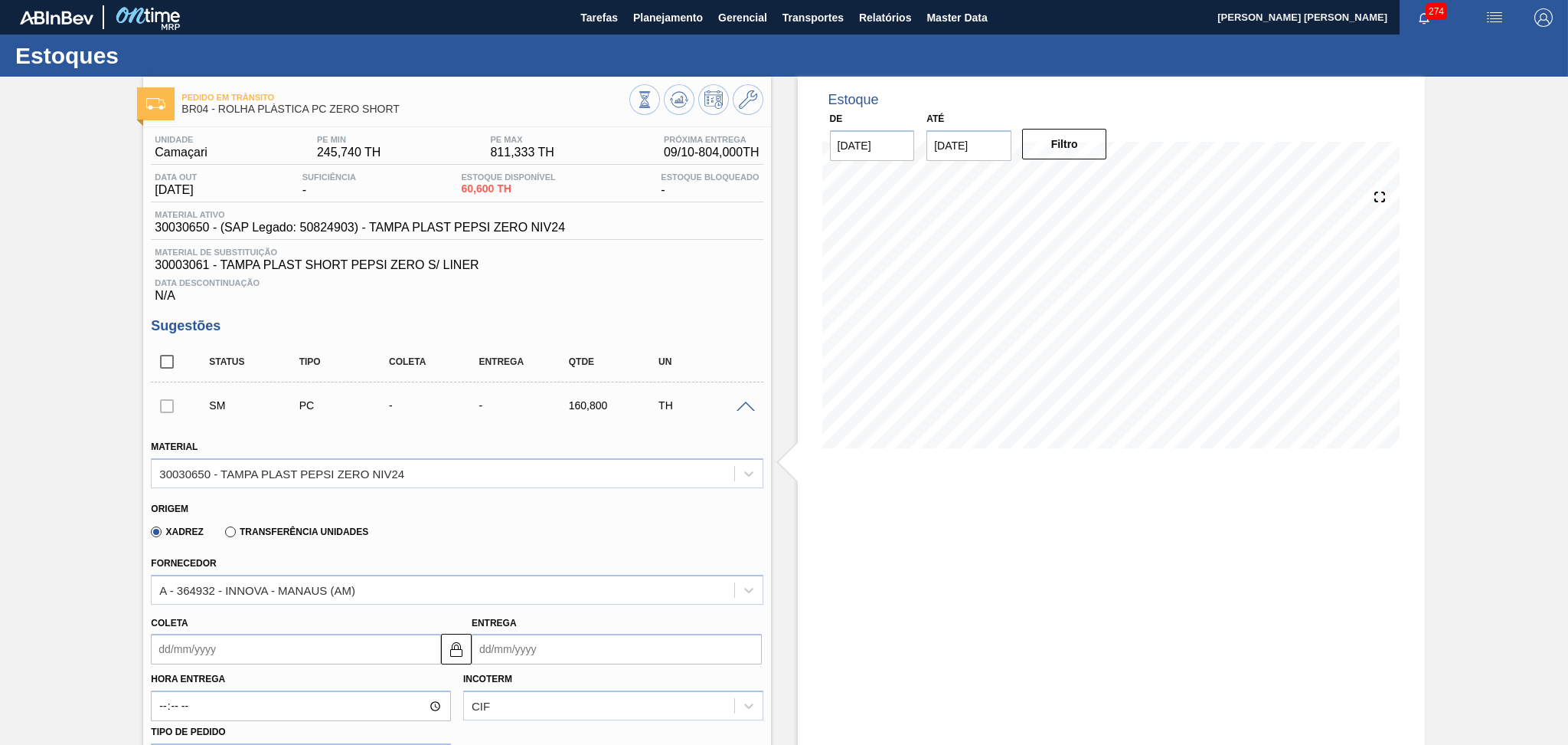
click at [231, 529] on label "Transferência Unidades" at bounding box center [296, 531] width 143 height 11
click at [223, 535] on input "Transferência Unidades" at bounding box center [223, 535] width 0 height 0
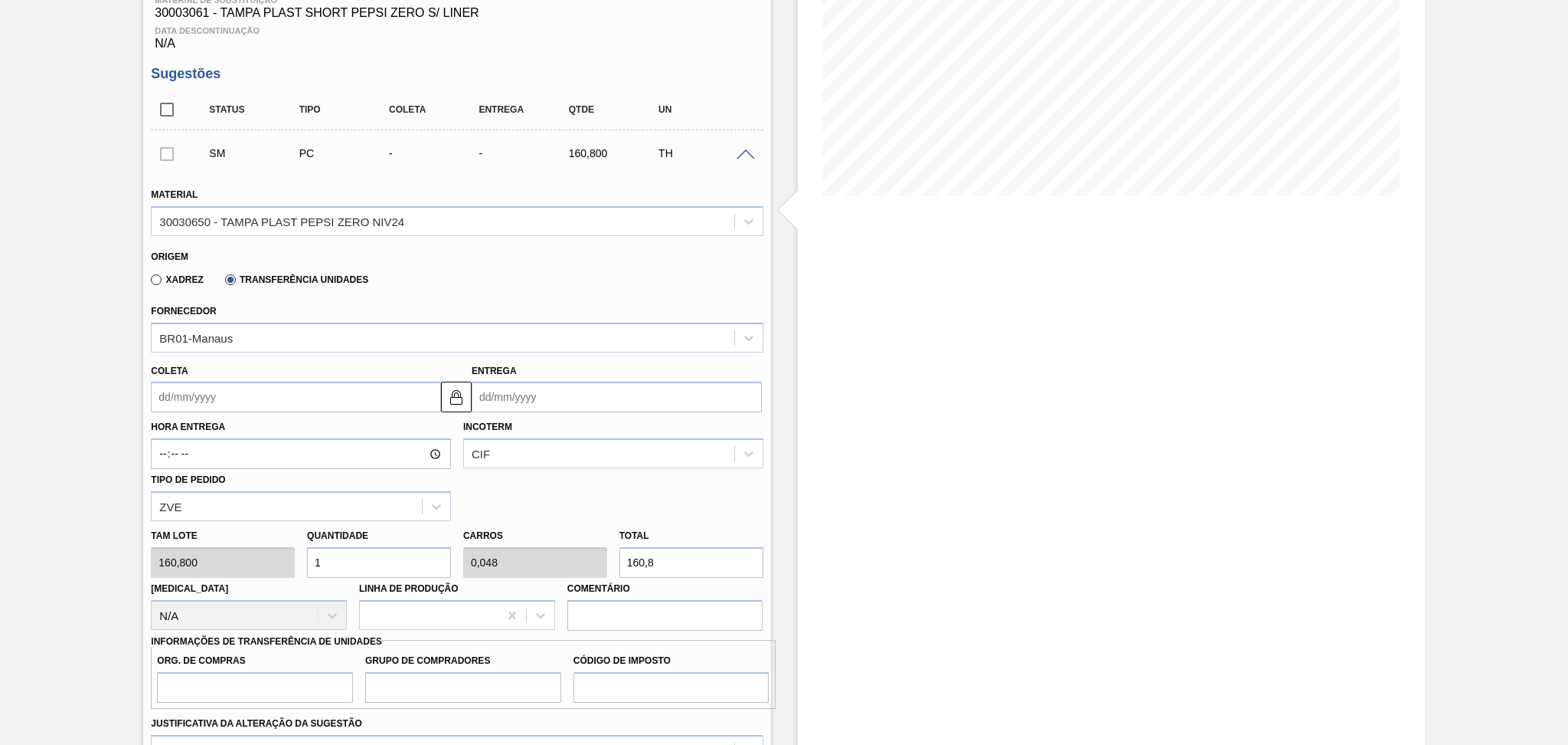
scroll to position [306, 0]
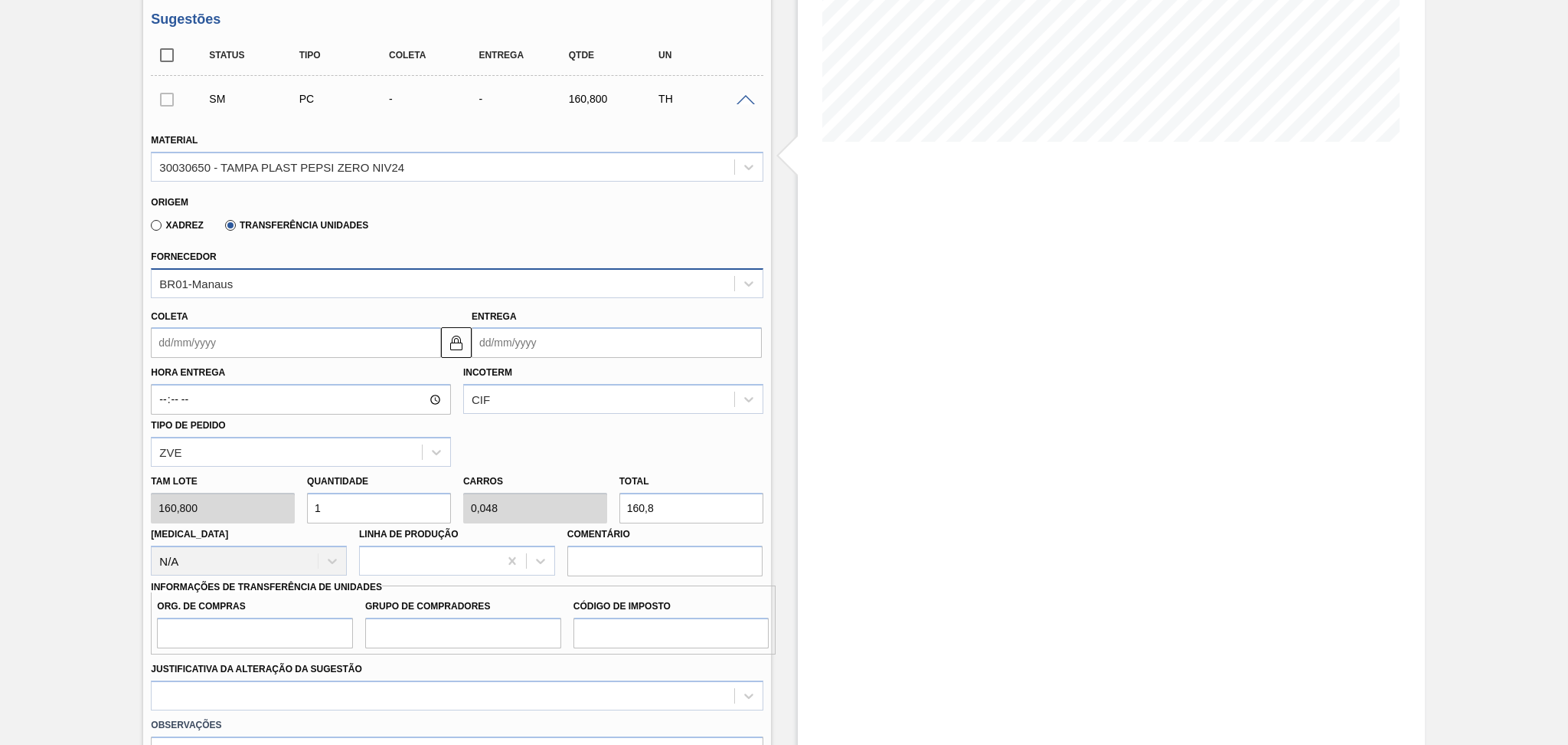
click at [251, 279] on div "BR01-Manaus" at bounding box center [442, 283] width 582 height 22
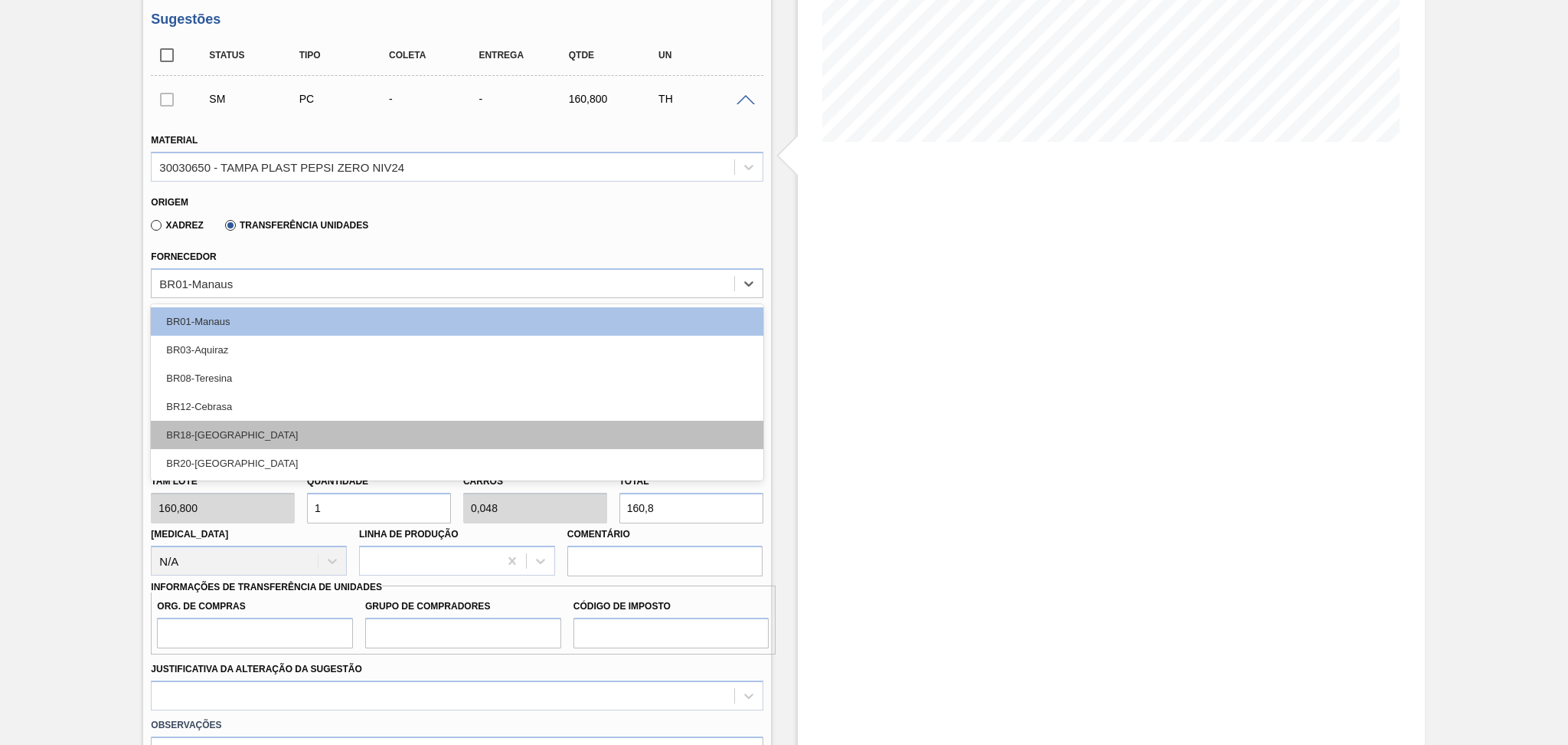
click at [235, 426] on div "BR18-Pernambuco" at bounding box center [456, 434] width 612 height 28
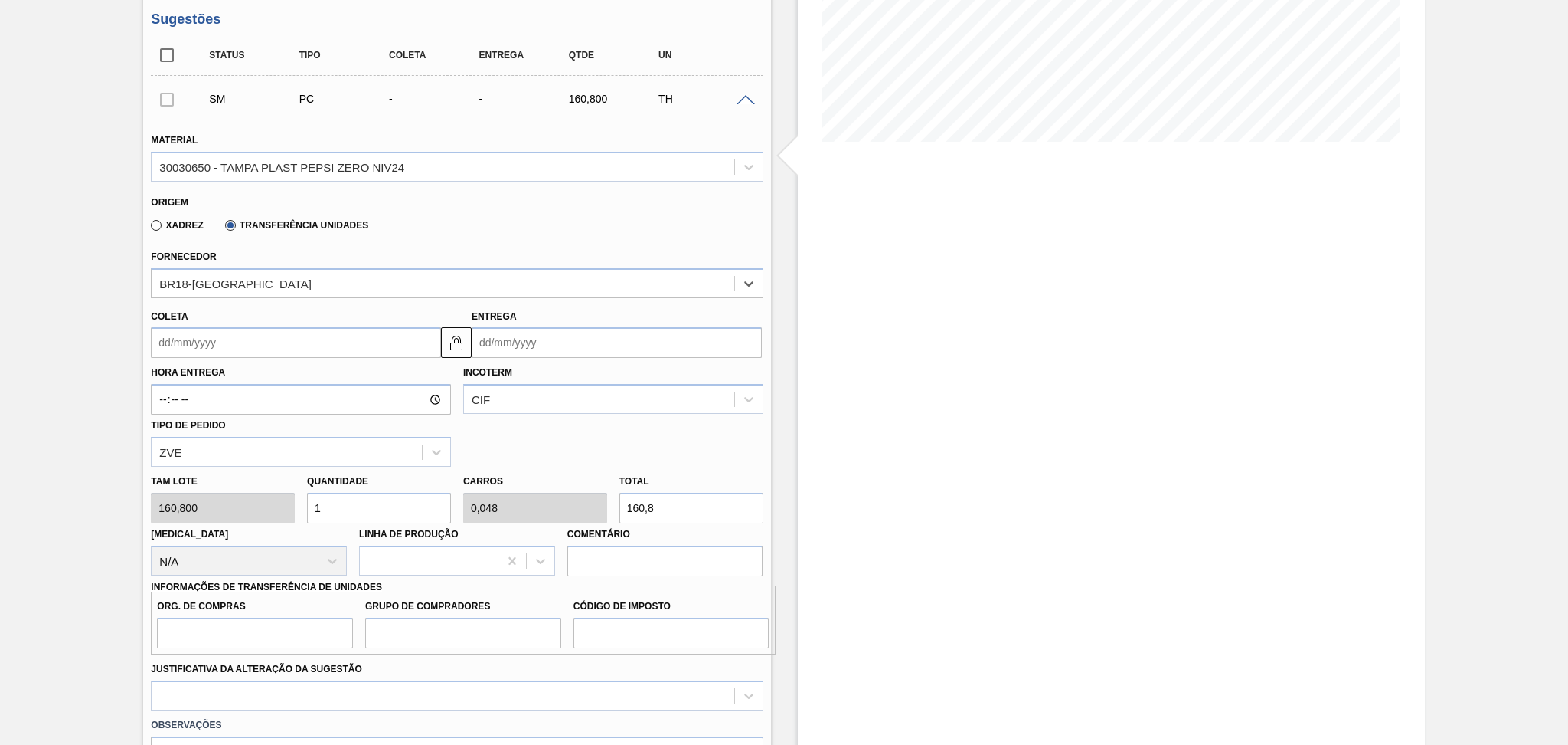
click at [270, 502] on div "Tam lote 160,800 Quantidade 1 Carros 0,048 Total 160,8 Doca N/A Linha de Produç…" at bounding box center [456, 521] width 624 height 110
type input "2"
type input "0,095"
type input "321,6"
type input "2"
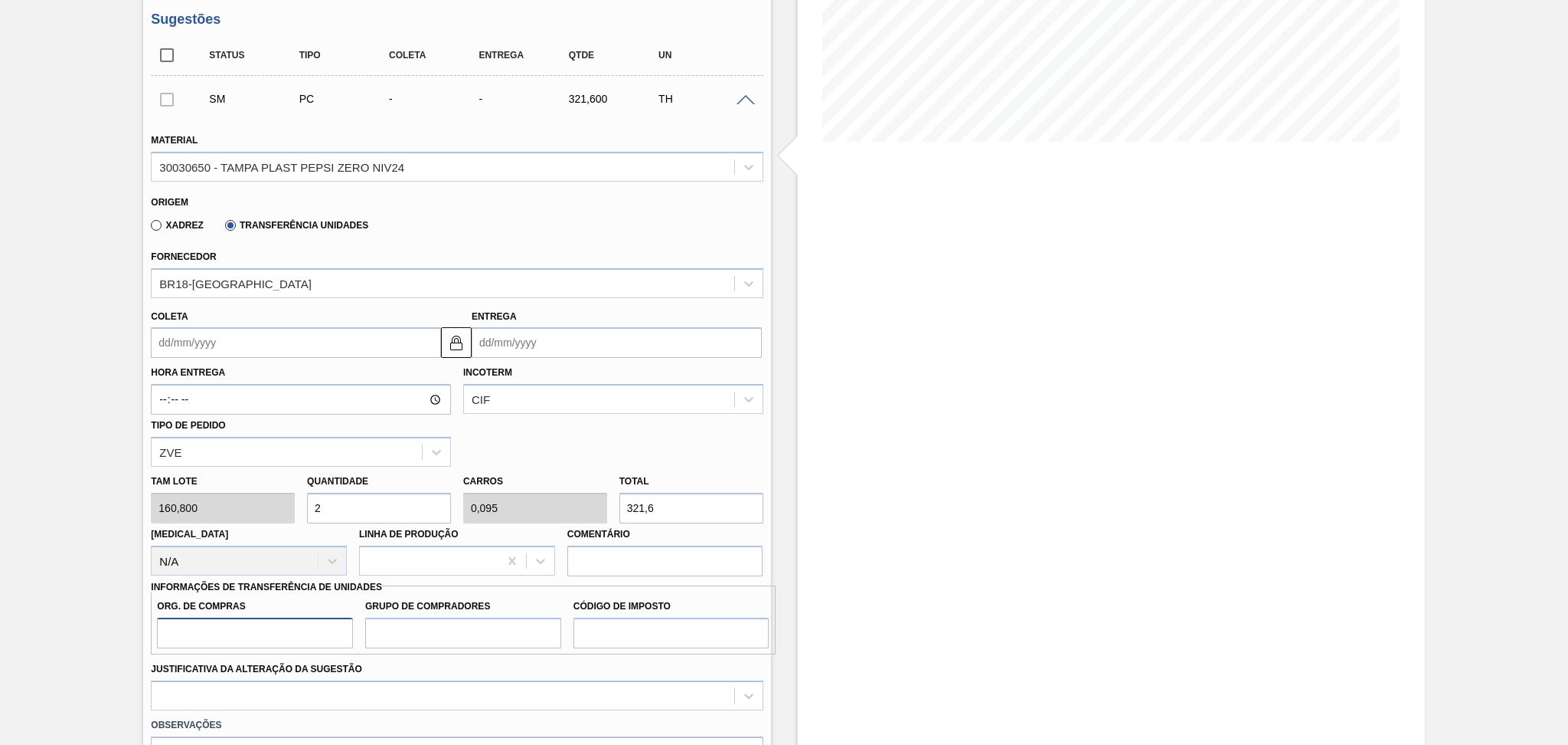
click at [274, 632] on input "Org. de Compras" at bounding box center [255, 633] width 196 height 31
type input "BR00"
click at [390, 632] on input "Grupo de Compradores" at bounding box center [463, 633] width 196 height 31
type input "A01"
click at [610, 635] on input "Código de Imposto" at bounding box center [672, 633] width 196 height 31
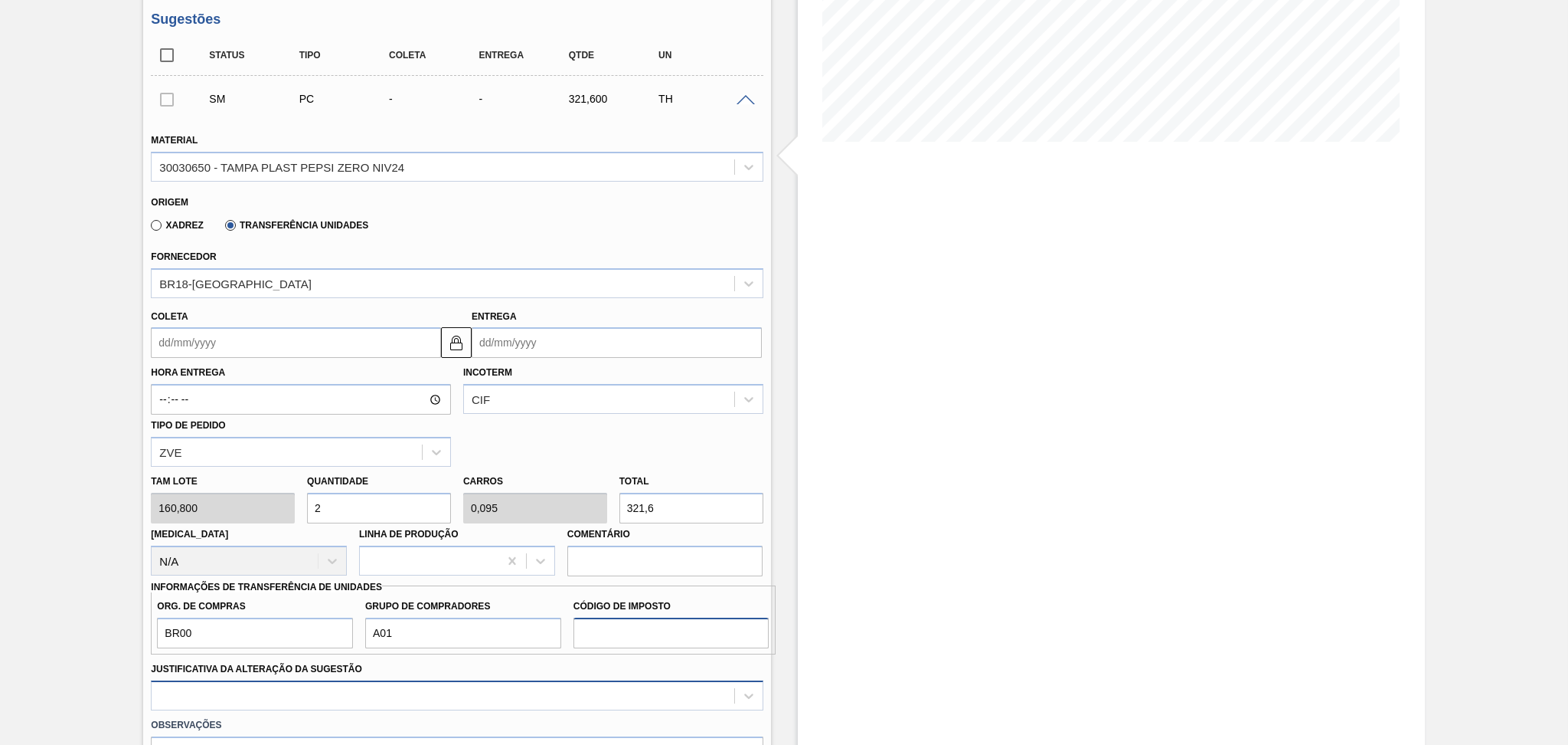
type input "I1"
click at [281, 692] on div at bounding box center [456, 694] width 612 height 30
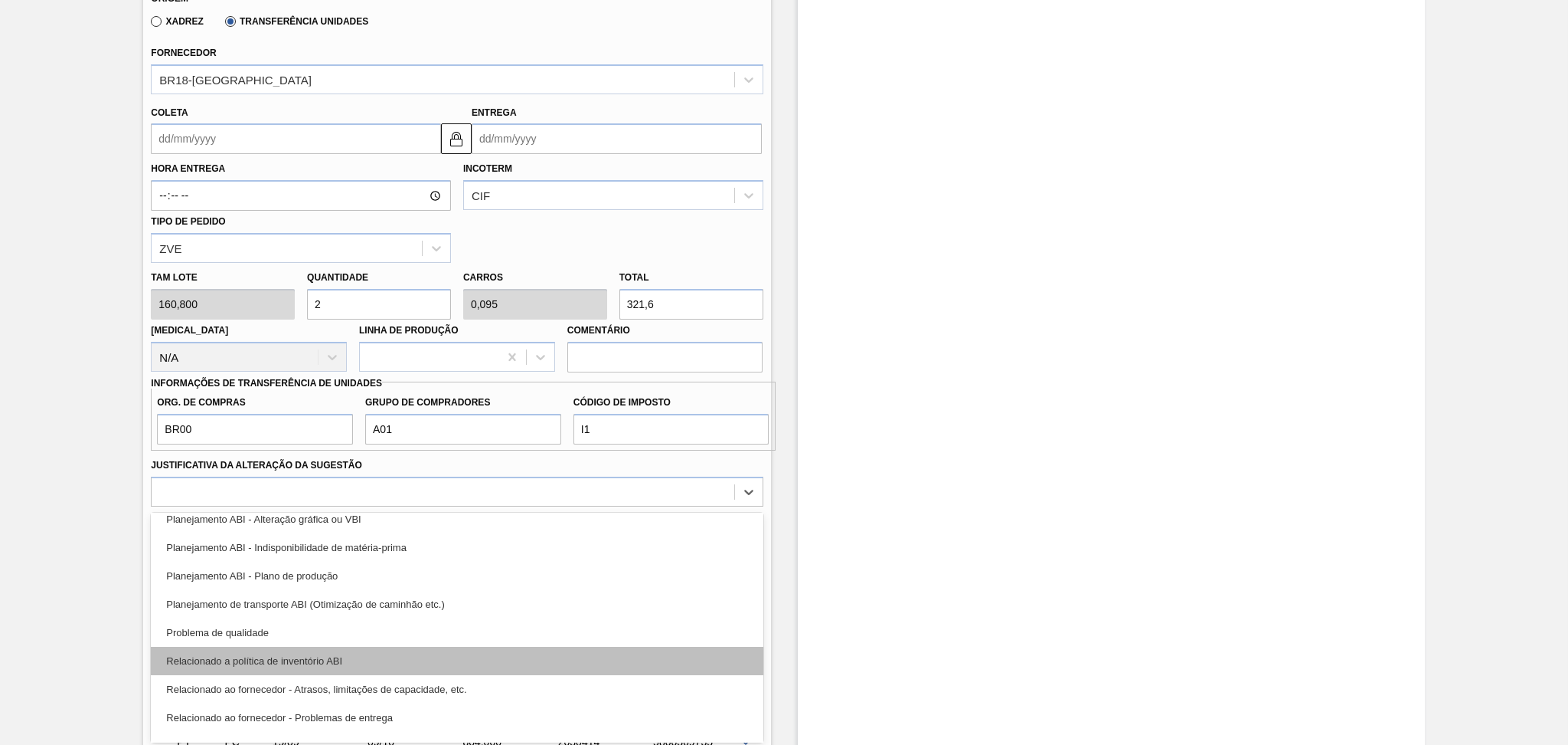
scroll to position [185, 0]
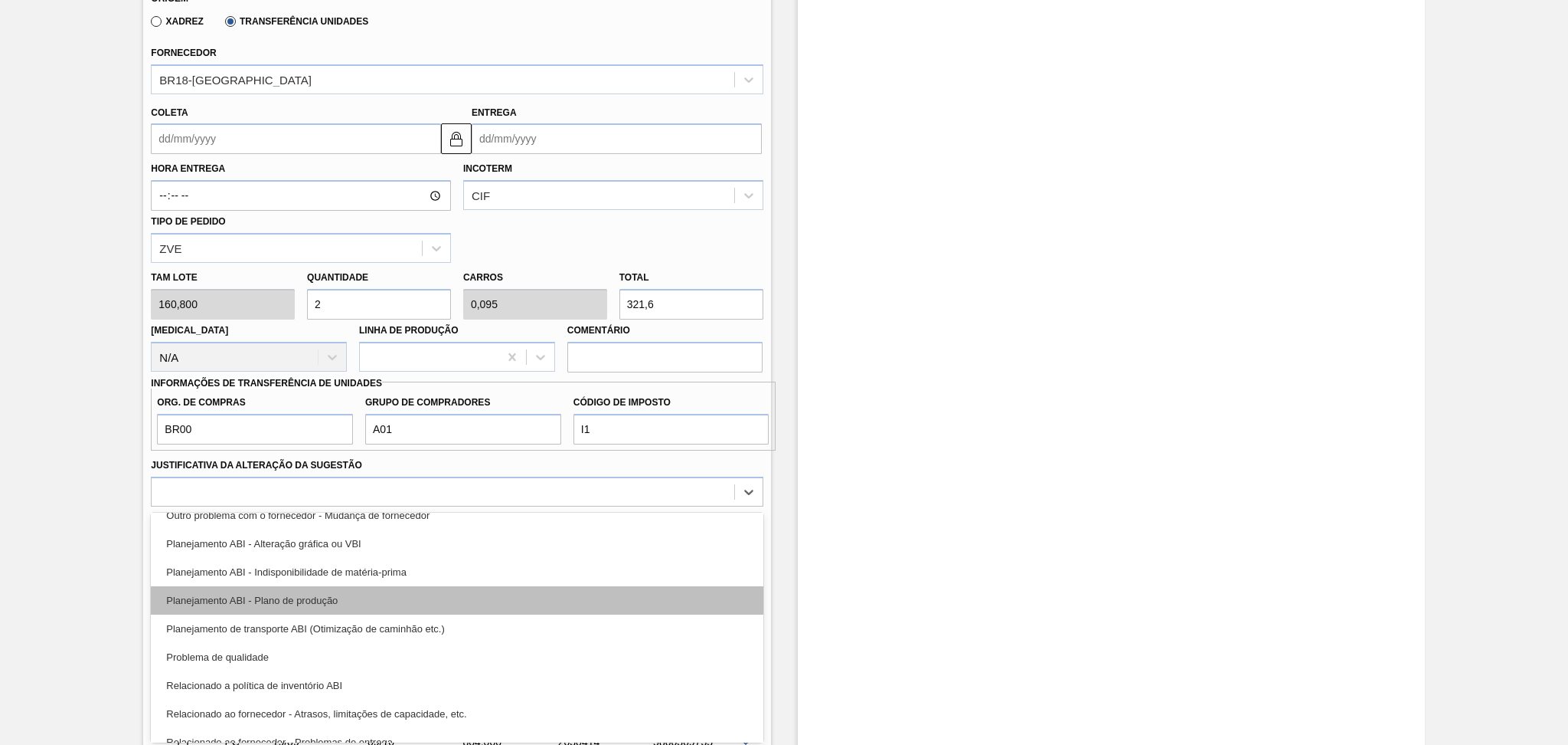
click at [351, 602] on div "Planejamento ABI - Plano de produção" at bounding box center [456, 599] width 612 height 28
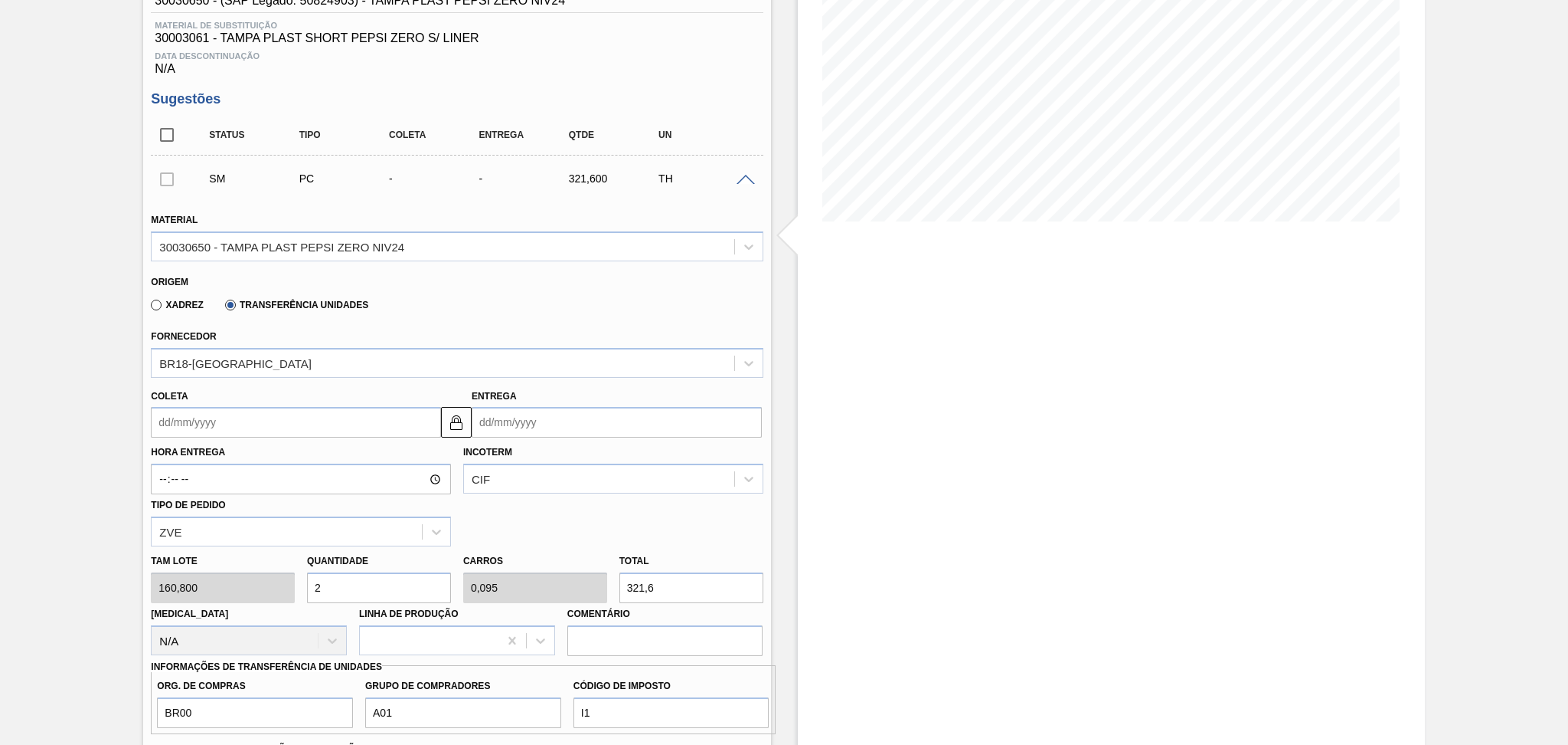
scroll to position [204, 0]
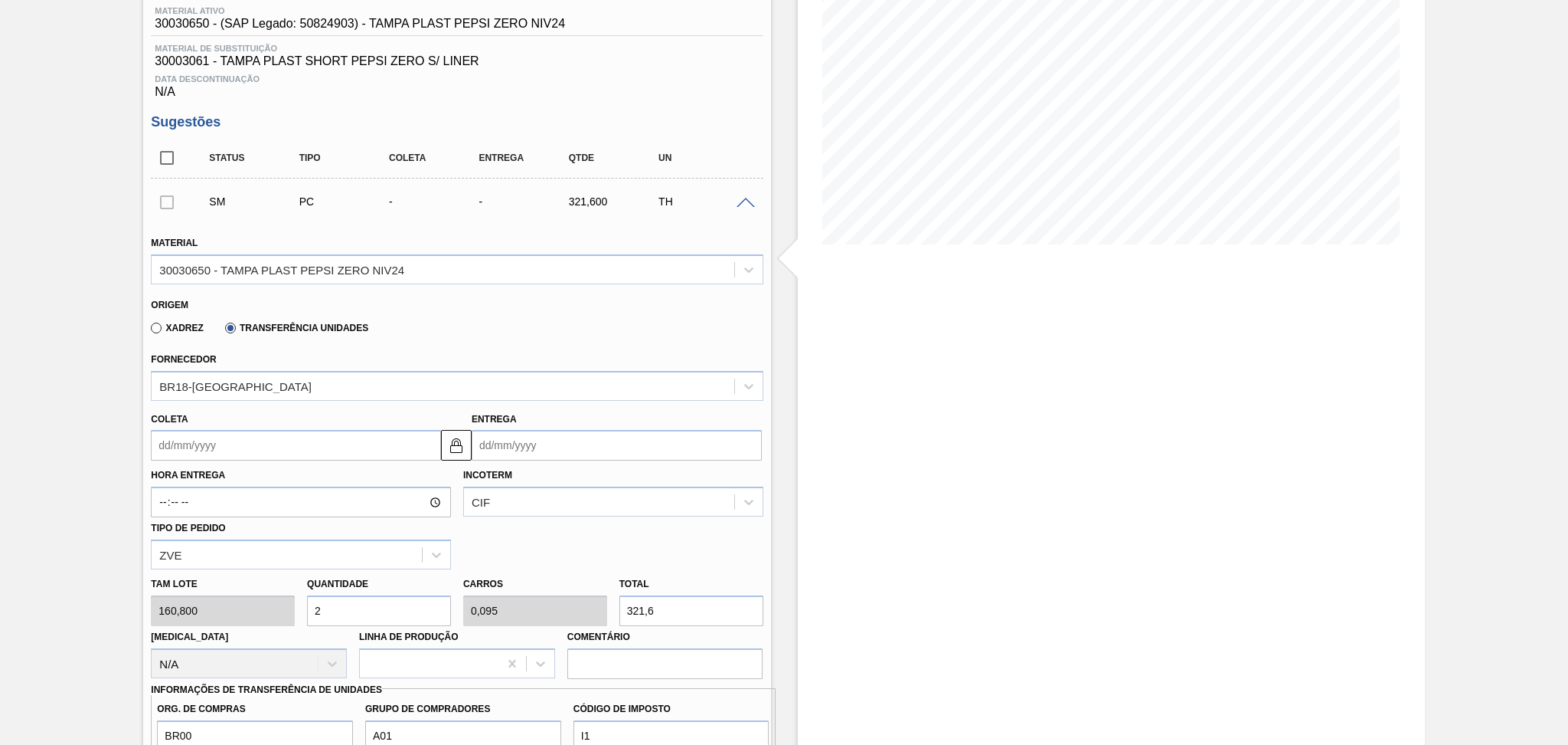
click at [271, 442] on input "Coleta" at bounding box center [295, 445] width 290 height 31
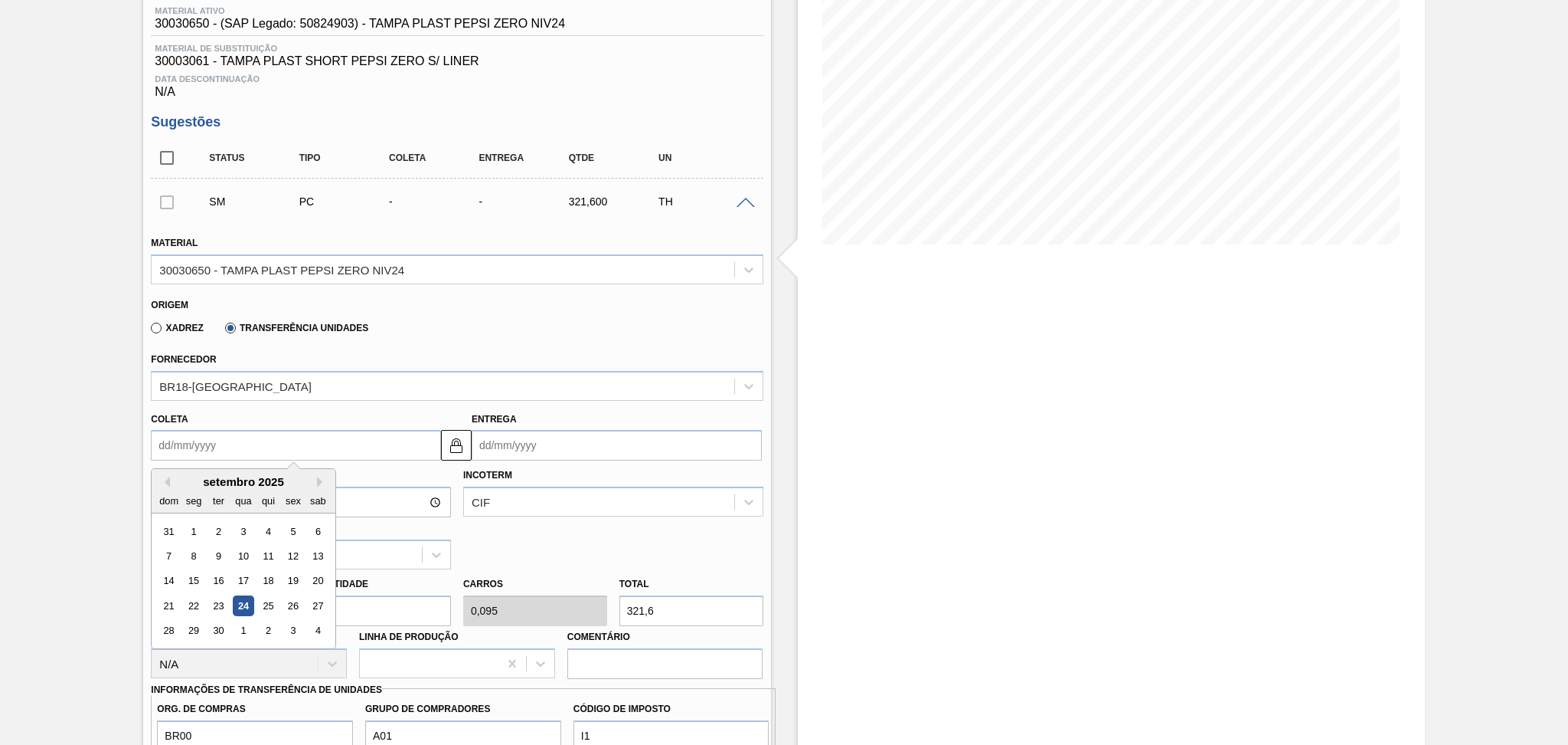
click at [245, 600] on div "24" at bounding box center [244, 605] width 20 height 20
type input "[DATE]"
type input "24/10/2025"
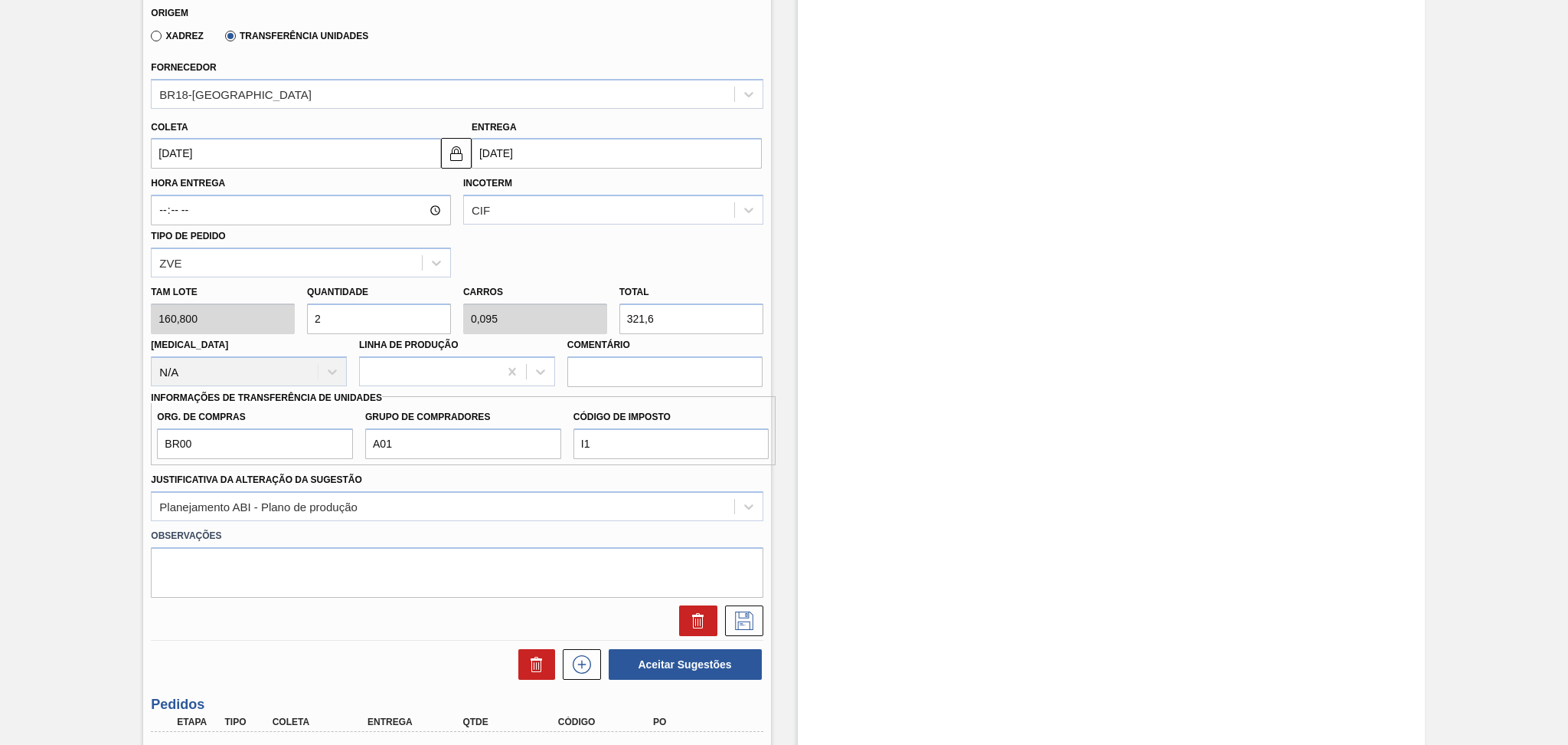
scroll to position [510, 0]
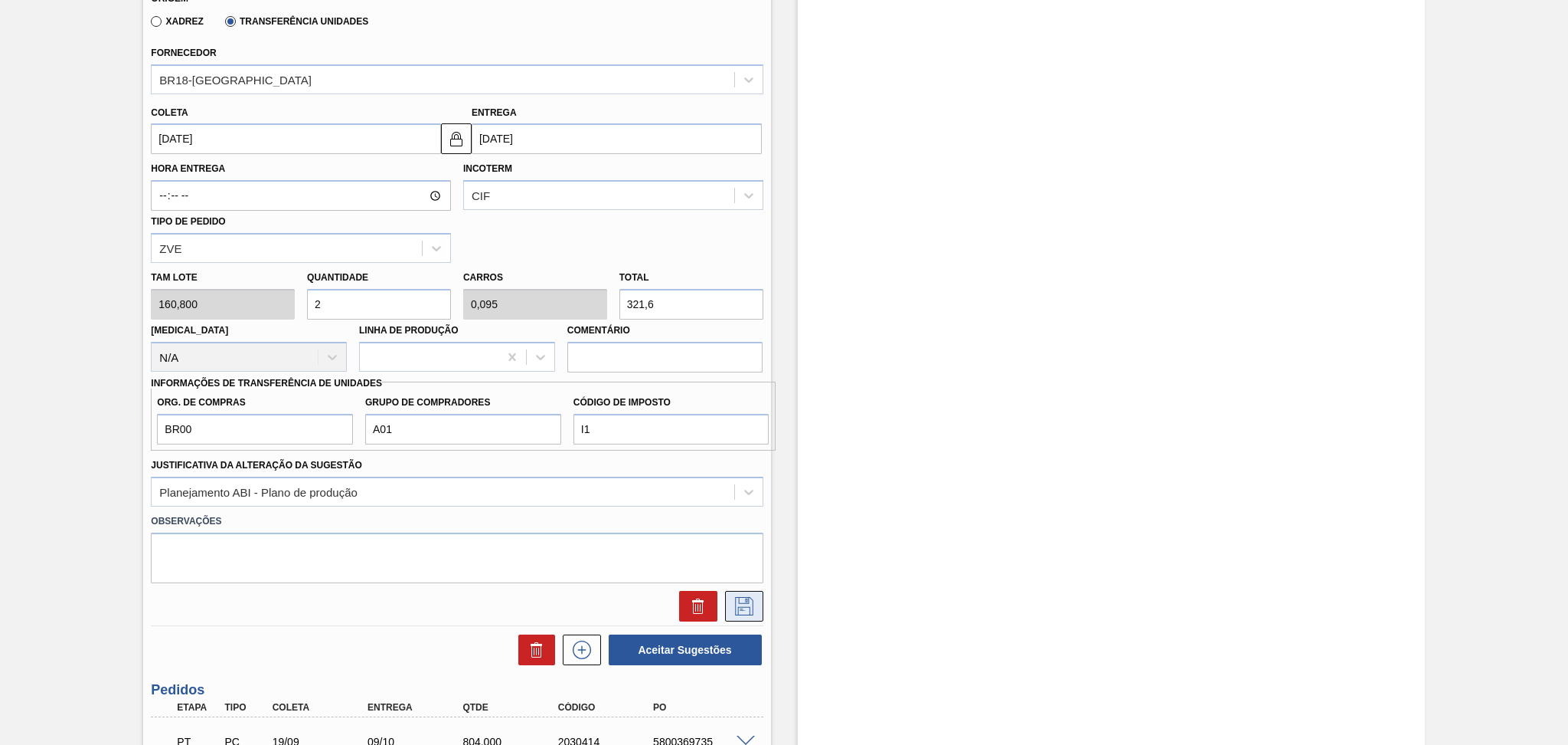
click at [752, 608] on icon at bounding box center [744, 605] width 24 height 18
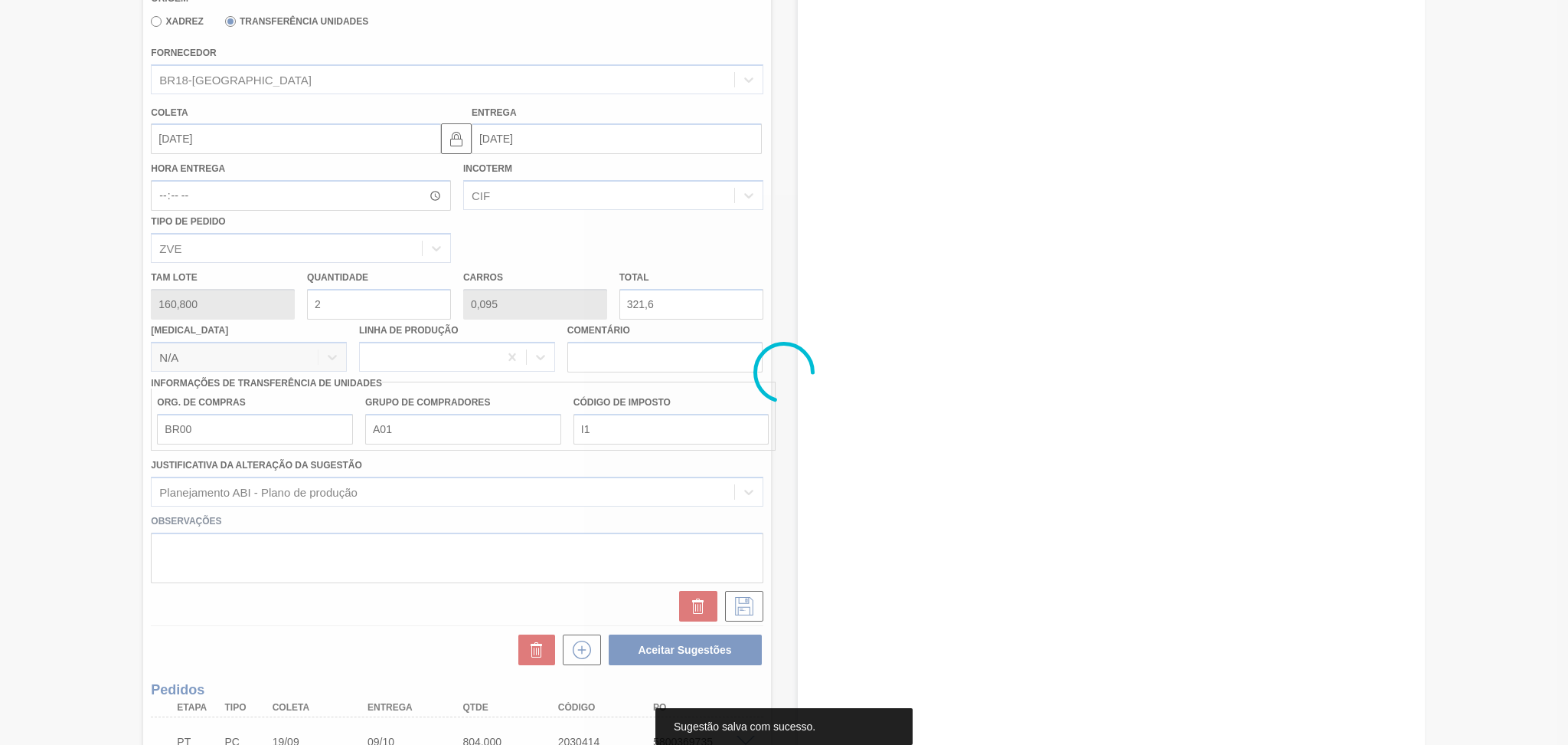
scroll to position [0, 0]
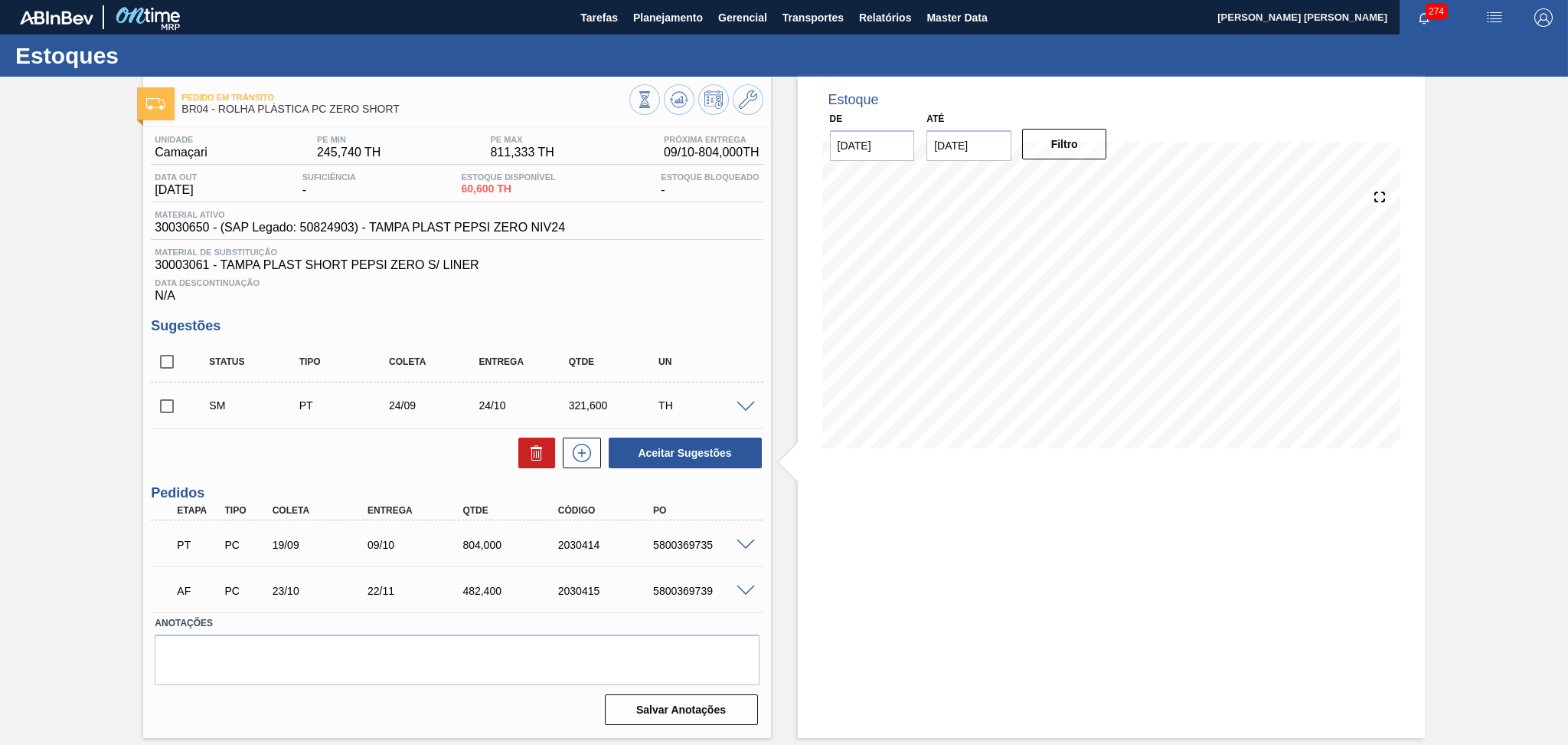
click at [167, 411] on input "checkbox" at bounding box center [166, 405] width 32 height 32
click at [745, 408] on span at bounding box center [746, 407] width 18 height 12
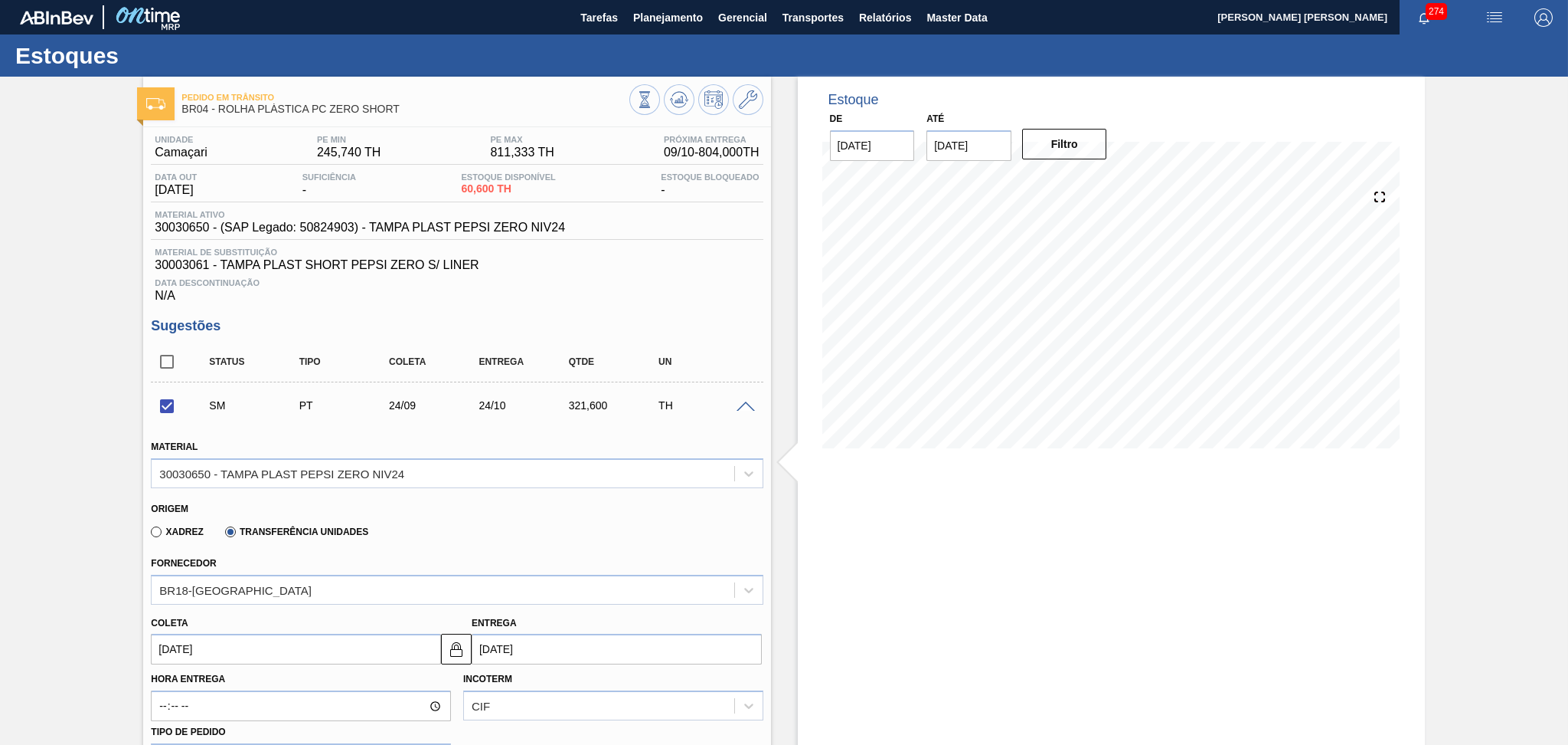
click at [564, 645] on input "24/10/2025" at bounding box center [617, 649] width 290 height 31
click at [632, 579] on div "25" at bounding box center [639, 580] width 20 height 20
checkbox input "false"
type input "25/09/2025"
type input "25/10/2025"
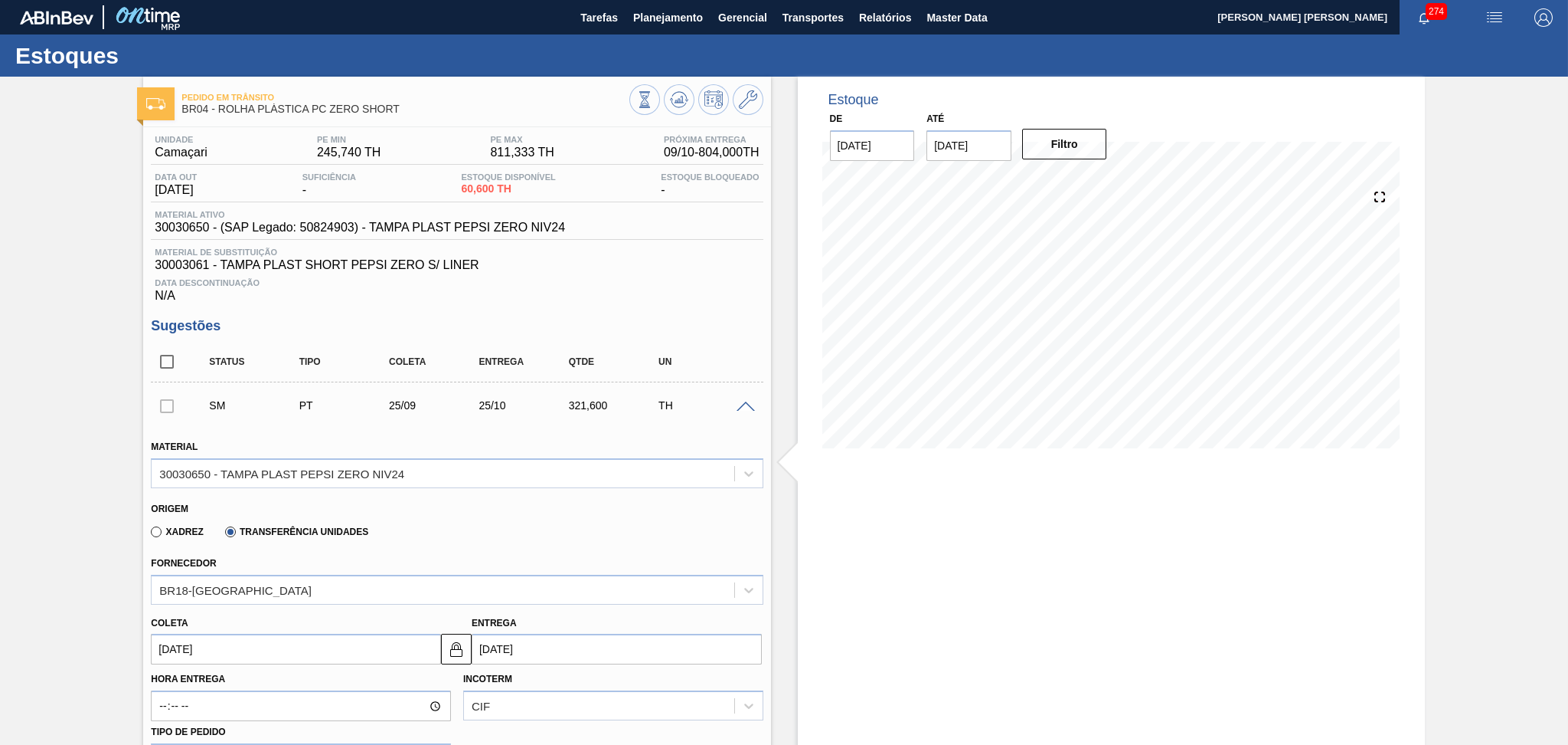
click at [183, 645] on input "25/09/2025" at bounding box center [295, 649] width 290 height 31
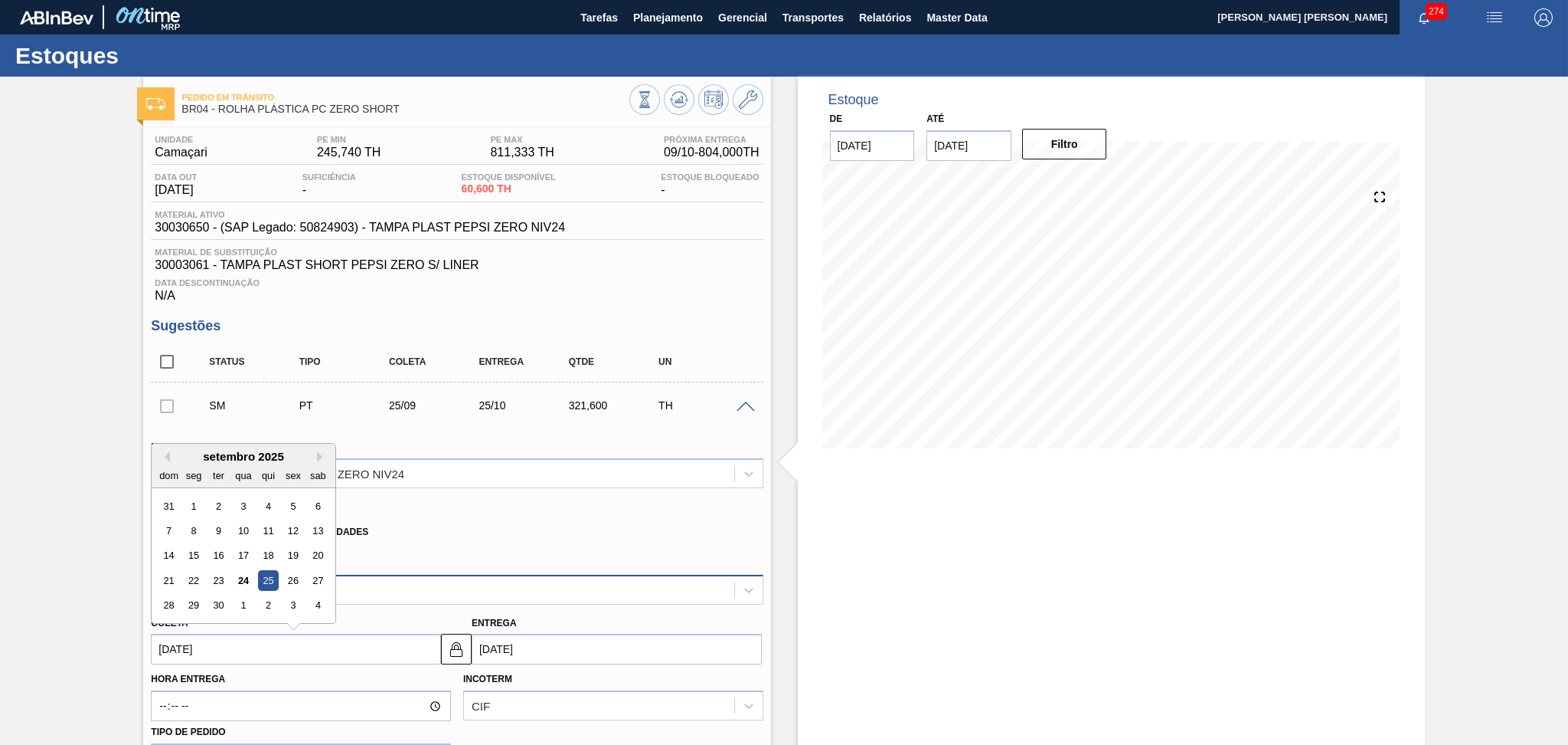
click at [241, 583] on div "24" at bounding box center [244, 580] width 20 height 20
type input "[DATE]"
type input "24/10/2025"
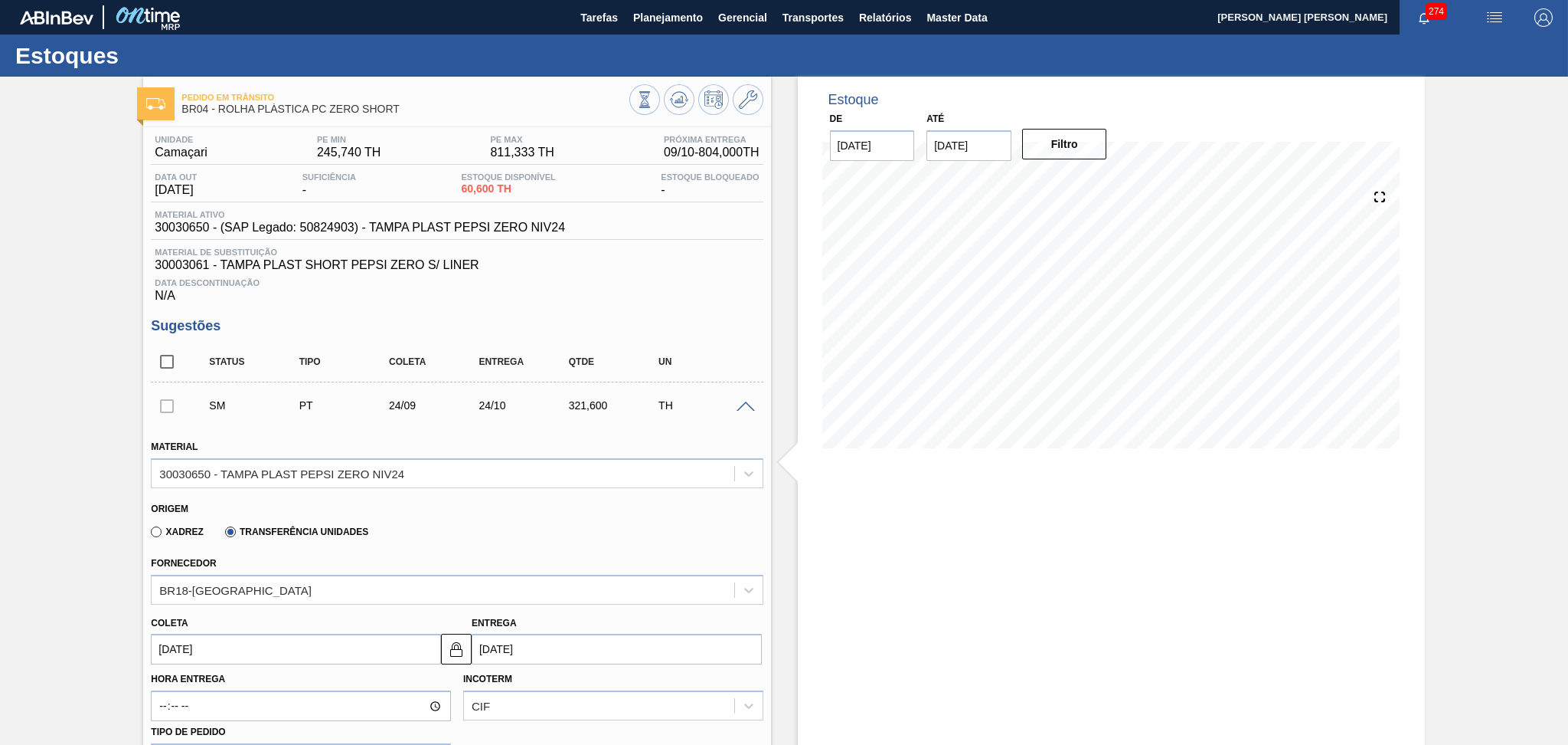
click at [415, 533] on div "Xadrez Transferência Unidades" at bounding box center [450, 528] width 599 height 30
